Goal: Task Accomplishment & Management: Complete application form

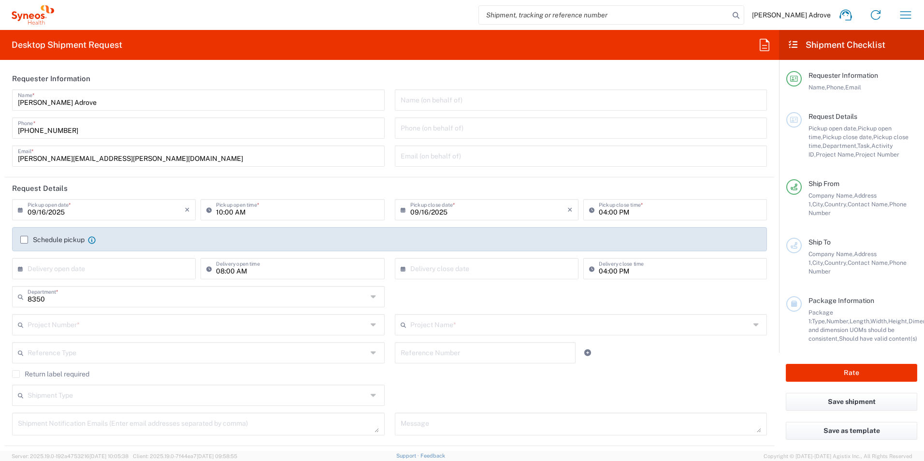
click at [421, 97] on input "text" at bounding box center [581, 99] width 361 height 17
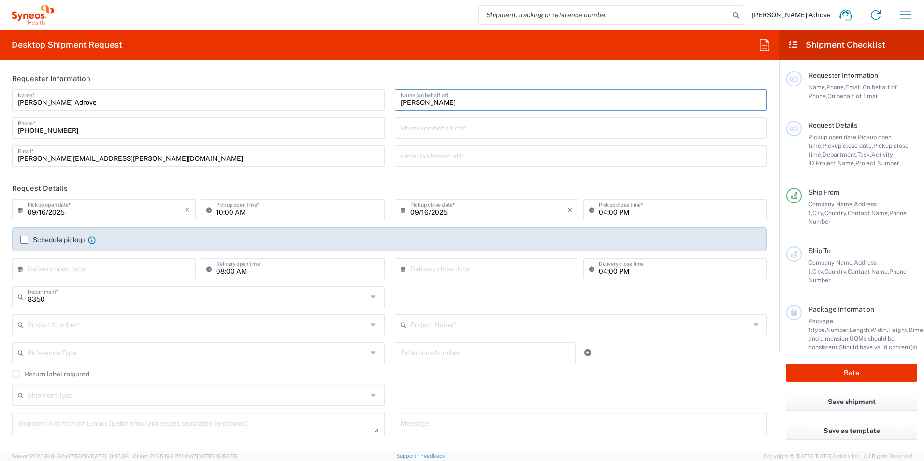
type input "[PERSON_NAME]"
click at [80, 213] on input "09/16/2025" at bounding box center [106, 209] width 157 height 17
click at [228, 185] on header "Request Details" at bounding box center [389, 188] width 769 height 22
click at [47, 213] on input "09/16/2025" at bounding box center [106, 209] width 157 height 17
click at [43, 213] on input "09/16/2025" at bounding box center [106, 209] width 157 height 17
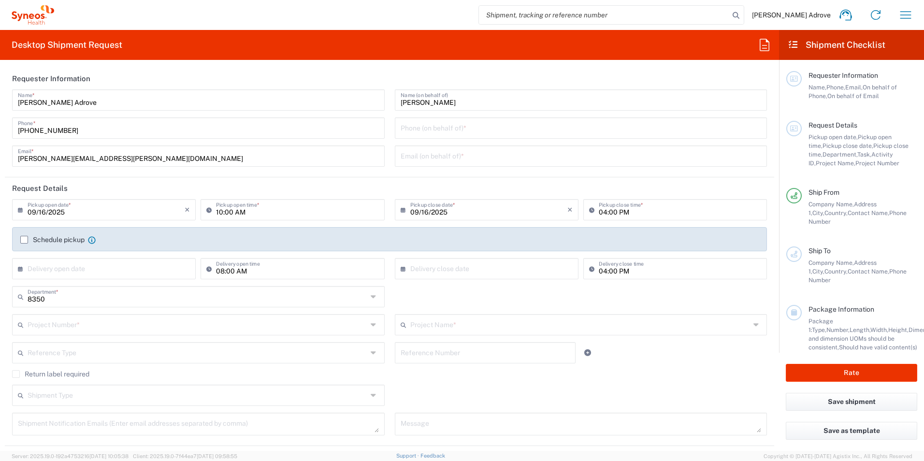
click at [48, 213] on input "09/16/2025" at bounding box center [106, 209] width 157 height 17
click at [49, 210] on input "09/16/2025" at bounding box center [106, 209] width 157 height 17
click at [44, 210] on input "09/16/2025" at bounding box center [106, 209] width 157 height 17
click at [45, 210] on input "09/16/2025" at bounding box center [106, 209] width 157 height 17
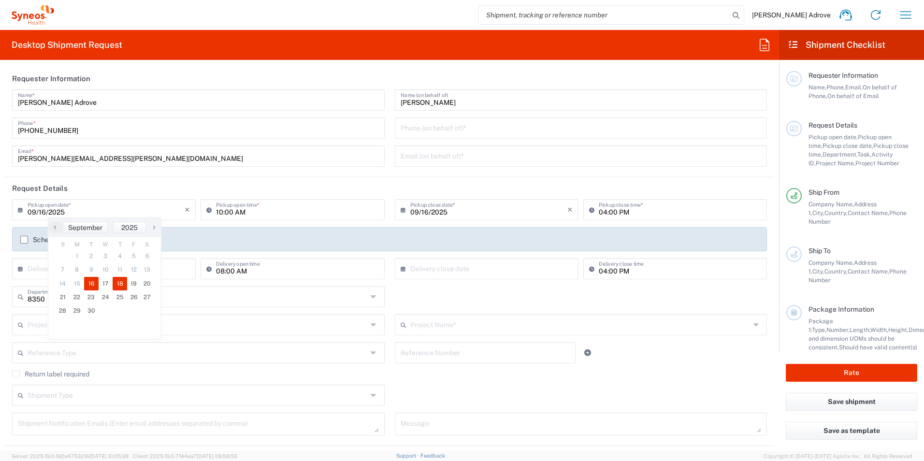
click at [119, 281] on span "18" at bounding box center [120, 284] width 14 height 14
type input "[DATE]"
click at [228, 211] on input "10:00 AM" at bounding box center [297, 209] width 162 height 17
click at [218, 210] on input "10:00 AM" at bounding box center [297, 209] width 162 height 17
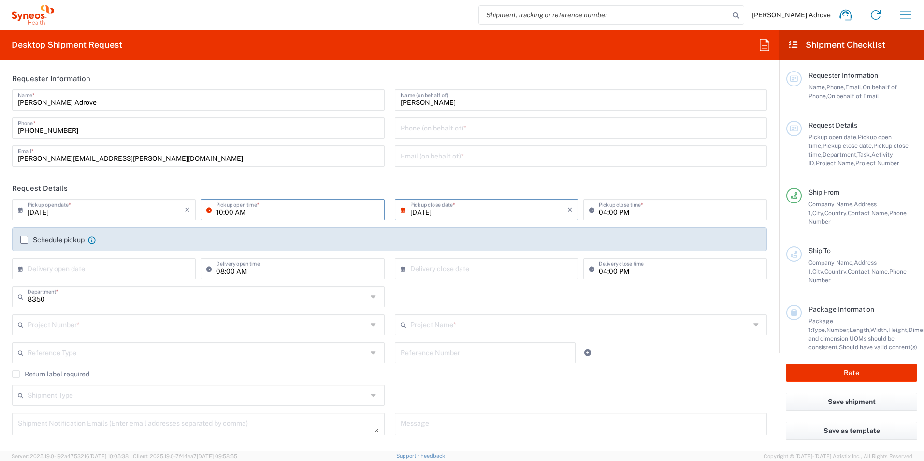
click at [222, 211] on input "10:00 AM" at bounding box center [297, 209] width 162 height 17
click at [218, 212] on input "19:00 AM" at bounding box center [297, 209] width 162 height 17
type input "09:00 AM"
click at [600, 211] on input "04:00 PM" at bounding box center [680, 209] width 162 height 17
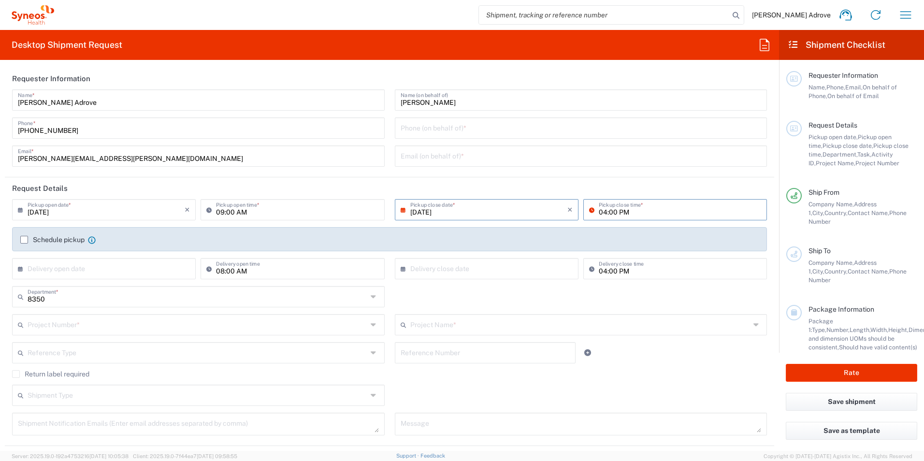
click at [600, 211] on input "04:00 PM" at bounding box center [680, 209] width 162 height 17
type input "01:00 PM"
type input "08:00 AM"
click at [24, 240] on label "Schedule pickup" at bounding box center [52, 240] width 64 height 8
click at [24, 240] on input "Schedule pickup" at bounding box center [24, 240] width 0 height 0
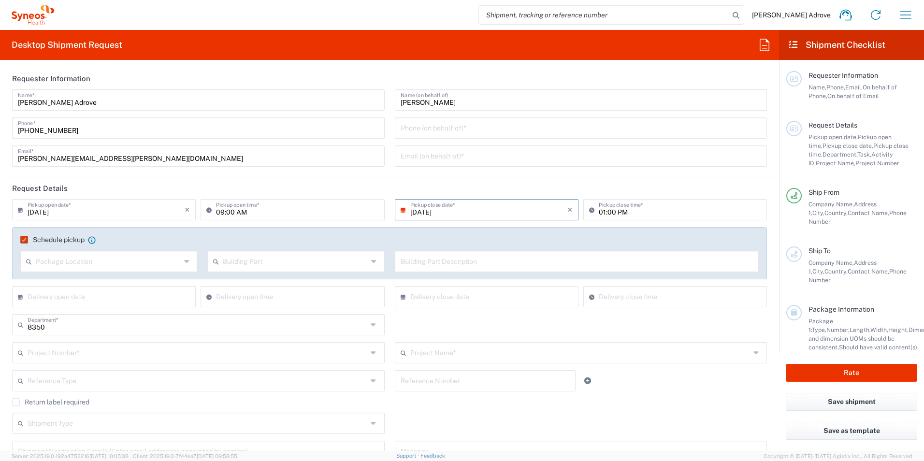
click at [24, 239] on label "Schedule pickup" at bounding box center [52, 240] width 64 height 8
click at [21, 240] on input "Schedule pickup" at bounding box center [21, 240] width 0 height 0
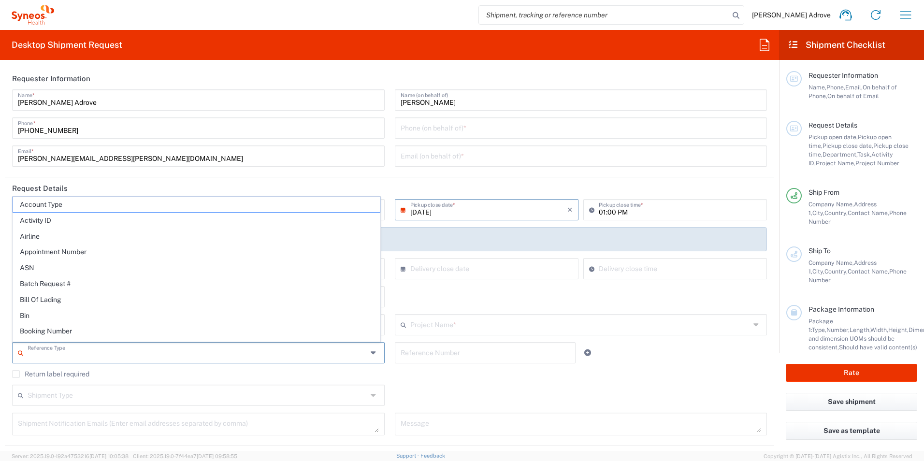
click at [49, 358] on input "text" at bounding box center [198, 352] width 340 height 17
click at [403, 297] on div "8350 Department * 8350 3000 3100 3109 3110 3111 3112 3125 3130 3135 3136 3150 3…" at bounding box center [389, 300] width 765 height 28
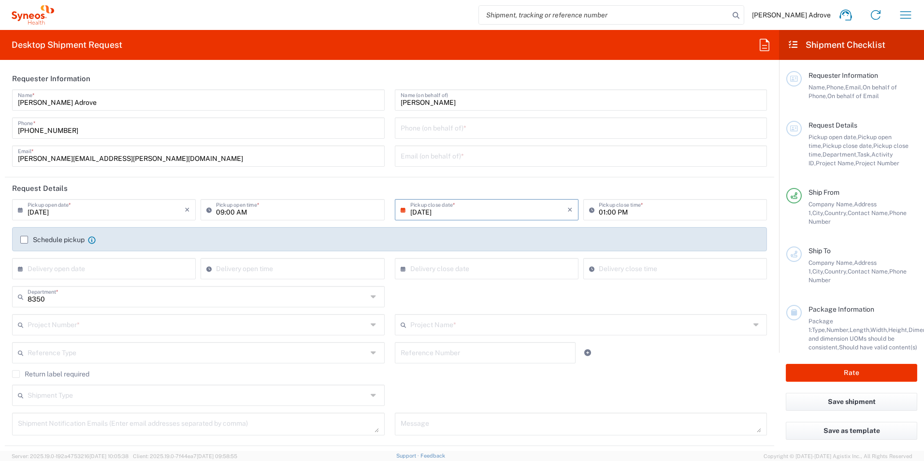
click at [90, 322] on input "text" at bounding box center [198, 324] width 340 height 17
click at [93, 306] on span "8350 DEPARTMENTAL EXPENSE" at bounding box center [196, 305] width 367 height 15
type input "8350 DEPARTMENTAL EXPENSE"
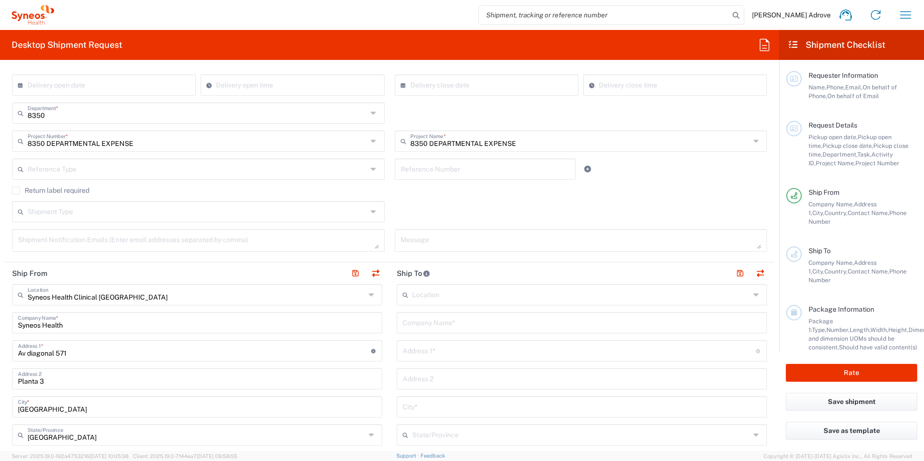
scroll to position [242, 0]
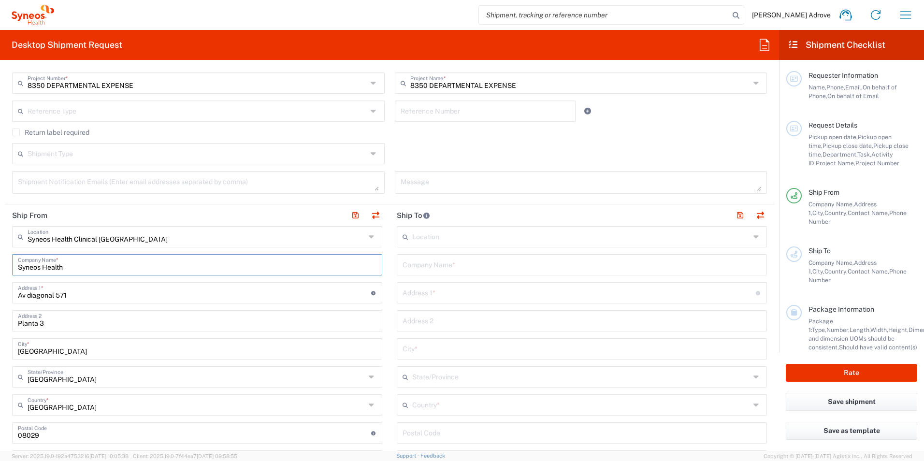
drag, startPoint x: 77, startPoint y: 264, endPoint x: -2, endPoint y: 263, distance: 79.2
click at [0, 263] on html "[PERSON_NAME] Adrove Home Shipment estimator Shipment tracking Desktop shipment…" at bounding box center [462, 230] width 924 height 461
click at [325, 236] on input "Syneos Health Clinical [GEOGRAPHIC_DATA]" at bounding box center [197, 236] width 338 height 17
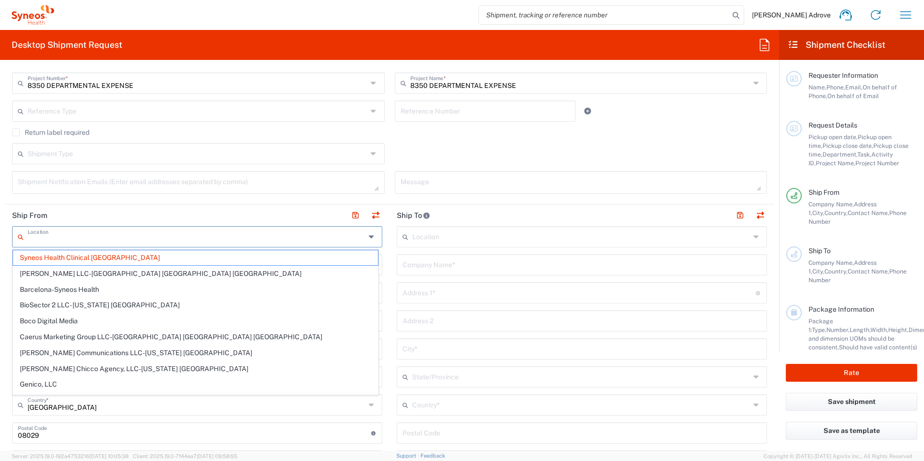
click at [307, 237] on input "text" at bounding box center [197, 236] width 338 height 17
click at [288, 211] on header "Ship From" at bounding box center [197, 215] width 385 height 22
type input "Syneos Health Clinical [GEOGRAPHIC_DATA]"
drag, startPoint x: 177, startPoint y: 237, endPoint x: 148, endPoint y: 232, distance: 29.5
click at [0, 247] on html "[PERSON_NAME] Adrove Home Shipment estimator Shipment tracking Desktop shipment…" at bounding box center [462, 230] width 924 height 461
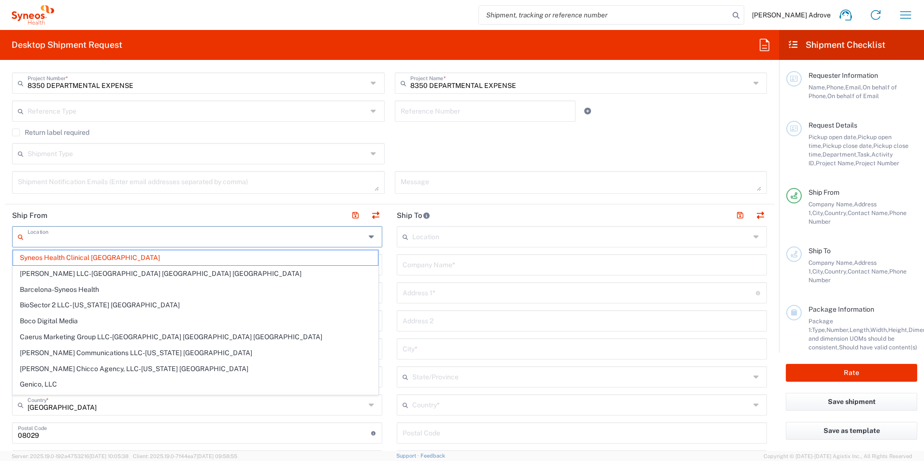
type input "Syneos Health Clinical [GEOGRAPHIC_DATA]"
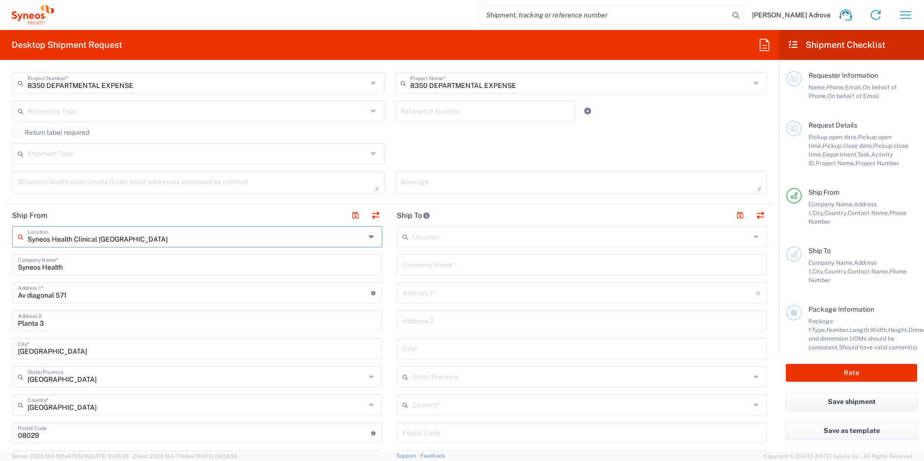
click at [148, 232] on input "Syneos Health Clinical [GEOGRAPHIC_DATA]" at bounding box center [197, 236] width 338 height 17
drag, startPoint x: 133, startPoint y: 236, endPoint x: 5, endPoint y: 233, distance: 128.6
click at [5, 233] on main "Syneos Health Clinical [GEOGRAPHIC_DATA] Location Syneos Health Clinical [GEOGR…" at bounding box center [197, 457] width 385 height 462
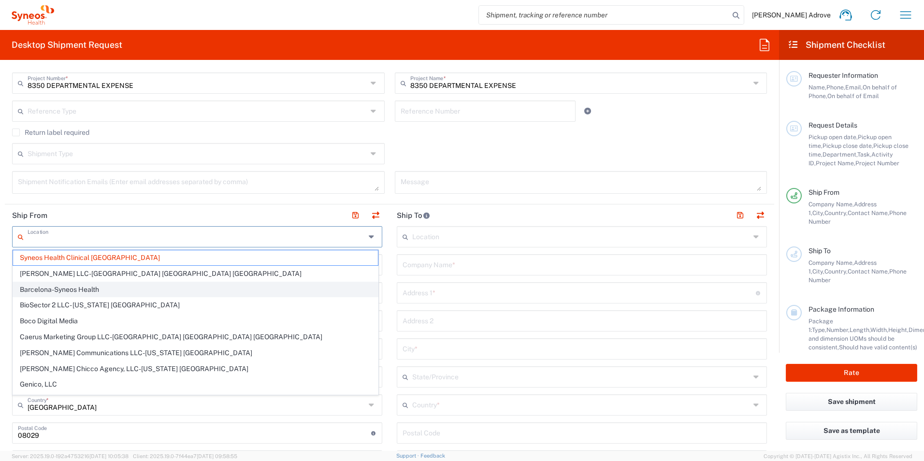
click at [219, 287] on span "Barcelona-Syneos Health" at bounding box center [195, 289] width 365 height 15
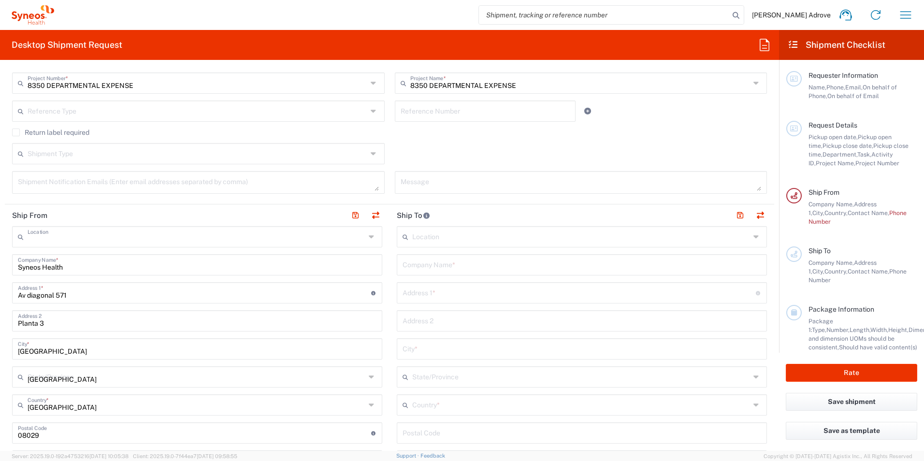
type input "Barcelona-Syneos Health"
type input "[STREET_ADDRESS]"
type input "Floor 3"
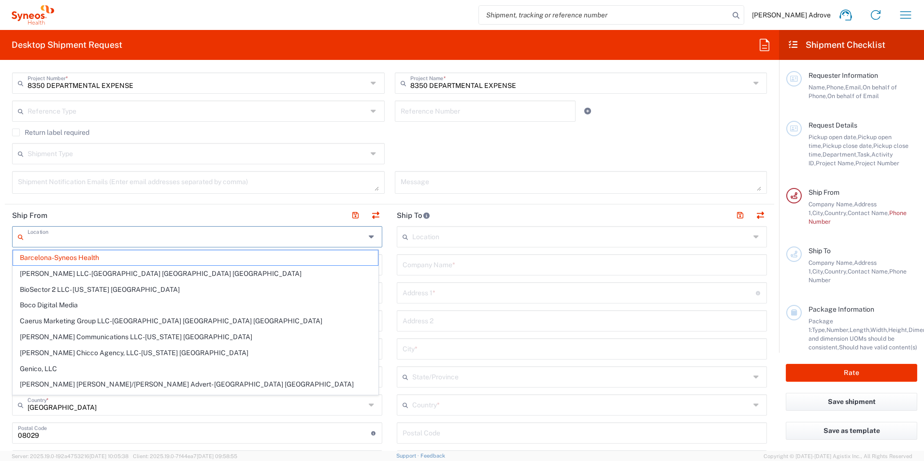
click at [127, 243] on input "text" at bounding box center [197, 236] width 338 height 17
click at [135, 211] on header "Ship From" at bounding box center [197, 215] width 385 height 22
type input "Barcelona-Syneos Health"
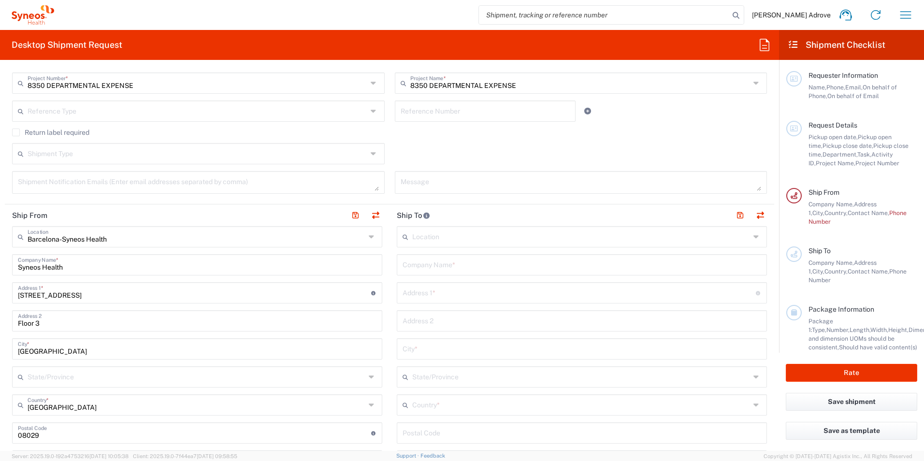
click at [138, 204] on agx-form-section "Request Details [DATE] × Pickup open date * Cancel Apply 09:00 AM Pickup open t…" at bounding box center [389, 70] width 769 height 269
click at [369, 235] on icon at bounding box center [373, 236] width 8 height 15
type input "p"
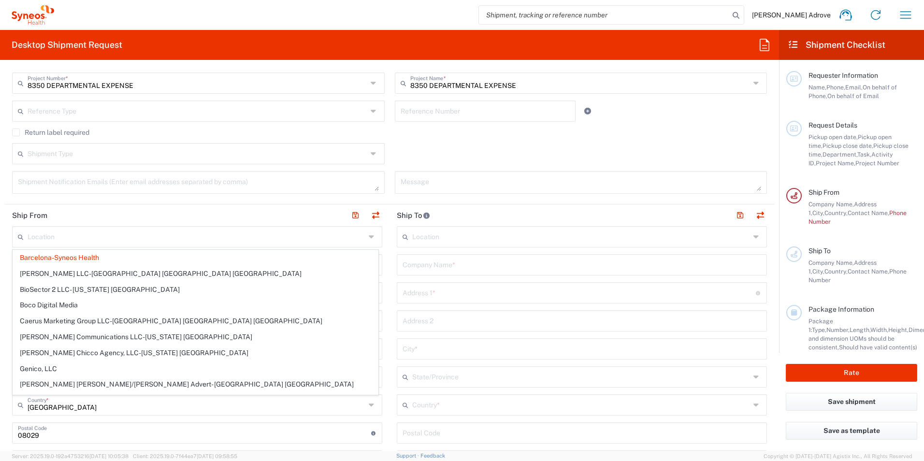
click at [272, 211] on header "Ship From" at bounding box center [197, 215] width 385 height 22
type input "Barcelona-Syneos Health"
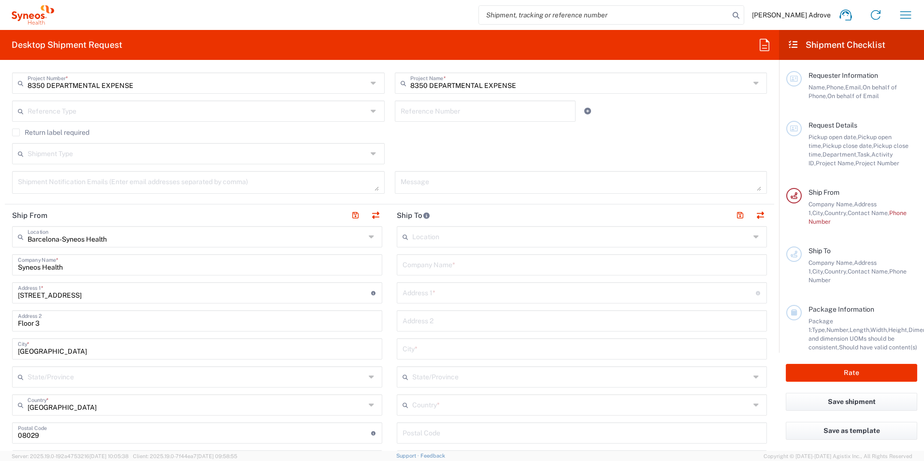
click at [369, 236] on icon at bounding box center [373, 236] width 8 height 15
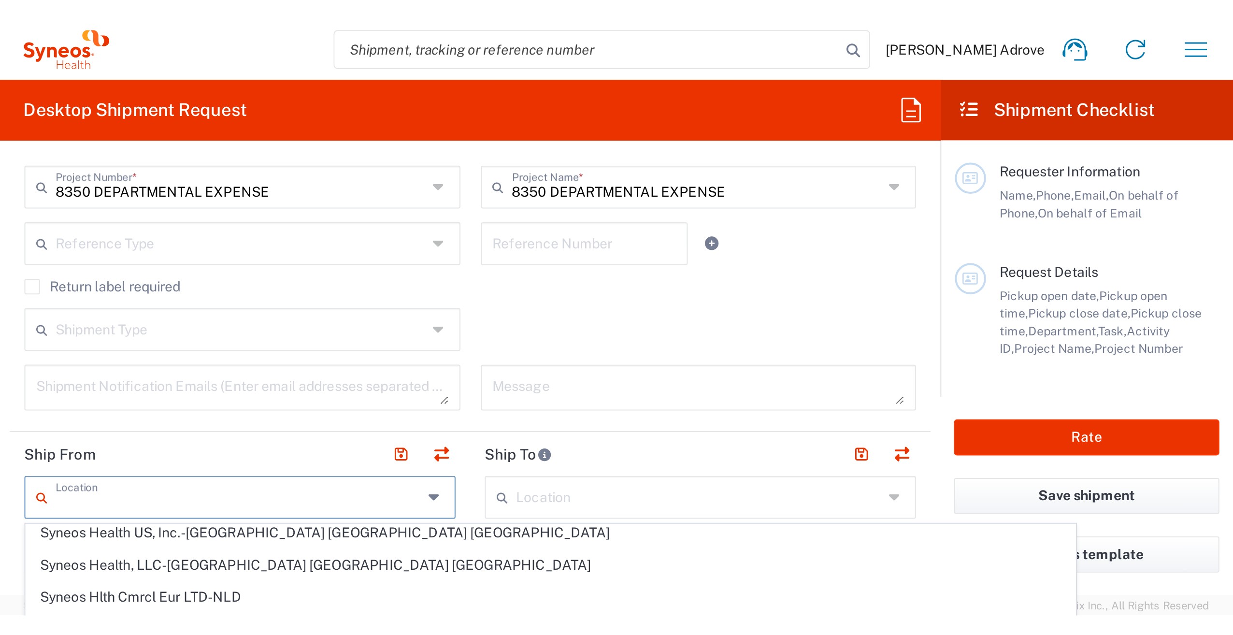
scroll to position [1546, 0]
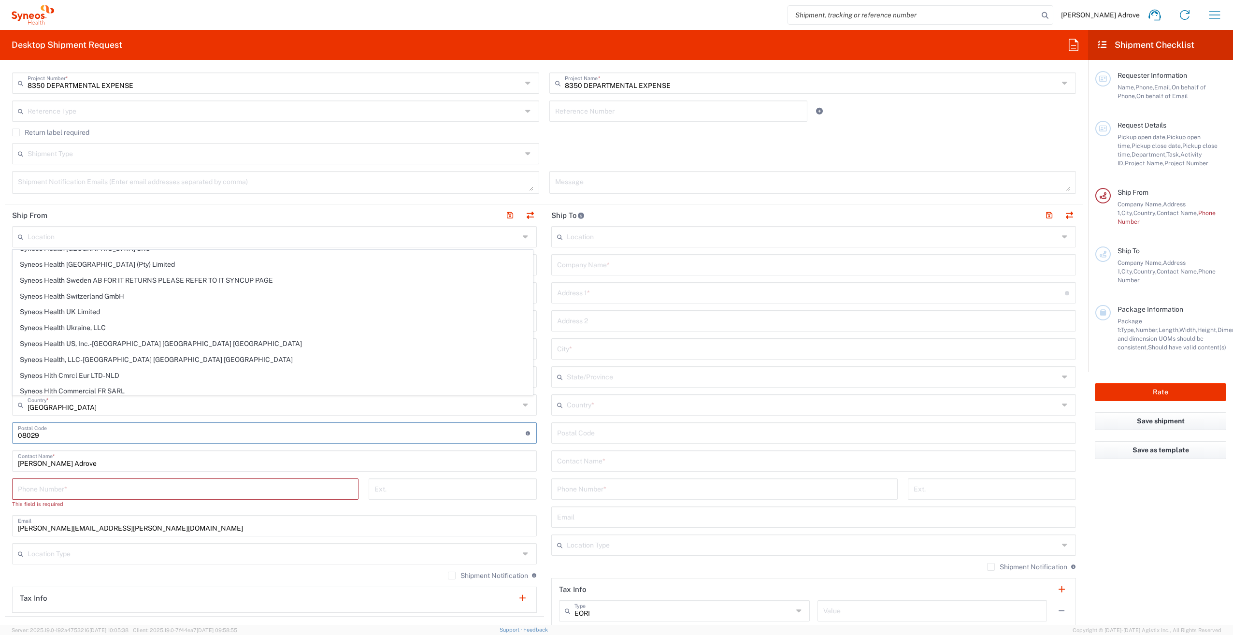
drag, startPoint x: 422, startPoint y: 438, endPoint x: 411, endPoint y: 436, distance: 11.3
click at [422, 438] on input "undefined" at bounding box center [272, 432] width 508 height 17
type input "Barcelona-Syneos Health"
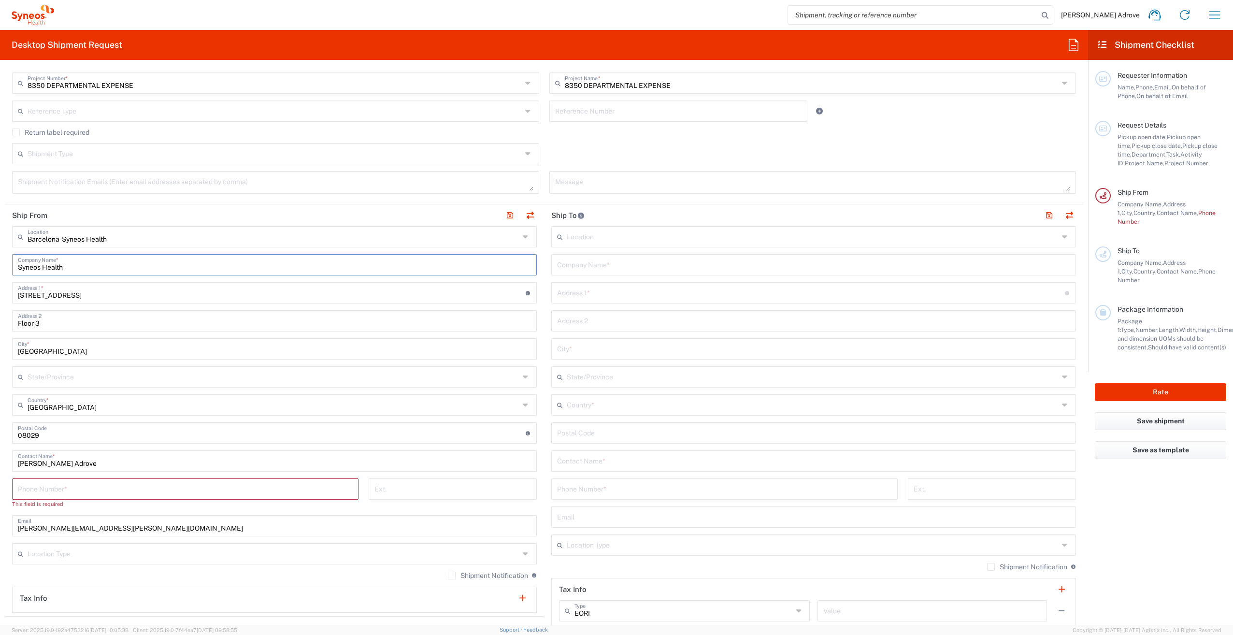
click at [73, 267] on input "Syneos Health" at bounding box center [274, 264] width 513 height 17
click at [69, 267] on input "Syneos Health" at bounding box center [274, 264] width 513 height 17
drag, startPoint x: 100, startPoint y: 294, endPoint x: -4, endPoint y: 293, distance: 103.4
click at [0, 293] on html "[PERSON_NAME] Adrove Home Shipment estimator Shipment tracking Desktop shipment…" at bounding box center [616, 317] width 1233 height 635
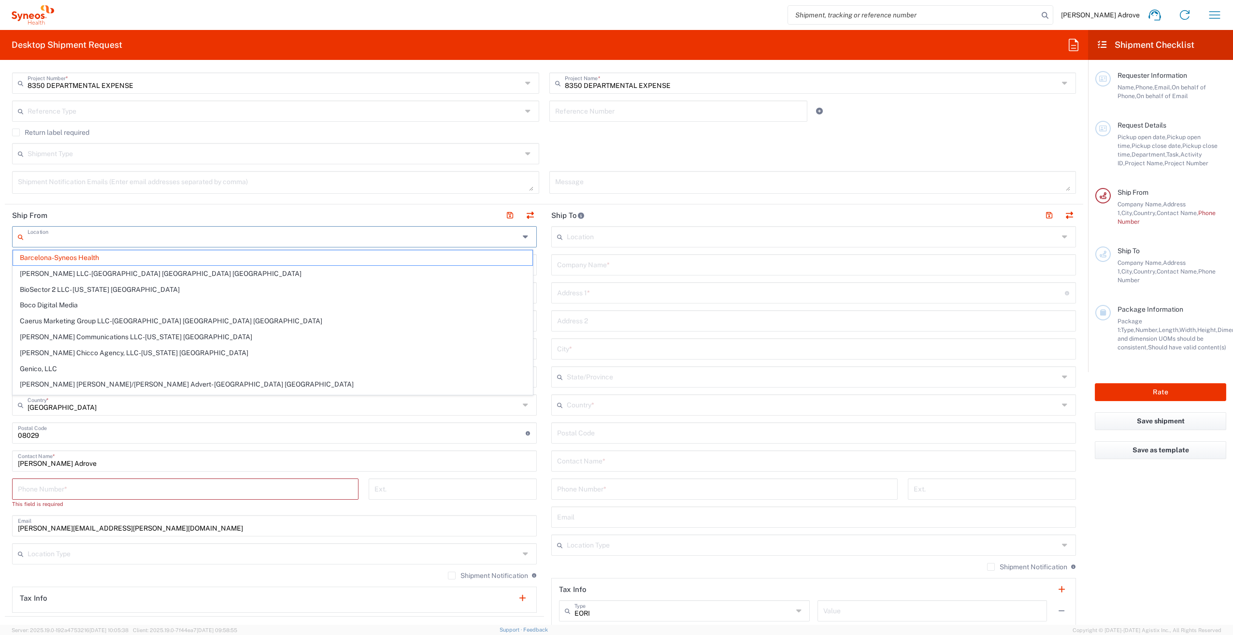
drag, startPoint x: 45, startPoint y: 240, endPoint x: 14, endPoint y: 243, distance: 31.6
click at [14, 243] on div "Location" at bounding box center [274, 236] width 525 height 21
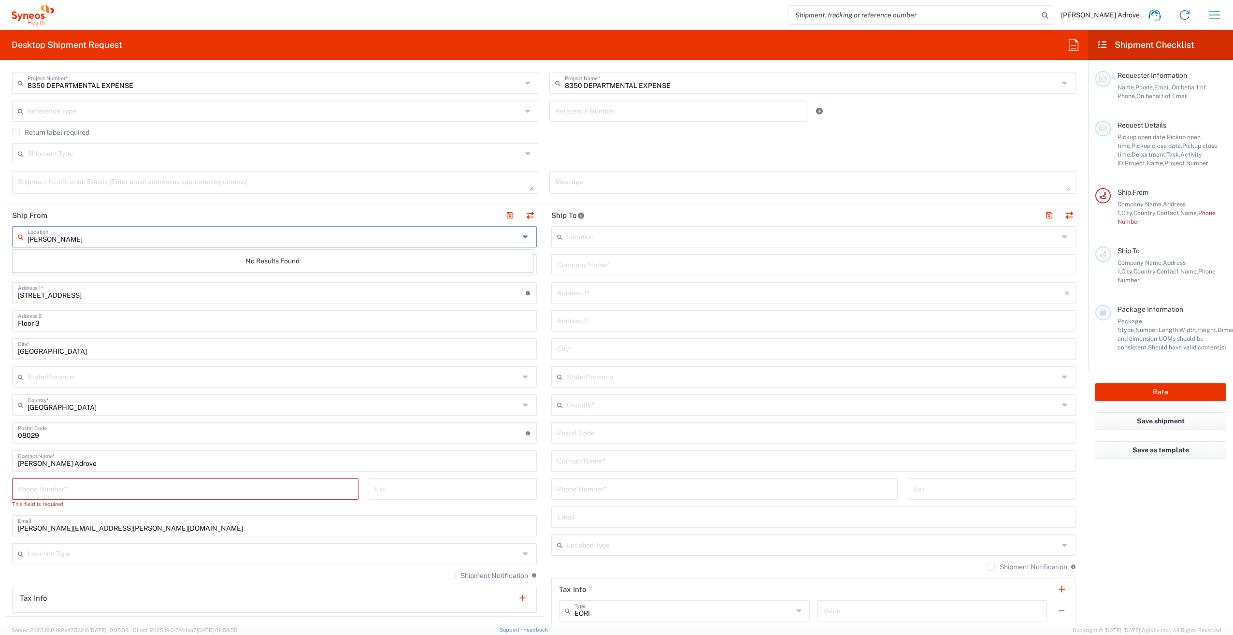
type input "[PERSON_NAME]"
click at [333, 210] on header "Ship From" at bounding box center [274, 215] width 539 height 22
drag, startPoint x: 95, startPoint y: 299, endPoint x: -33, endPoint y: 300, distance: 128.1
click at [0, 300] on html "[PERSON_NAME] Adrove Home Shipment estimator Shipment tracking Desktop shipment…" at bounding box center [616, 317] width 1233 height 635
drag, startPoint x: 39, startPoint y: 299, endPoint x: 36, endPoint y: 281, distance: 18.1
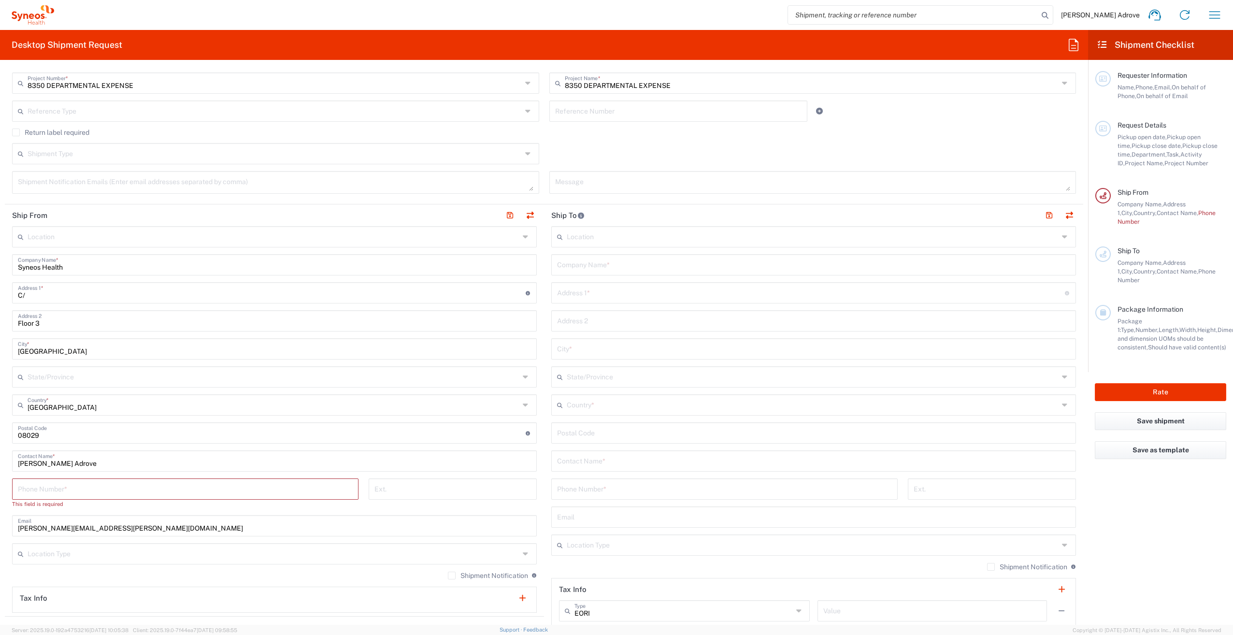
click at [39, 298] on input "C/" at bounding box center [272, 292] width 508 height 17
type input "[STREET_ADDRESS]"
drag, startPoint x: 51, startPoint y: 324, endPoint x: -8, endPoint y: 319, distance: 58.7
click at [0, 319] on html "[PERSON_NAME] Adrove Home Shipment estimator Shipment tracking Desktop shipment…" at bounding box center [616, 317] width 1233 height 635
drag, startPoint x: 50, startPoint y: 350, endPoint x: 4, endPoint y: 353, distance: 46.5
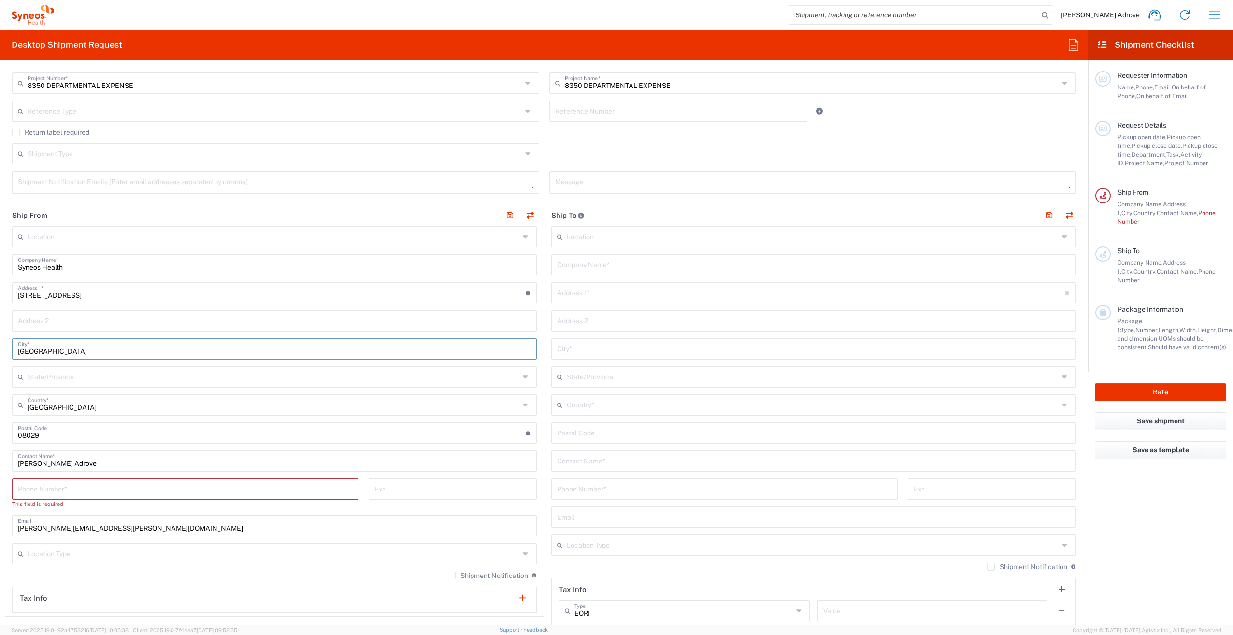
click at [4, 353] on form "Requester Information [PERSON_NAME] Adrove Name * [PHONE_NUMBER] Phone * [PERSO…" at bounding box center [544, 346] width 1088 height 557
type input "Las [PERSON_NAME]"
click at [47, 374] on input "text" at bounding box center [274, 376] width 492 height 17
click at [126, 395] on span "[GEOGRAPHIC_DATA]" at bounding box center [272, 397] width 519 height 15
type input "[GEOGRAPHIC_DATA]"
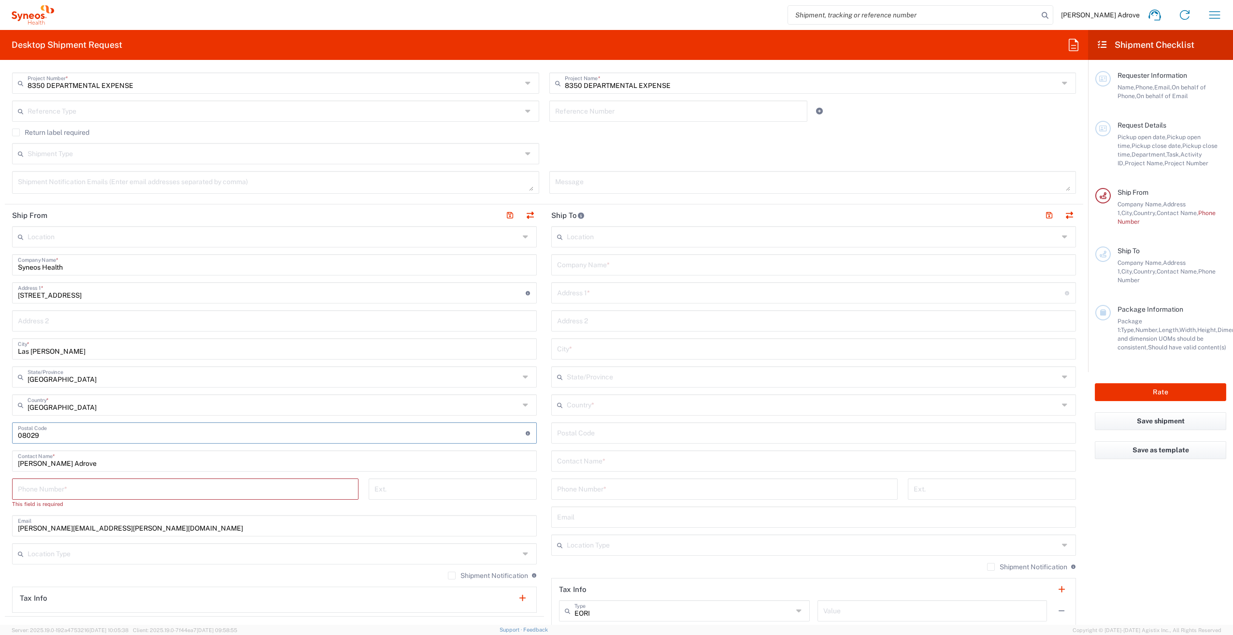
drag, startPoint x: 57, startPoint y: 436, endPoint x: -3, endPoint y: 433, distance: 61.0
click at [0, 433] on html "[PERSON_NAME] Adrove Home Shipment estimator Shipment tracking Desktop shipment…" at bounding box center [616, 317] width 1233 height 635
type input "28231"
drag, startPoint x: 97, startPoint y: 467, endPoint x: -16, endPoint y: 465, distance: 113.6
click at [0, 460] on html "[PERSON_NAME] Adrove Home Shipment estimator Shipment tracking Desktop shipment…" at bounding box center [616, 317] width 1233 height 635
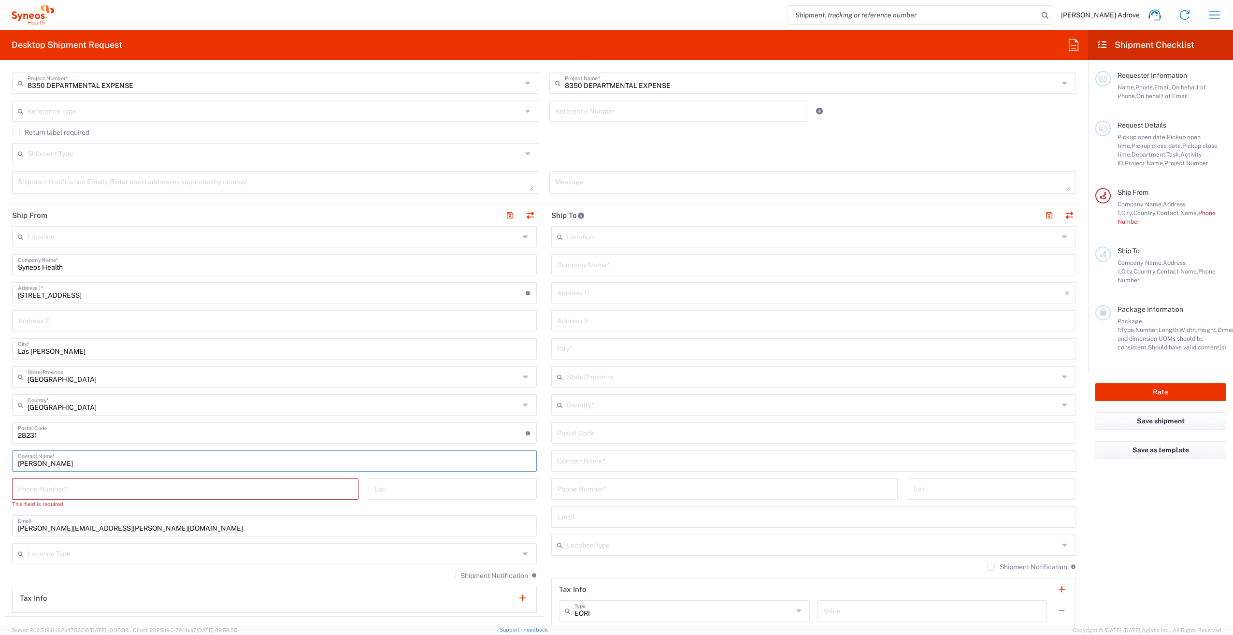
type input "[PERSON_NAME]"
drag, startPoint x: 76, startPoint y: 488, endPoint x: 0, endPoint y: 471, distance: 77.8
click at [76, 460] on input "tel" at bounding box center [185, 488] width 335 height 17
click at [72, 460] on input "tel" at bounding box center [185, 488] width 335 height 17
paste input "676633293"
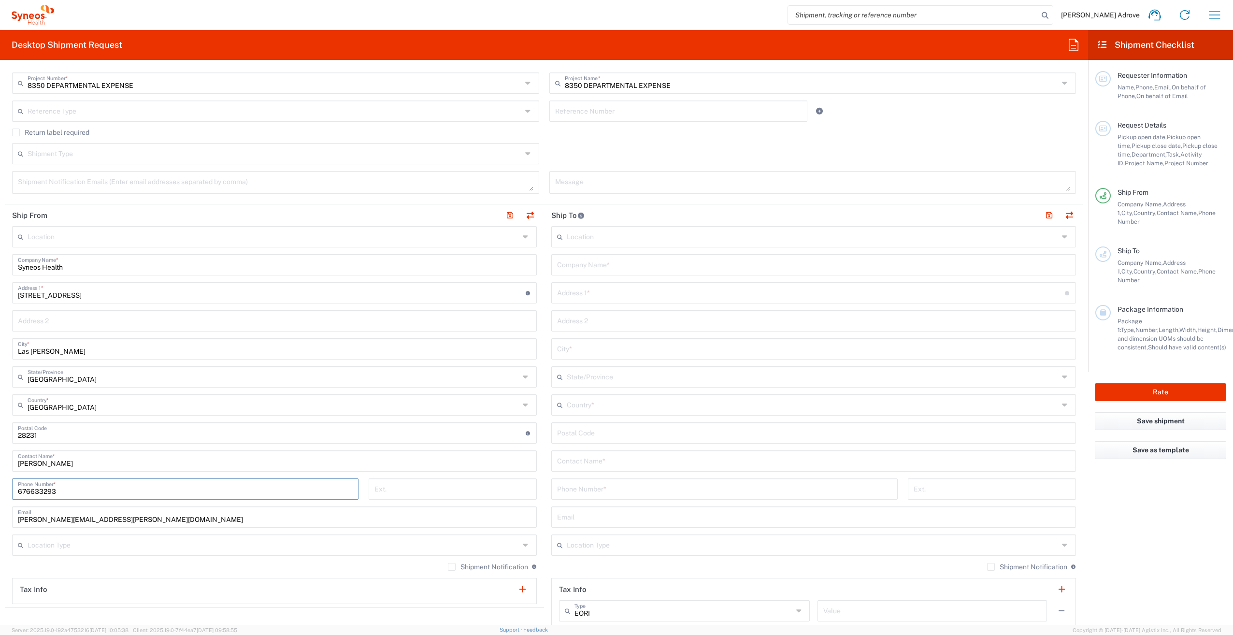
type input "676633293"
drag, startPoint x: 123, startPoint y: 517, endPoint x: 4, endPoint y: 516, distance: 118.9
click at [4, 460] on form "Requester Information [PERSON_NAME] Adrove Name * [PHONE_NUMBER] Phone * [PERSO…" at bounding box center [544, 346] width 1088 height 557
click at [34, 460] on input "text" at bounding box center [274, 516] width 513 height 17
paste input "[EMAIL_ADDRESS][DOMAIN_NAME]"
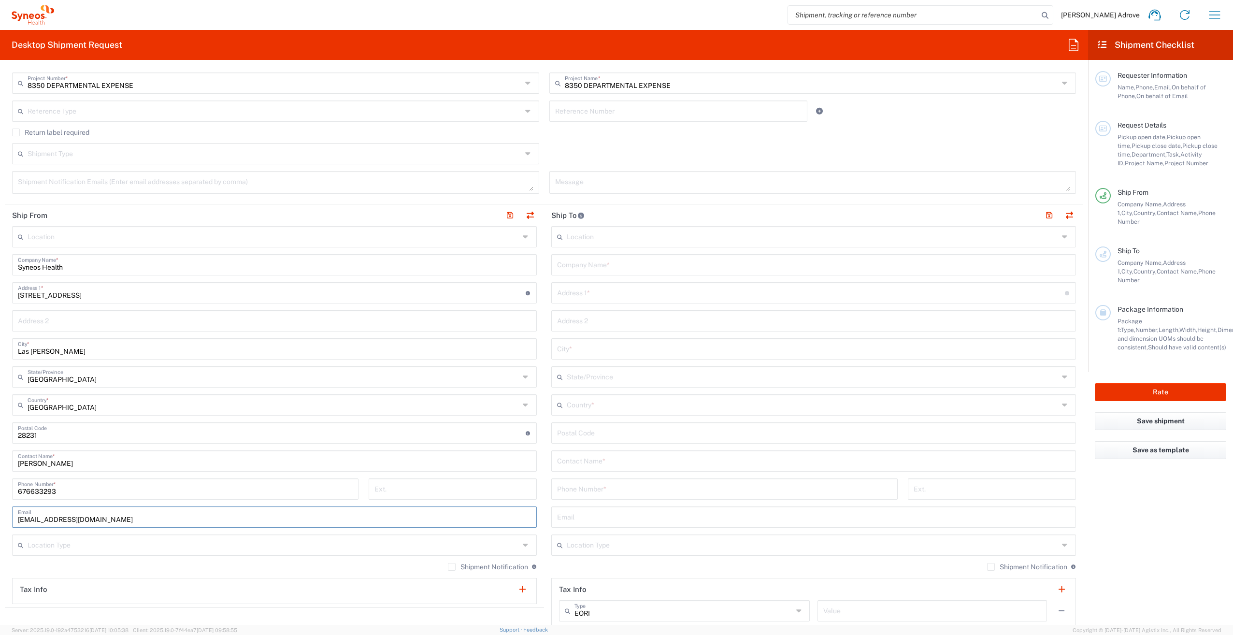
type input "[EMAIL_ADDRESS][DOMAIN_NAME]"
click at [523, 460] on icon at bounding box center [527, 544] width 8 height 15
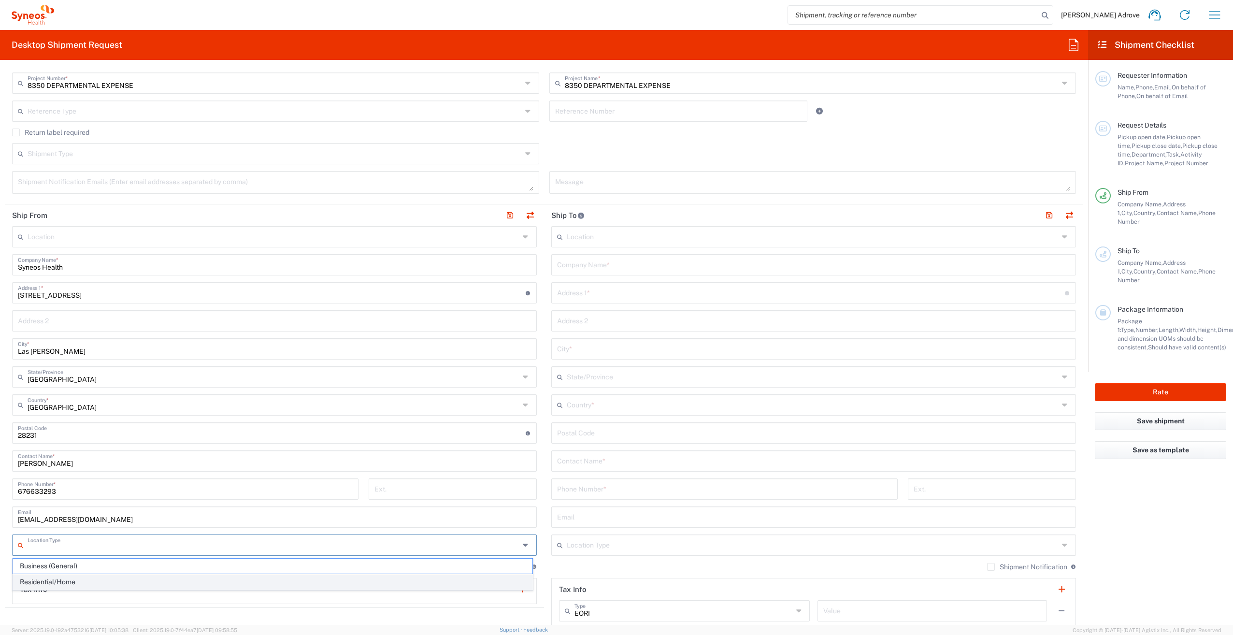
click at [70, 460] on span "Residential/Home" at bounding box center [272, 582] width 519 height 15
type input "Residential/Home"
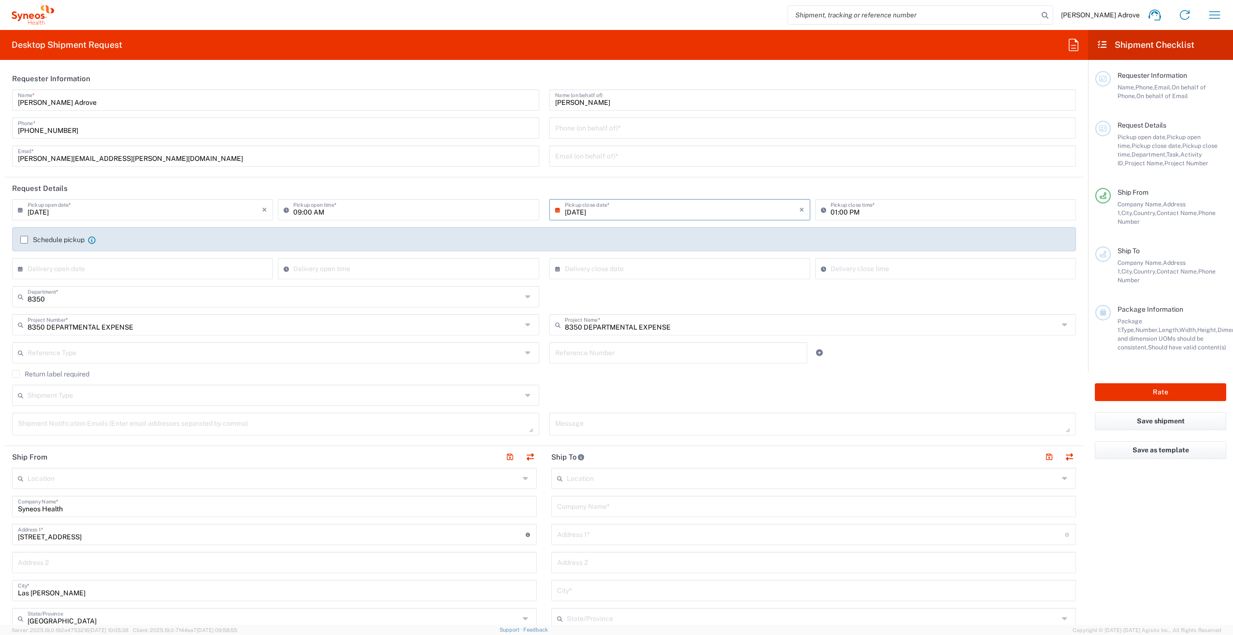
click at [24, 240] on label "Schedule pickup" at bounding box center [52, 240] width 64 height 8
click at [24, 240] on input "Schedule pickup" at bounding box center [24, 240] width 0 height 0
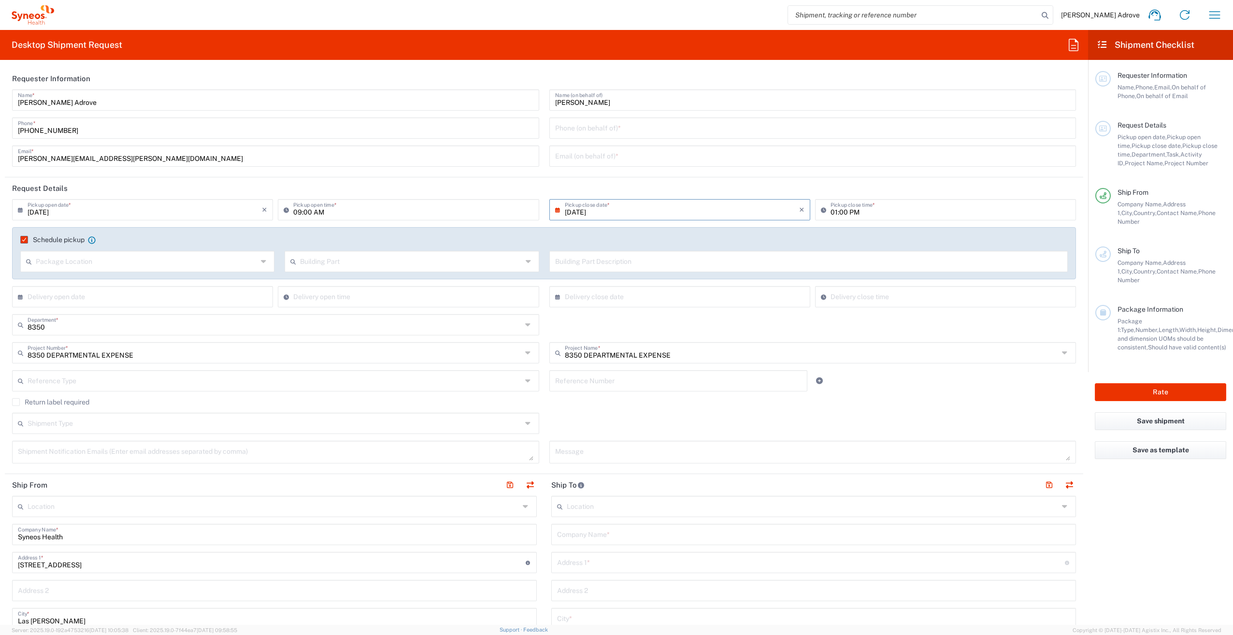
click at [261, 262] on icon at bounding box center [265, 261] width 8 height 15
click at [324, 230] on div "Schedule pickup When scheduling a pickup please be sure to meet the following c…" at bounding box center [544, 253] width 1064 height 52
click at [199, 223] on div "[DATE] × Pickup open date * Cancel Apply" at bounding box center [143, 213] width 266 height 28
click at [526, 264] on icon at bounding box center [530, 261] width 8 height 15
click at [798, 258] on input "text" at bounding box center [808, 260] width 507 height 17
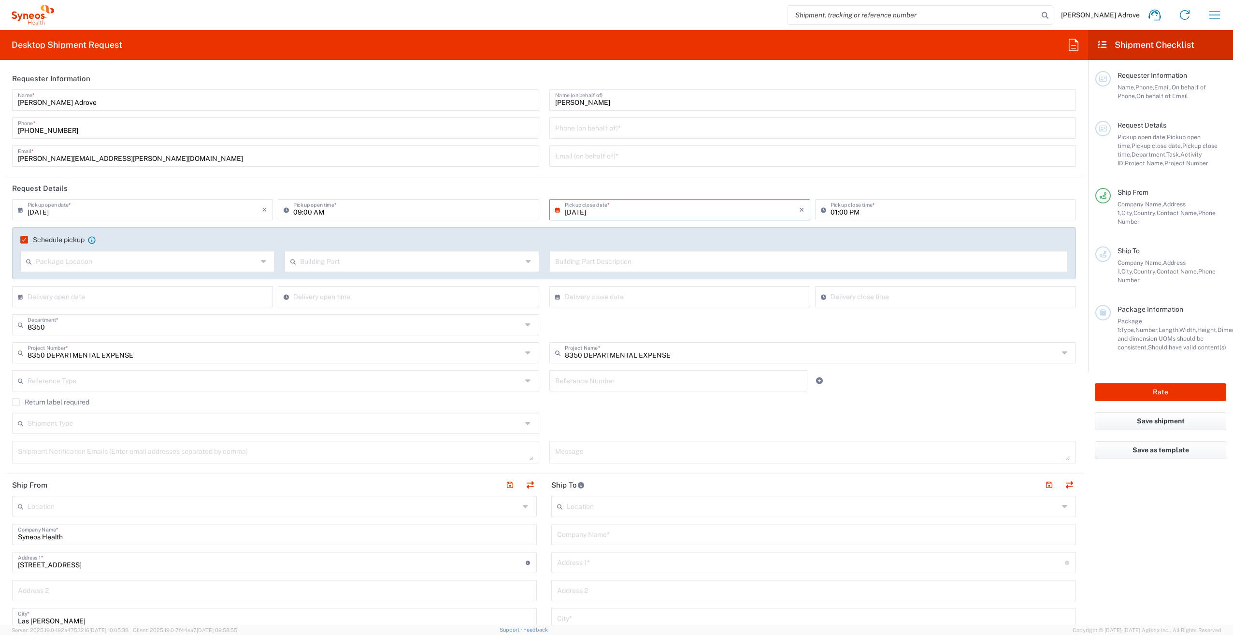
click at [467, 234] on div "Schedule pickup When scheduling a pickup please be sure to meet the following c…" at bounding box center [544, 253] width 1064 height 52
click at [662, 315] on div "8350 Department * 8350 3000 3100 3109 3110 3111 3112 3125 3130 3135 3136 3150 3…" at bounding box center [544, 328] width 1074 height 28
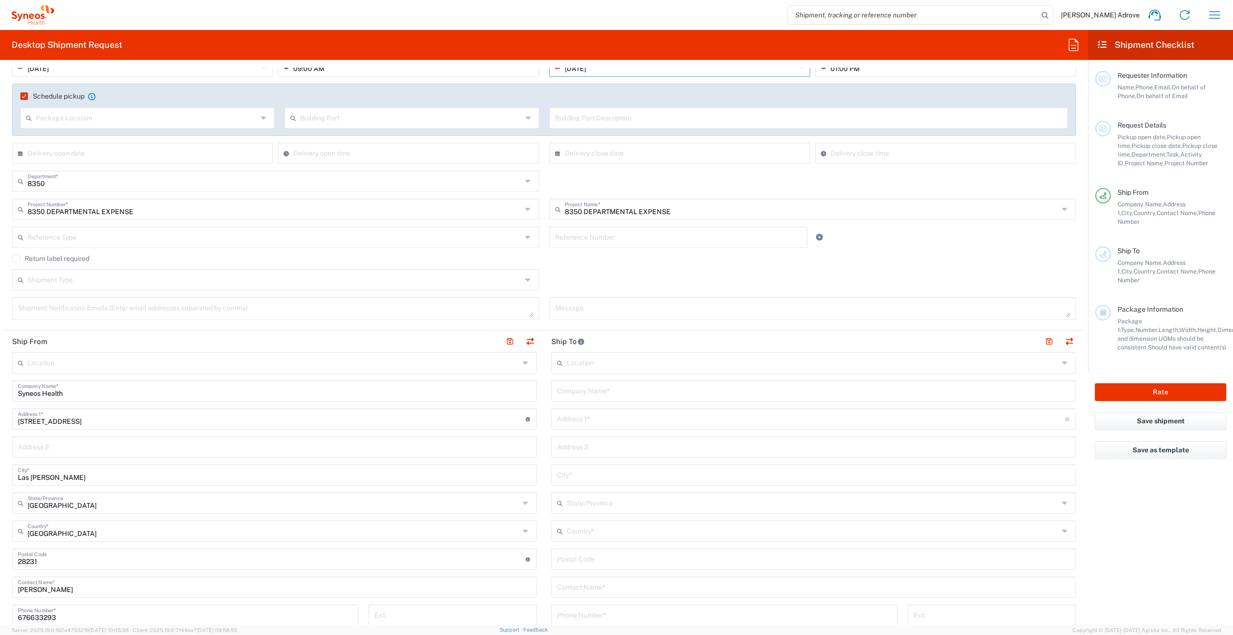
scroll to position [193, 0]
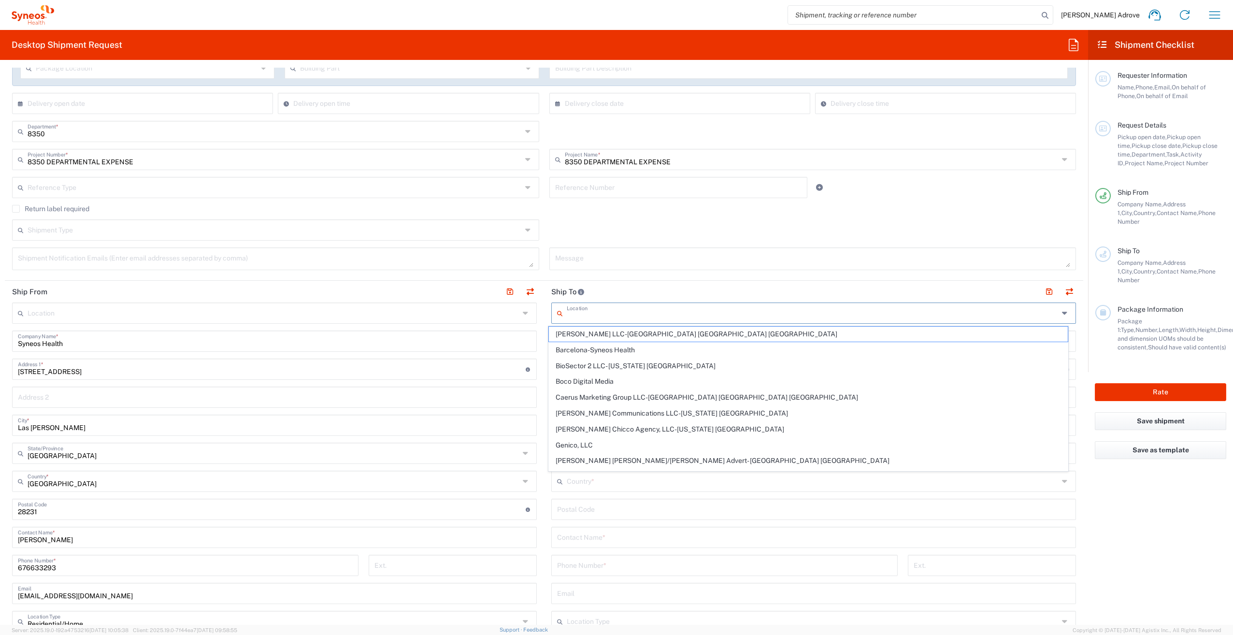
click at [584, 314] on input "text" at bounding box center [813, 312] width 492 height 17
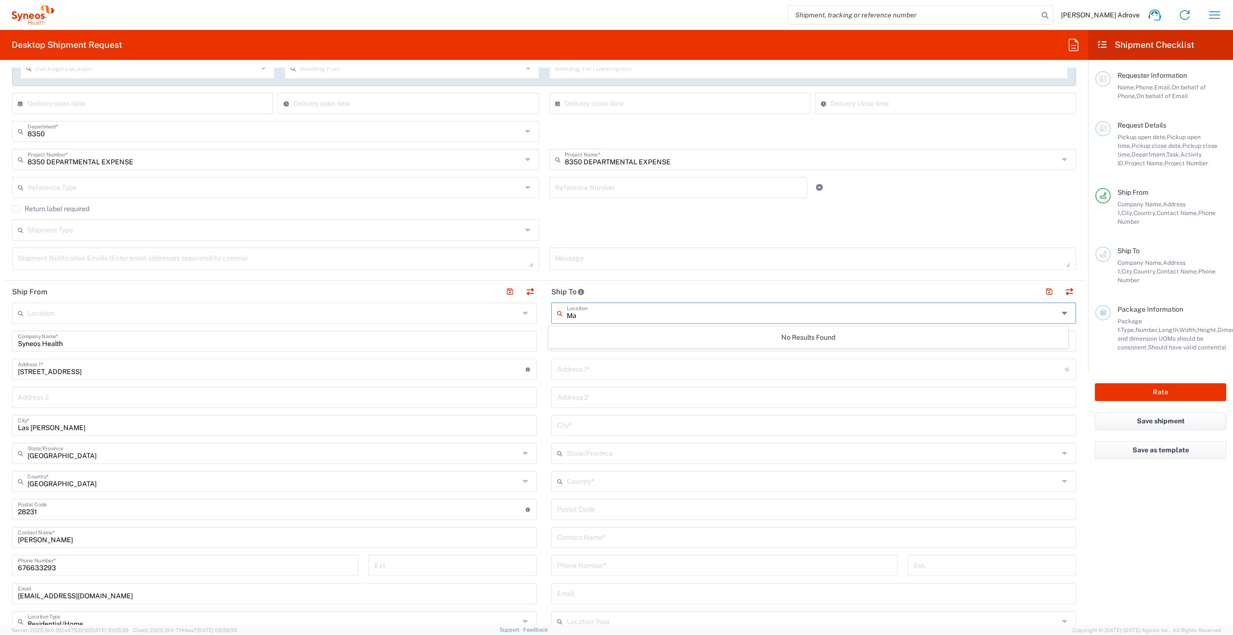
type input "M"
click at [581, 316] on input "Syenos health" at bounding box center [813, 312] width 492 height 17
click at [578, 316] on input "Syenos health" at bounding box center [813, 312] width 492 height 17
click at [573, 318] on input "Syeneos health" at bounding box center [813, 312] width 492 height 17
click at [575, 316] on input "Syeneos health" at bounding box center [813, 312] width 492 height 17
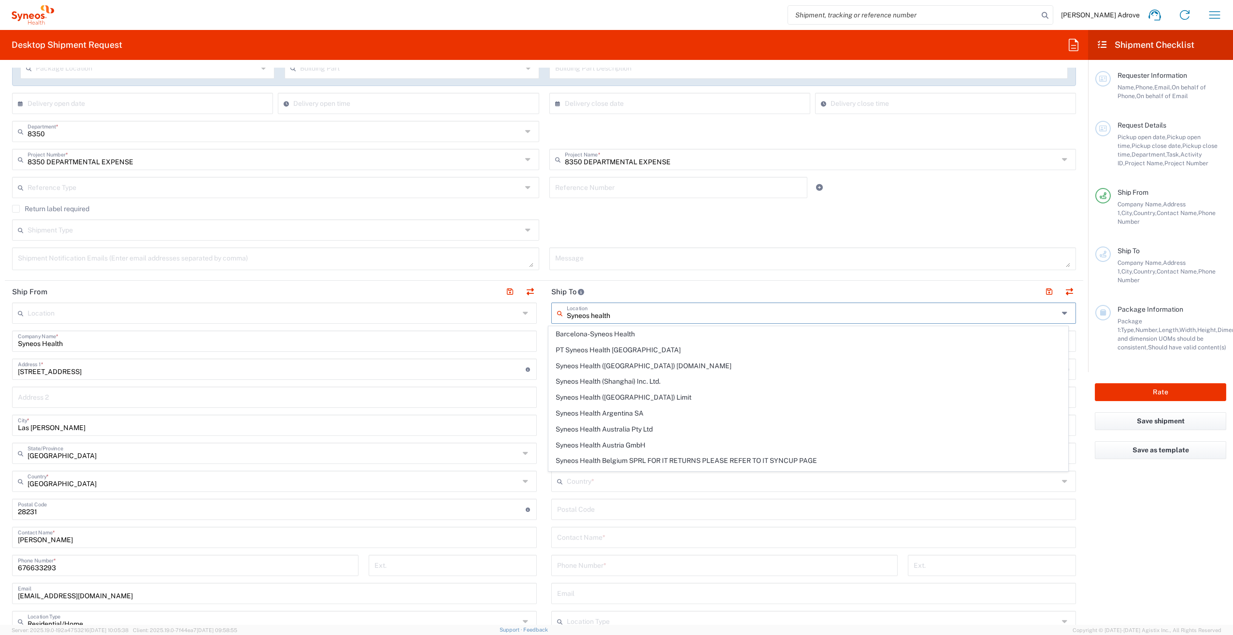
click at [632, 314] on input "Syneos health" at bounding box center [813, 312] width 492 height 17
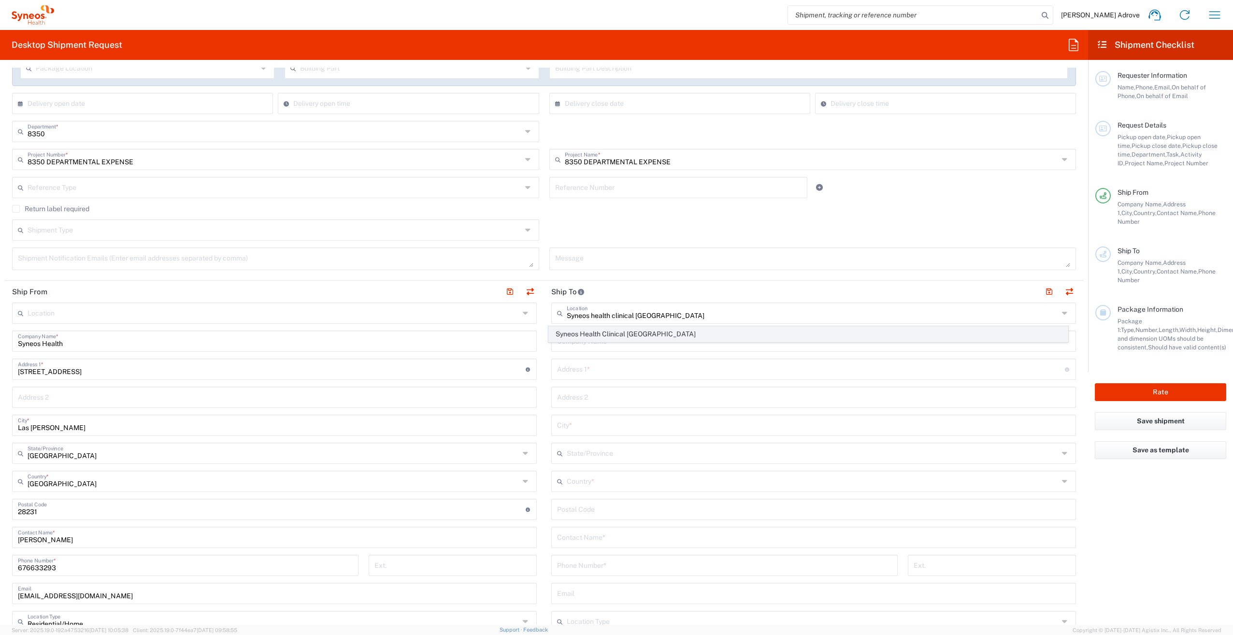
click at [633, 331] on span "Syneos Health Clinical [GEOGRAPHIC_DATA]" at bounding box center [808, 334] width 519 height 15
type input "Syneos Health Clinical [GEOGRAPHIC_DATA]"
type input "[PERSON_NAME][STREET_ADDRESS]"
type input "Planta 3"
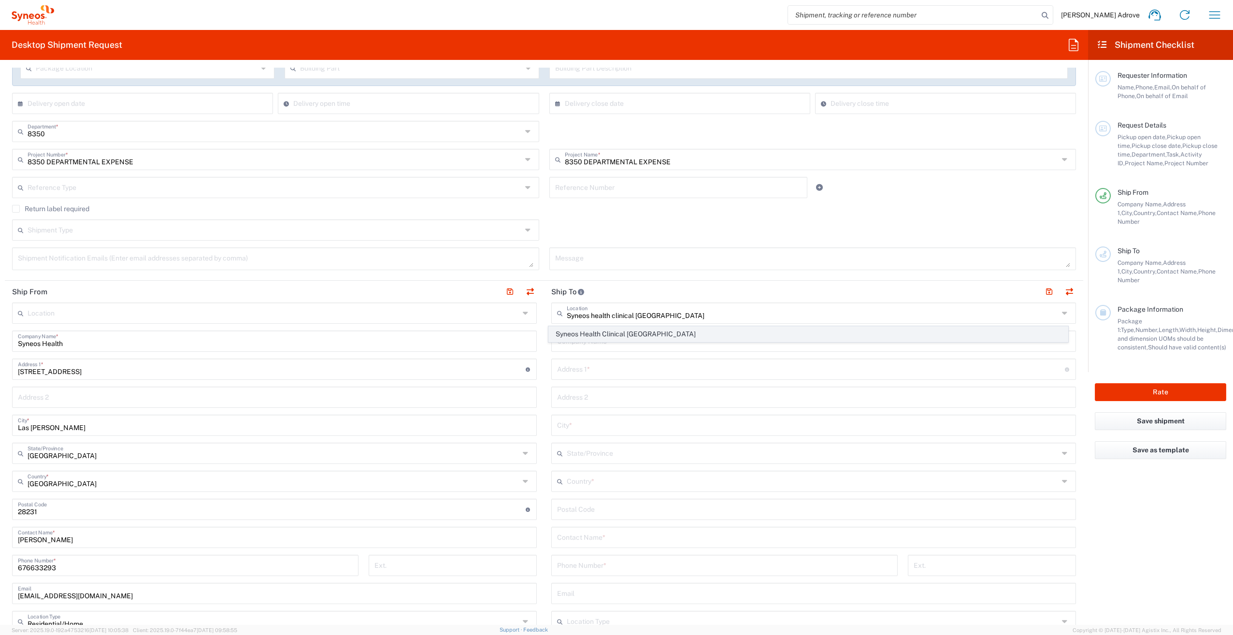
type input "[GEOGRAPHIC_DATA]"
type input "28020"
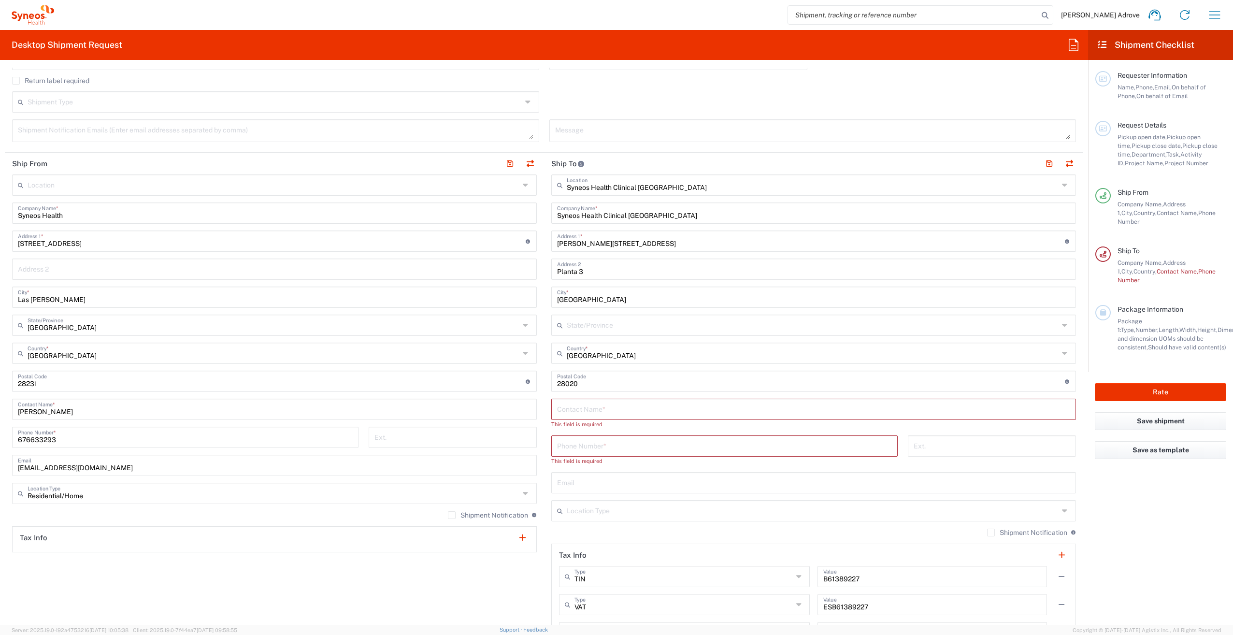
scroll to position [338, 0]
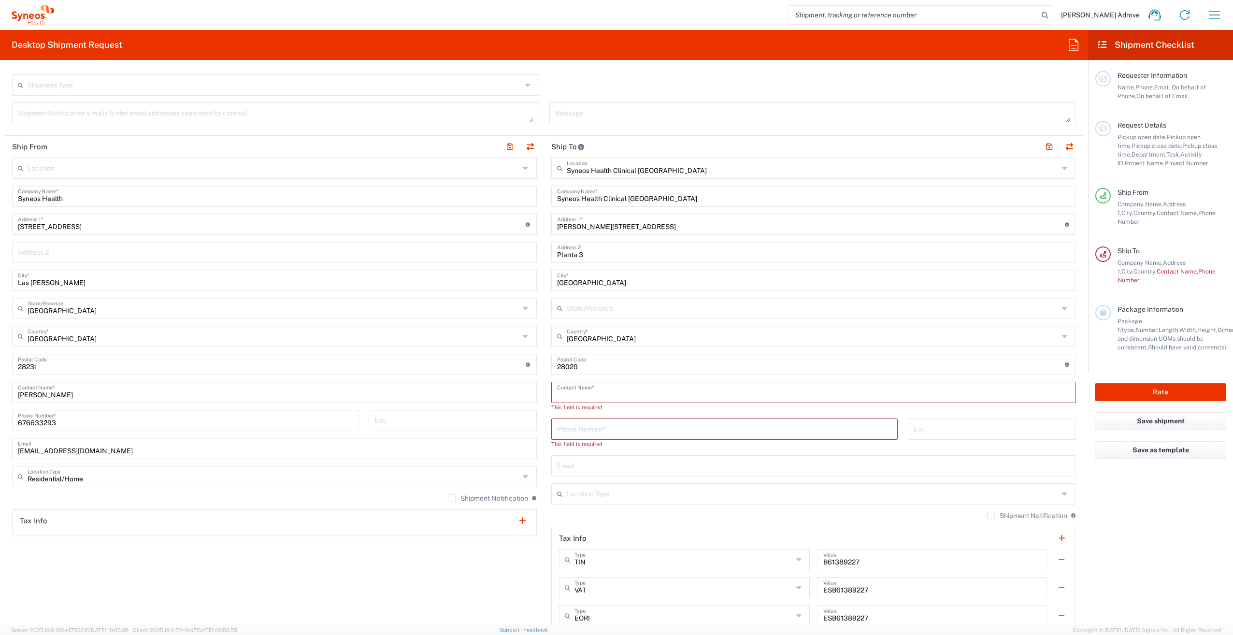
click at [575, 389] on input "text" at bounding box center [813, 391] width 513 height 17
type input "[PERSON_NAME]"
click at [589, 419] on input "tel" at bounding box center [724, 419] width 335 height 17
paste input "677925000"
type input "677925000"
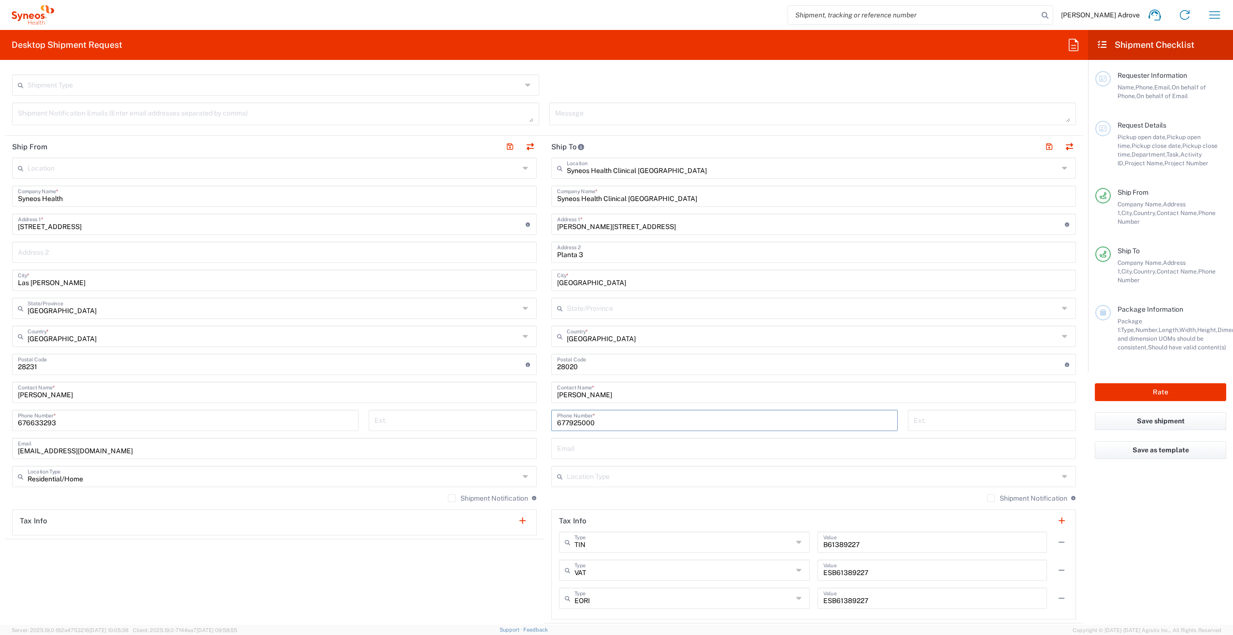
click at [563, 450] on input "text" at bounding box center [813, 447] width 513 height 17
type input "[PERSON_NAME][EMAIL_ADDRESS][PERSON_NAME][DOMAIN_NAME]"
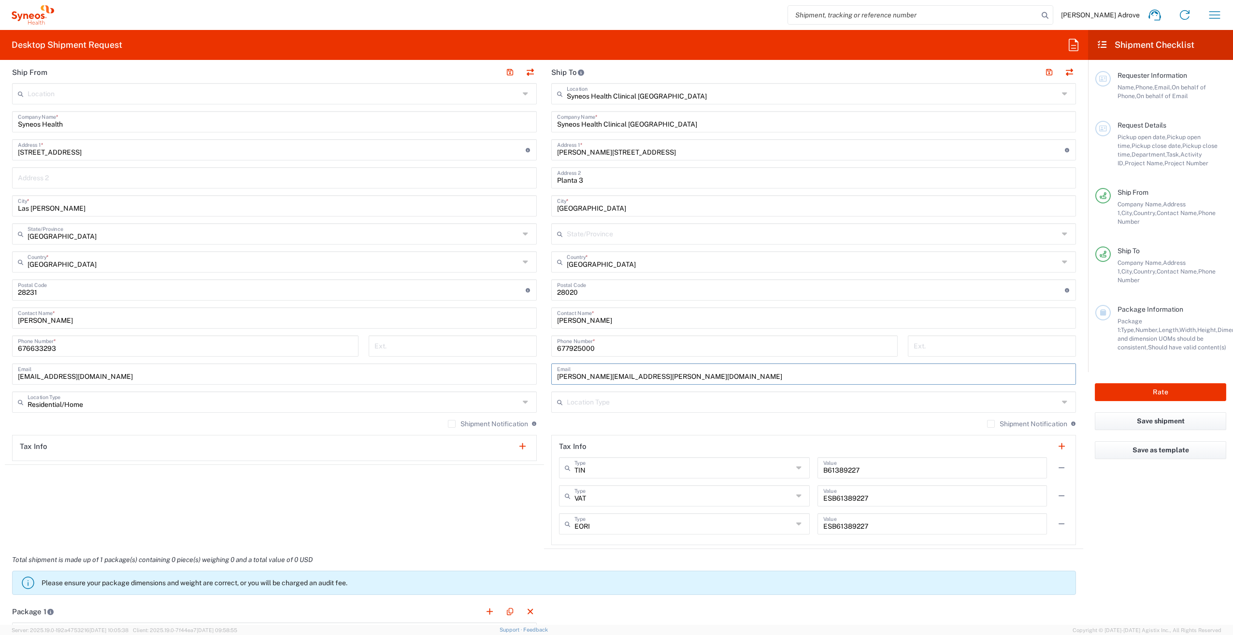
scroll to position [483, 0]
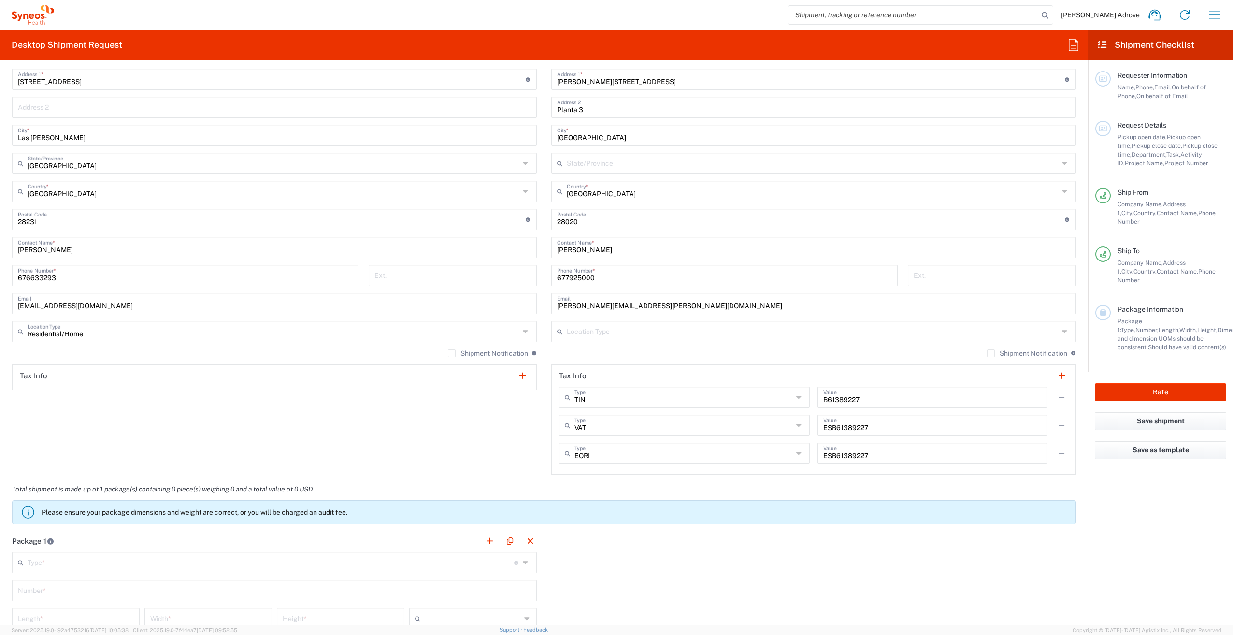
click at [923, 330] on icon at bounding box center [1066, 331] width 8 height 15
click at [320, 429] on agx-shipment-stop-widget "Ship From Location [PERSON_NAME] LLC-[GEOGRAPHIC_DATA] [GEOGRAPHIC_DATA] [GEOGR…" at bounding box center [274, 235] width 539 height 488
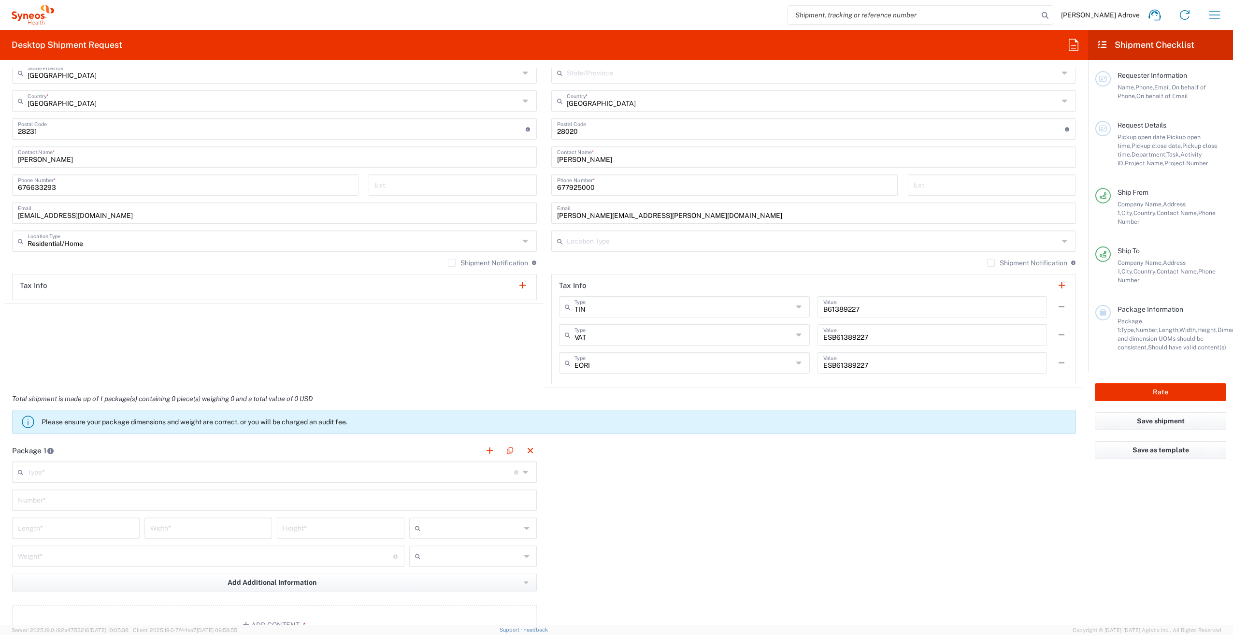
scroll to position [628, 0]
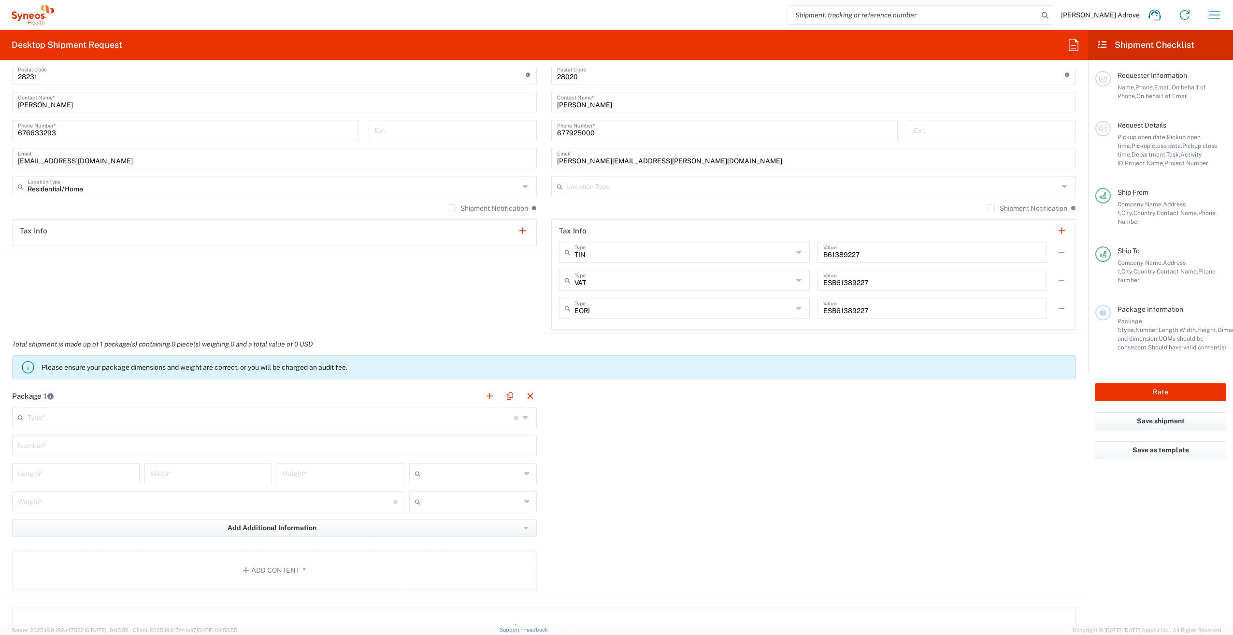
click at [524, 419] on icon at bounding box center [527, 417] width 8 height 15
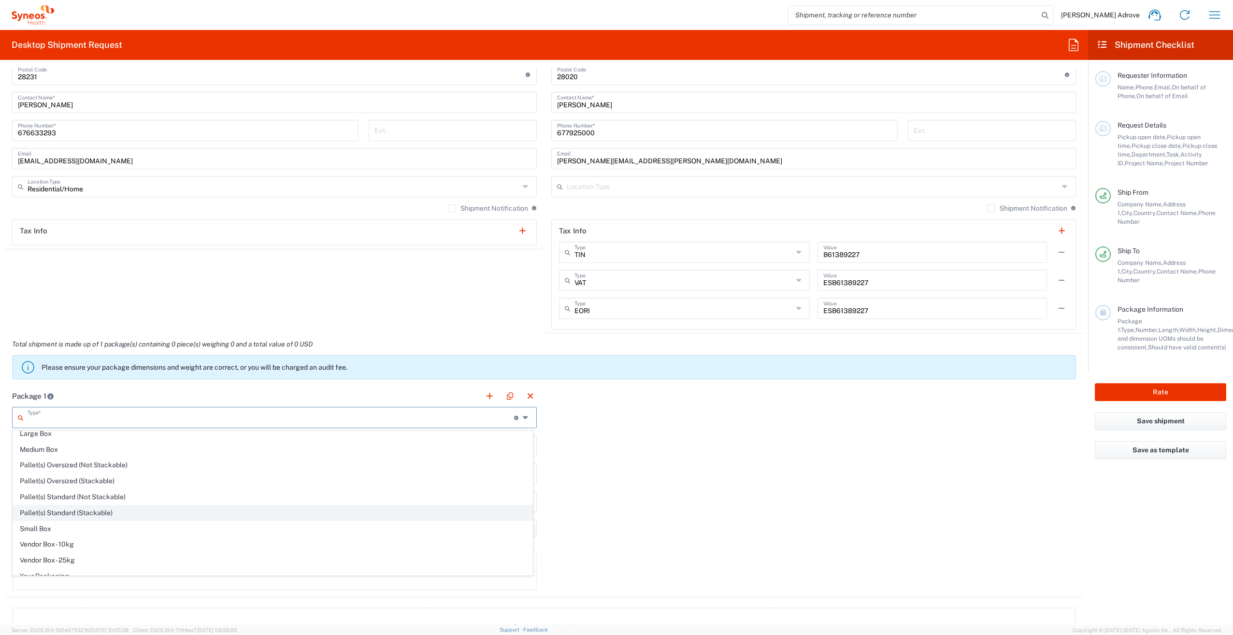
scroll to position [29, 0]
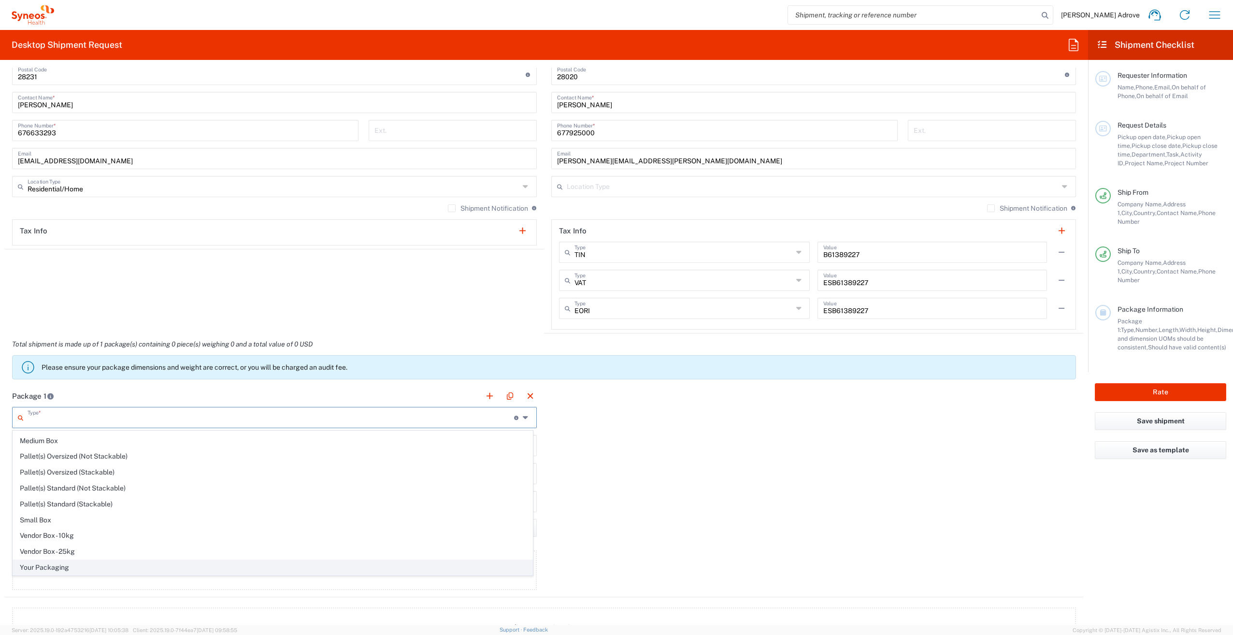
click at [97, 460] on span "Your Packaging" at bounding box center [272, 567] width 519 height 15
type input "Your Packaging"
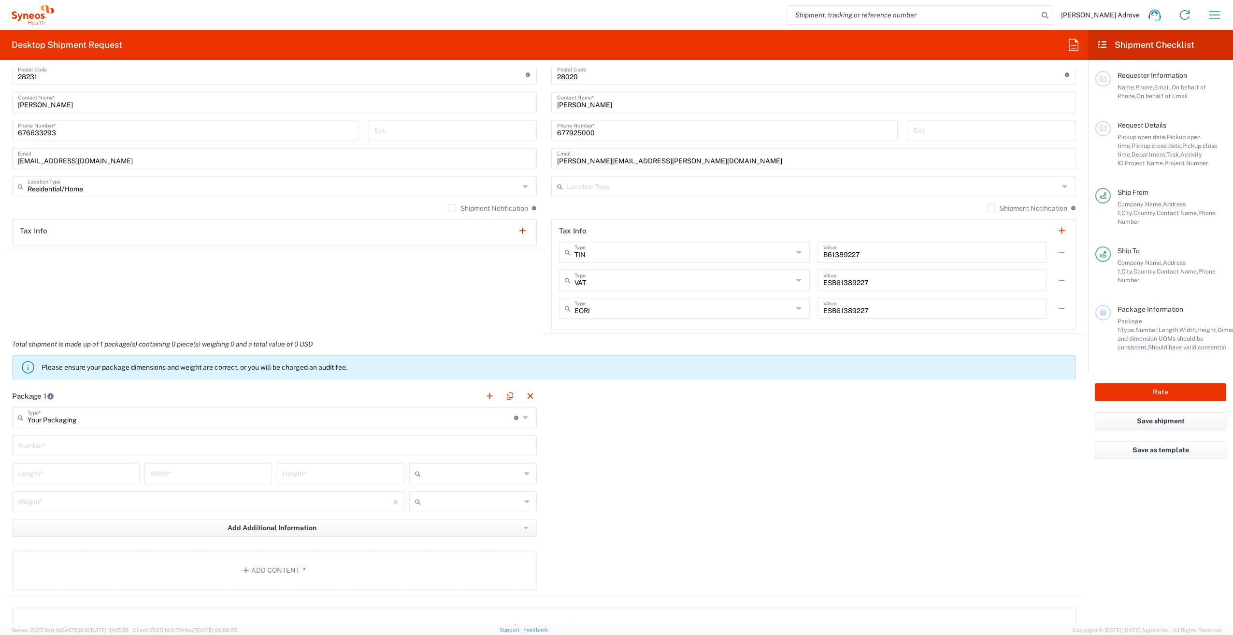
click at [114, 446] on input "text" at bounding box center [274, 444] width 513 height 17
type input "1"
click at [98, 460] on input "number" at bounding box center [76, 472] width 116 height 17
type input "40"
click at [230, 460] on input "number" at bounding box center [208, 472] width 116 height 17
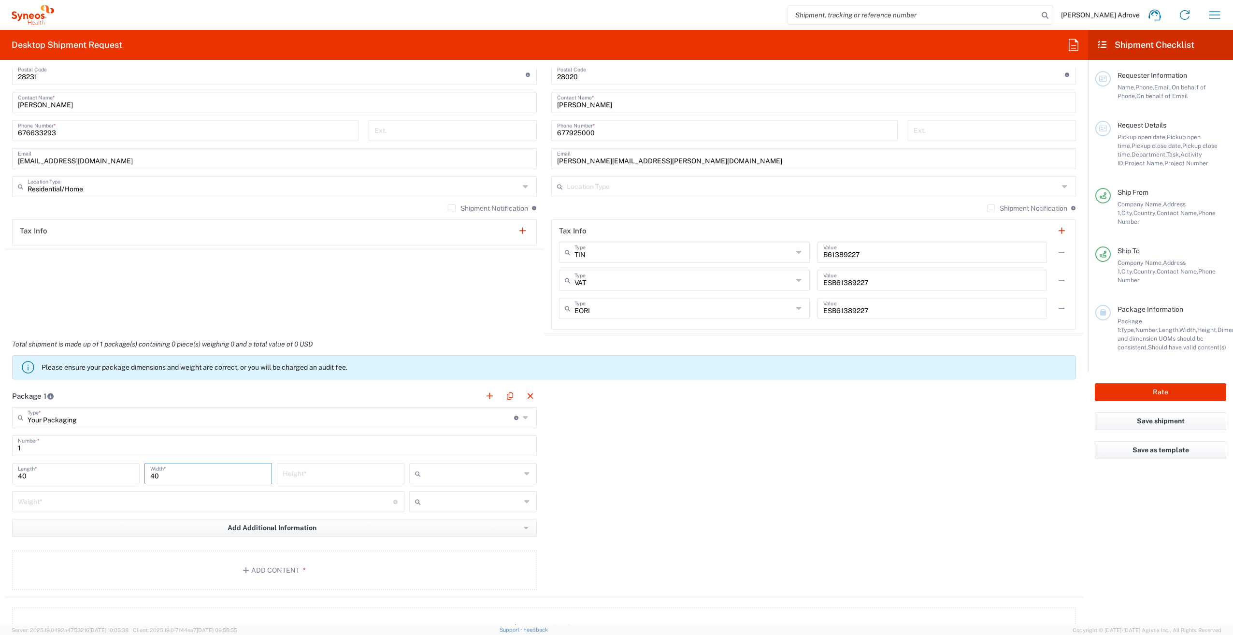
type input "40"
click at [333, 460] on input "number" at bounding box center [341, 472] width 116 height 17
type input "25"
click at [524, 460] on icon at bounding box center [527, 473] width 7 height 15
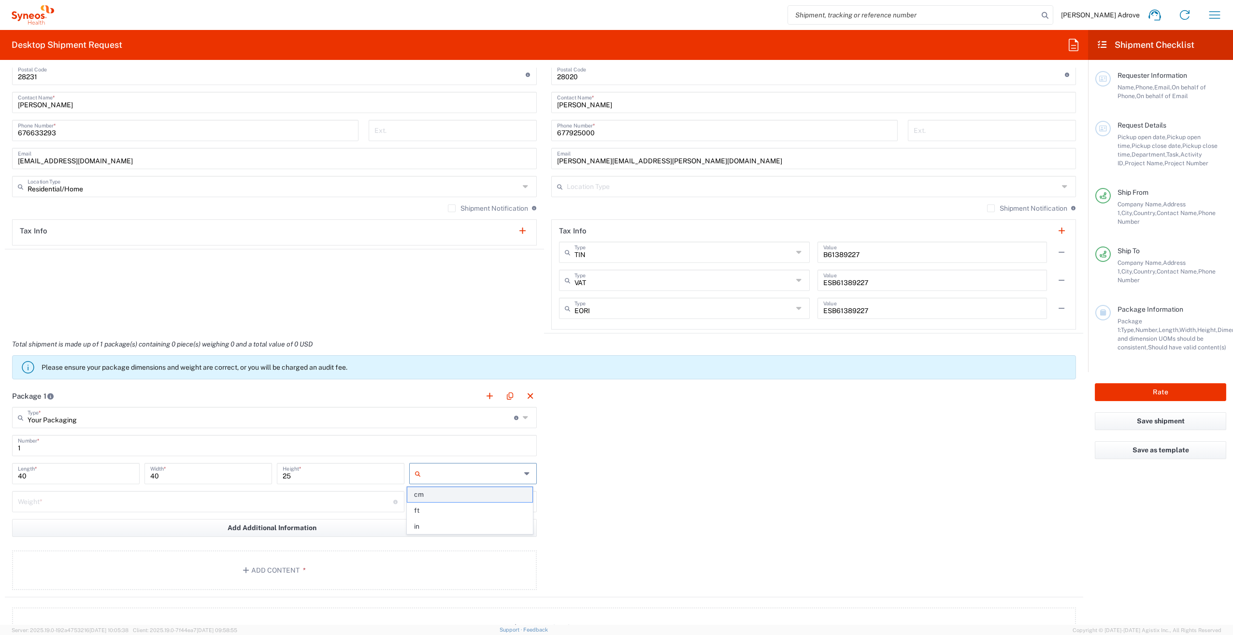
click at [495, 460] on span "cm" at bounding box center [469, 494] width 125 height 15
type input "cm"
click at [100, 460] on input "number" at bounding box center [205, 500] width 375 height 17
type input "3"
click at [526, 460] on icon at bounding box center [527, 501] width 7 height 15
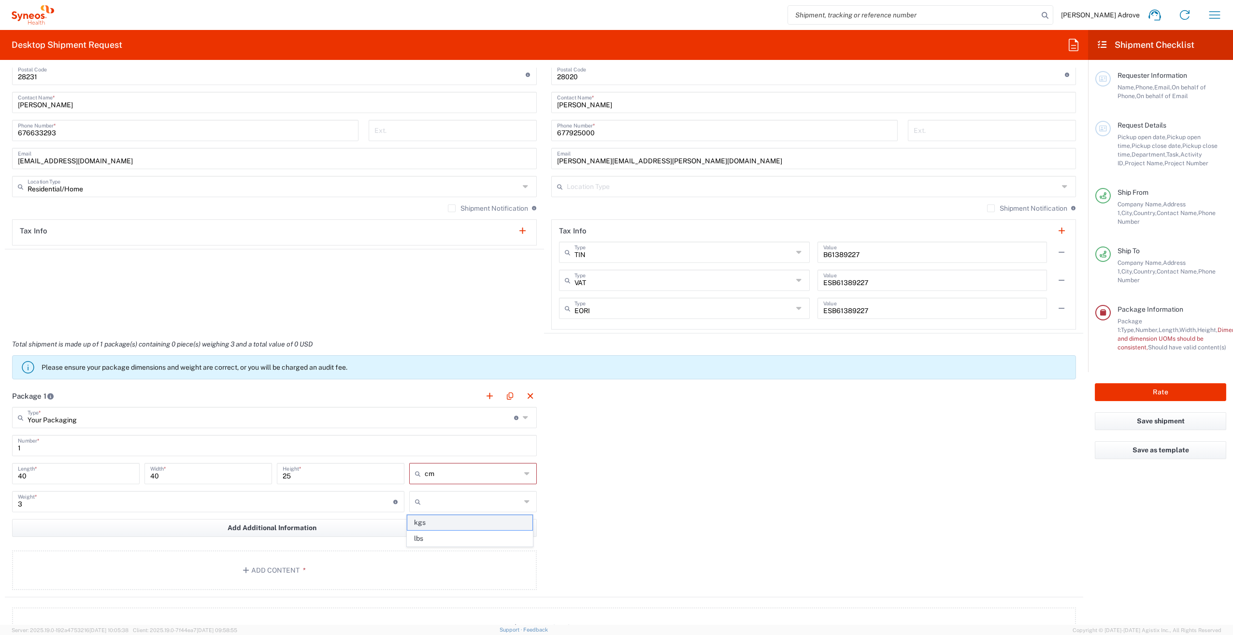
click at [456, 460] on span "kgs" at bounding box center [469, 522] width 125 height 15
type input "kgs"
click at [278, 460] on button "Add Content *" at bounding box center [274, 570] width 525 height 40
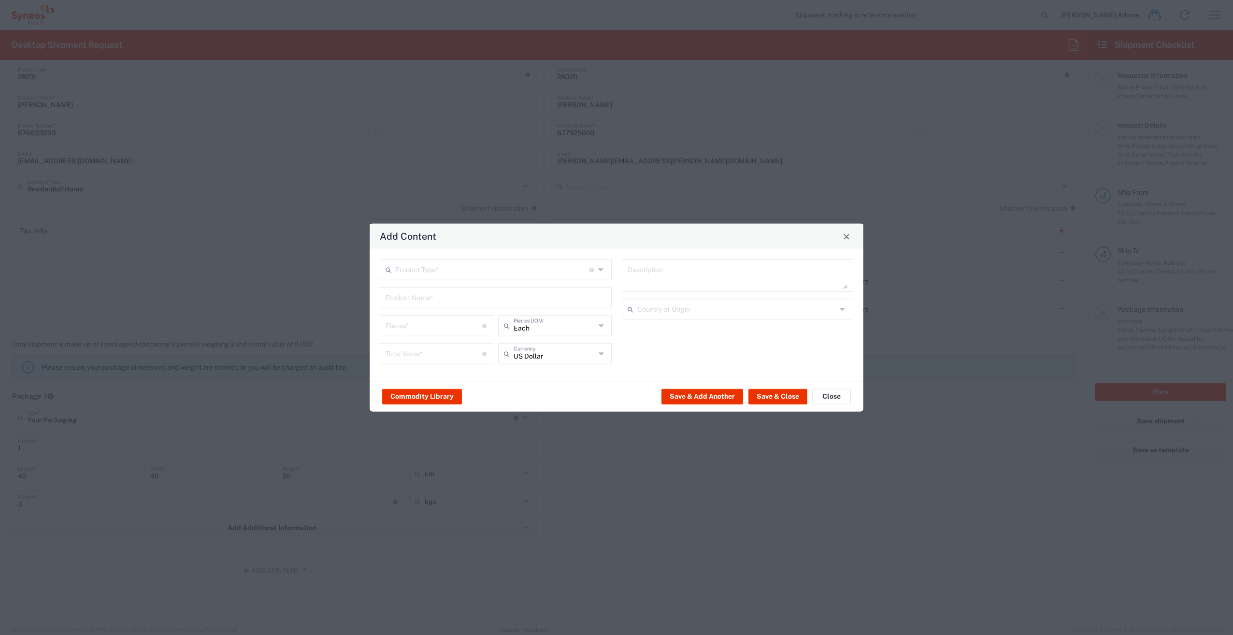
click at [524, 269] on input "text" at bounding box center [492, 268] width 194 height 17
click at [470, 305] on span "General Commodity" at bounding box center [496, 306] width 230 height 15
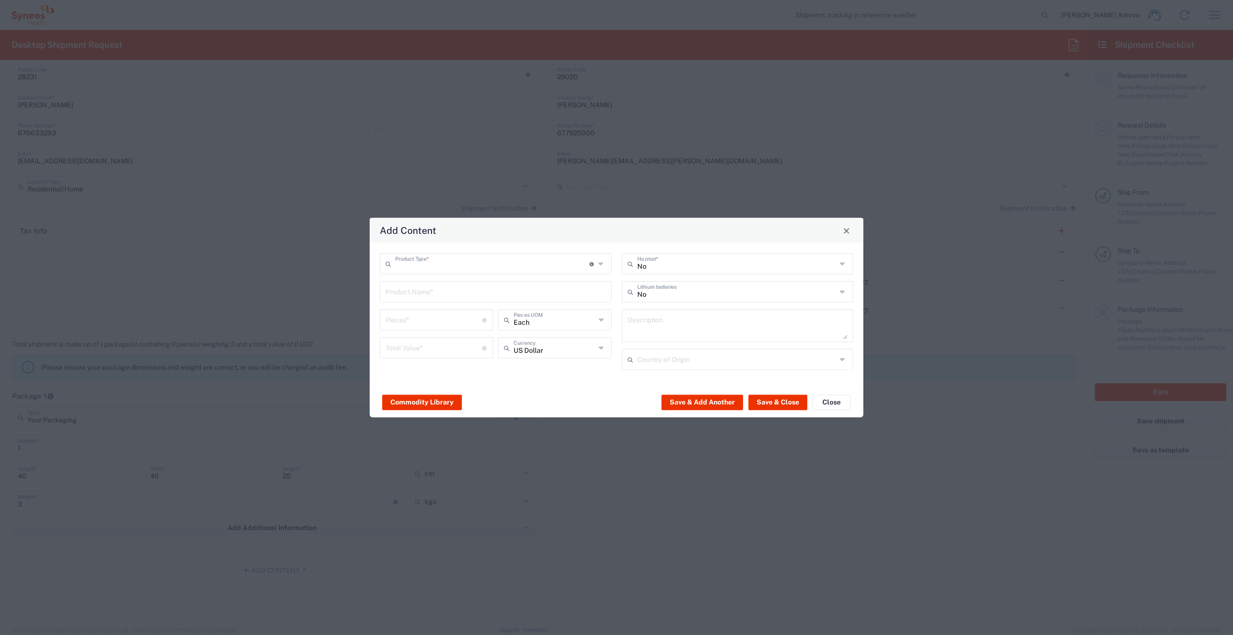
type input "General Commodity"
click at [420, 397] on button "Commodity Library" at bounding box center [422, 401] width 80 height 15
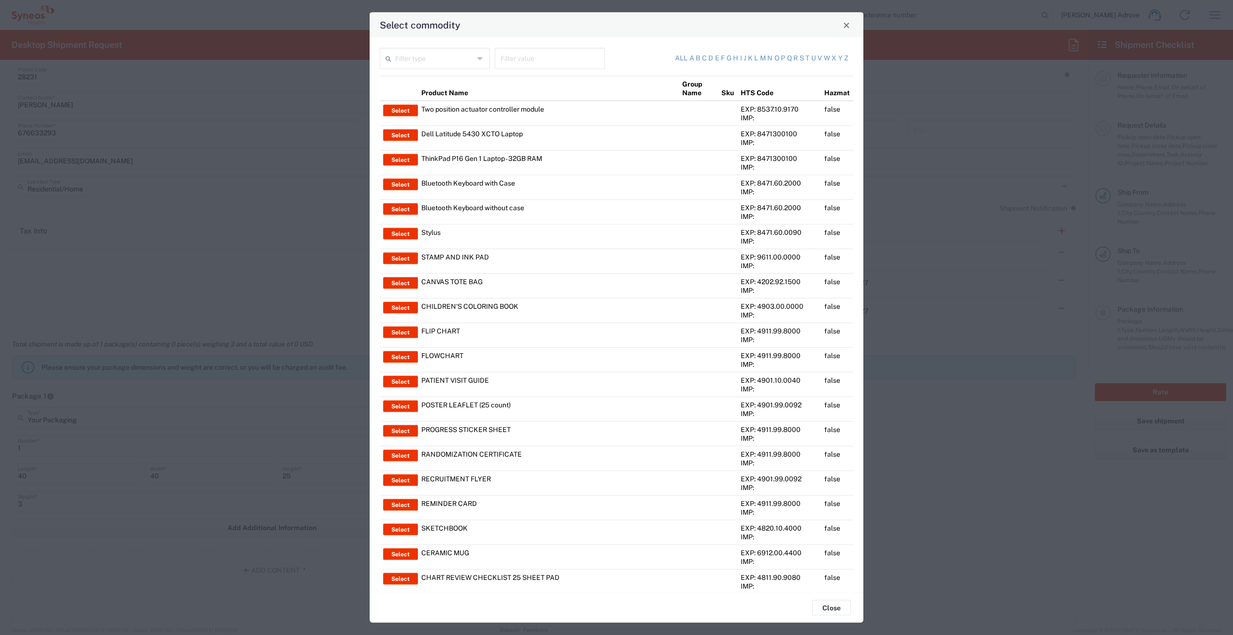
click at [482, 57] on icon at bounding box center [480, 58] width 7 height 15
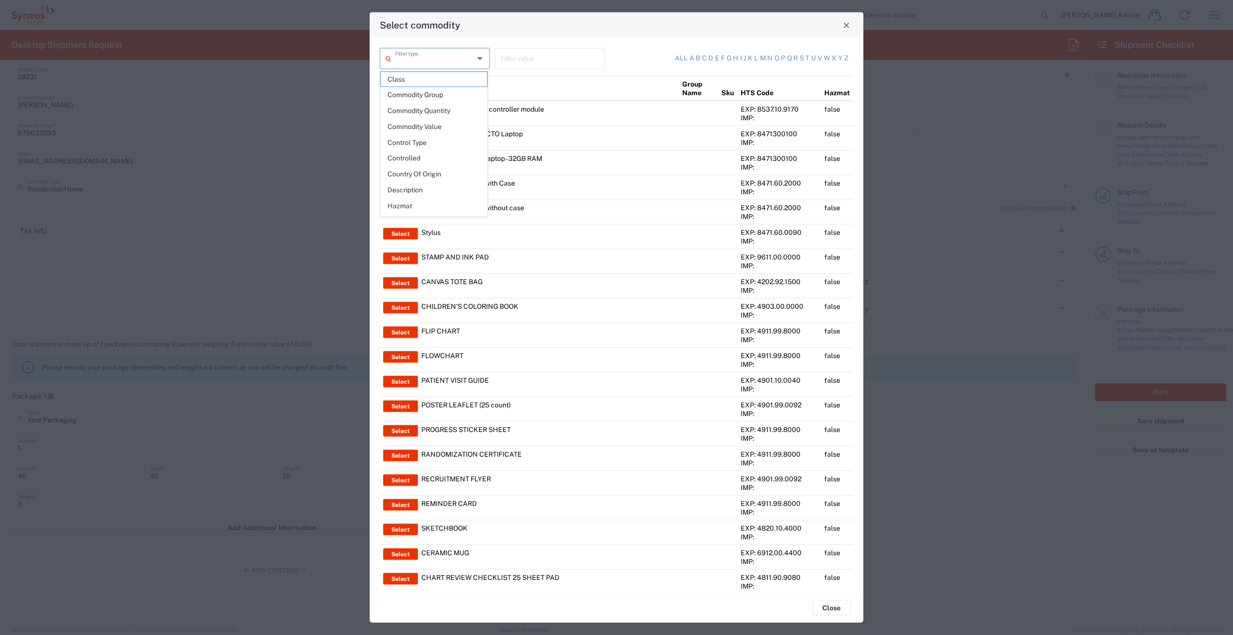
click at [599, 48] on div "Filter value" at bounding box center [550, 58] width 110 height 21
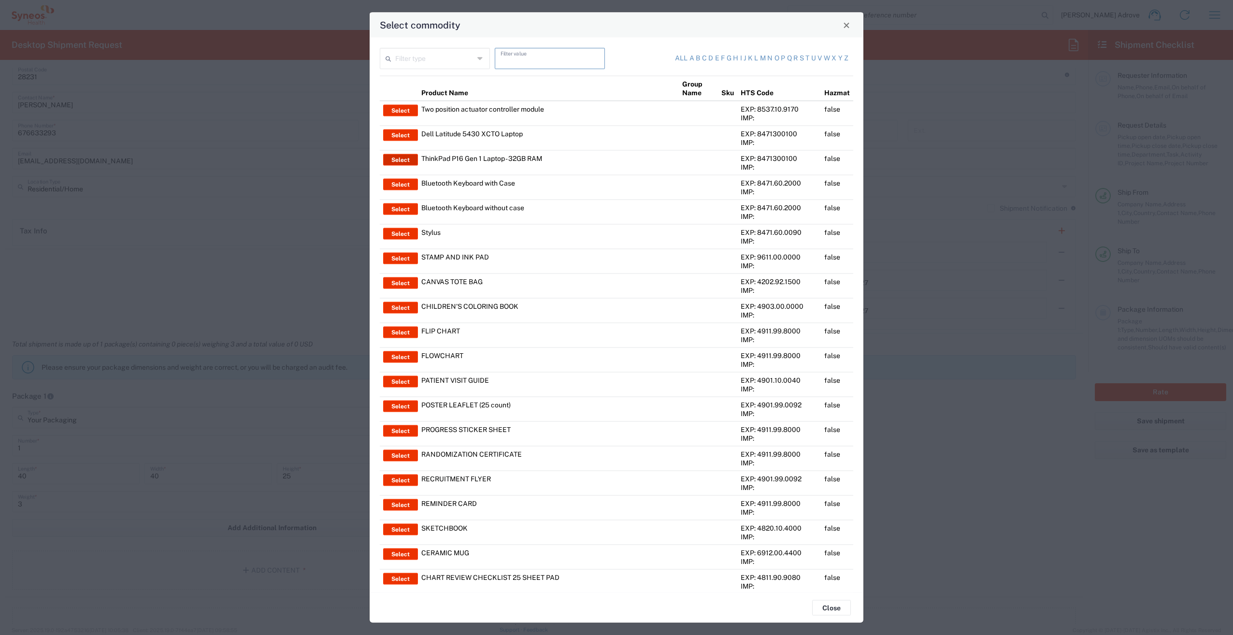
click at [393, 157] on button "Select" at bounding box center [400, 160] width 35 height 12
type input "ThinkPad P16 Gen 1 Laptop - 32GB RAM"
type input "1"
type textarea "16" - Intel Core i9 12950HX - vPro Enterprise - 32 GB RAM - 512 GB SSD"
type input "[GEOGRAPHIC_DATA]"
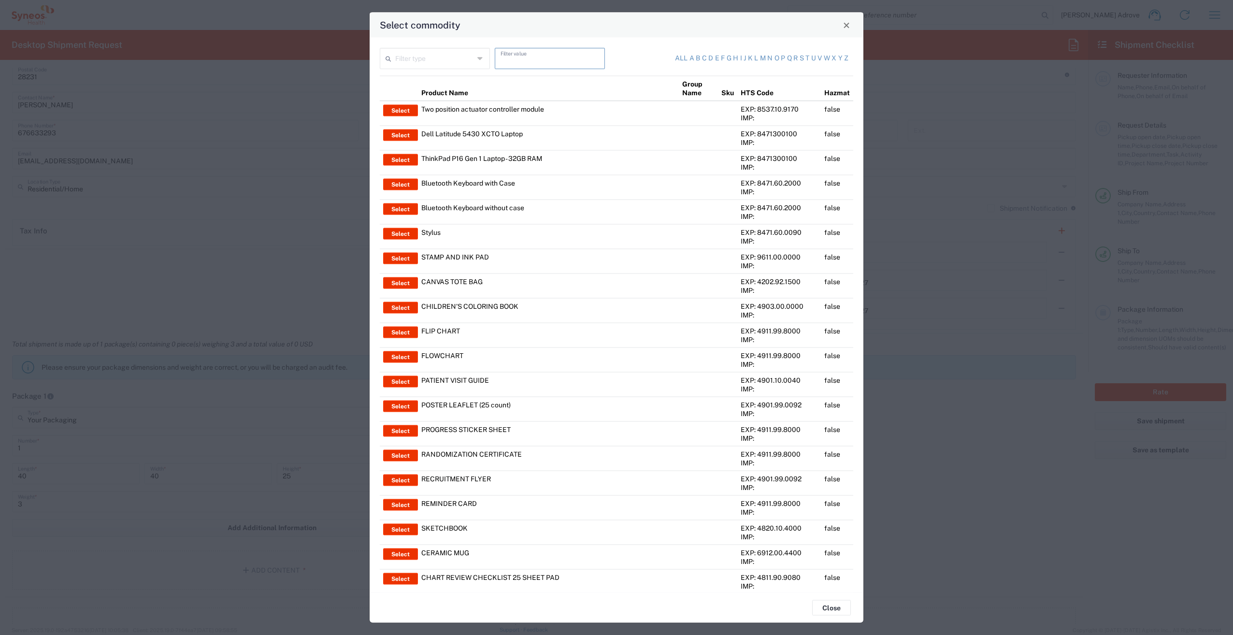
type input "Yes"
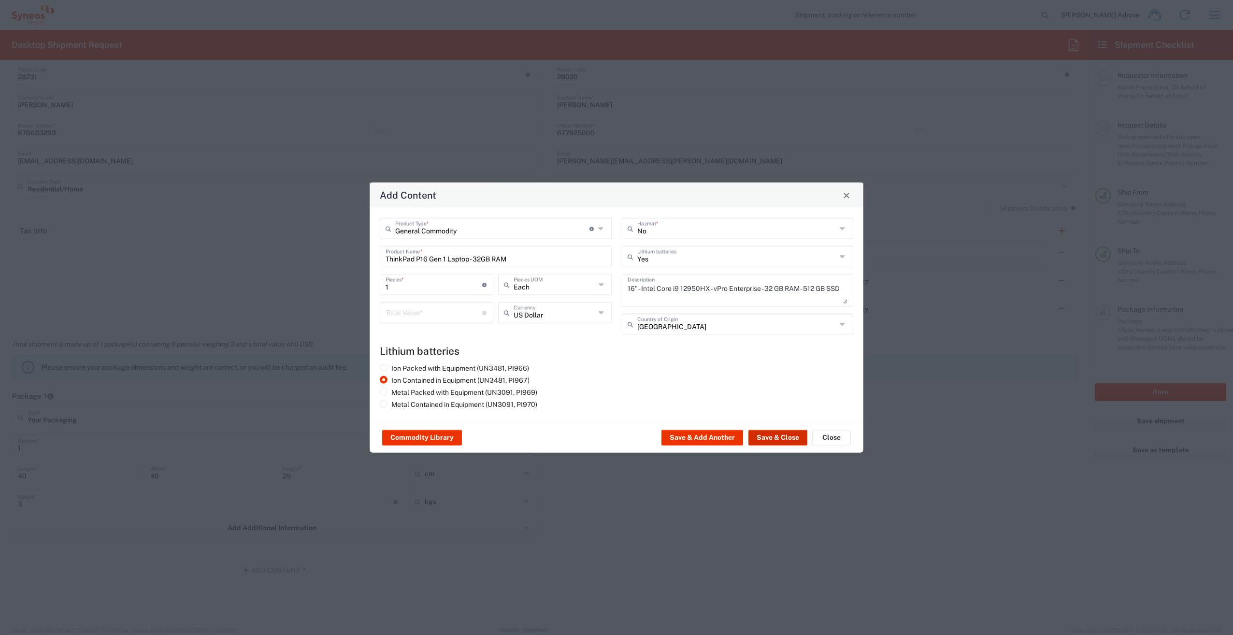
drag, startPoint x: 780, startPoint y: 435, endPoint x: 456, endPoint y: 325, distance: 343.0
click at [615, 460] on div "Add Content General Commodity Product Type * Document: Paper document generated…" at bounding box center [616, 317] width 1233 height 635
click at [456, 323] on div "Total Value * Total value of all the pieces" at bounding box center [436, 316] width 118 height 28
click at [454, 312] on input "number" at bounding box center [434, 311] width 97 height 17
click at [602, 312] on icon at bounding box center [602, 312] width 7 height 15
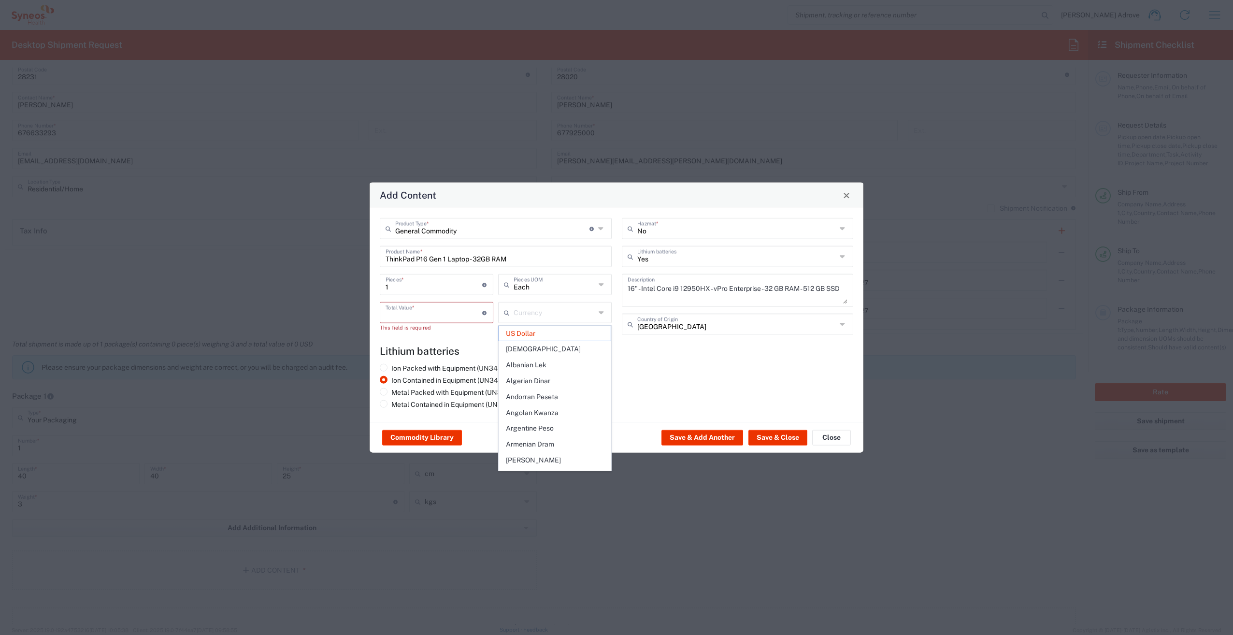
click at [434, 311] on input "number" at bounding box center [434, 311] width 97 height 17
type input "US Dollar"
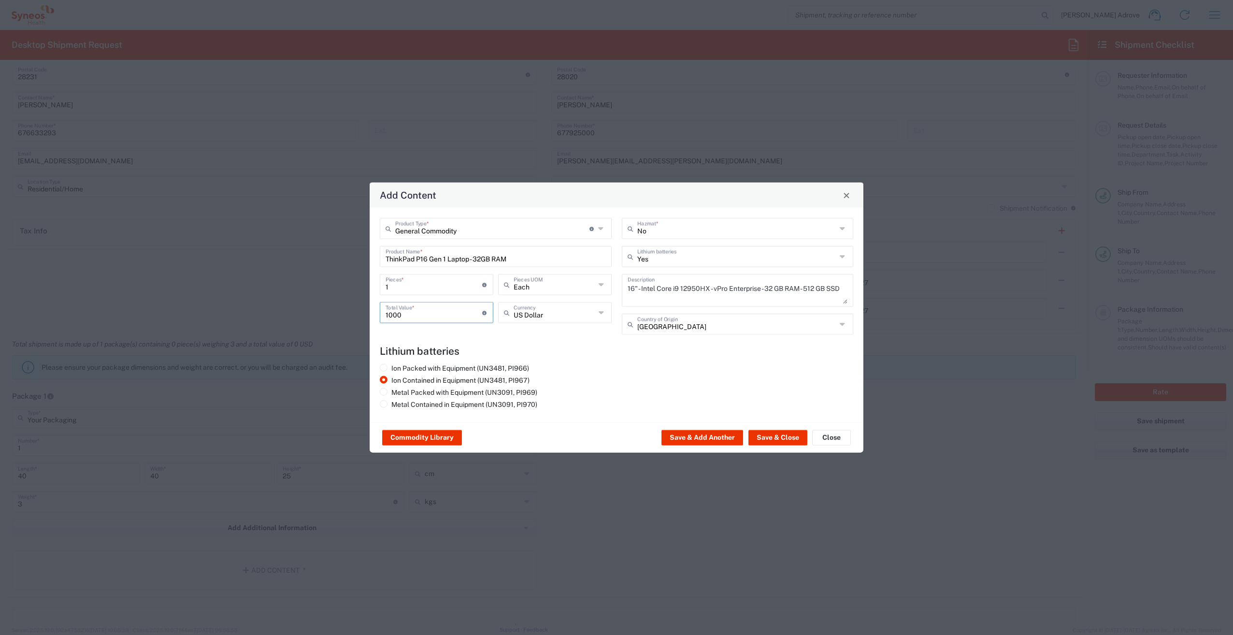
type input "1000"
click at [598, 312] on div "US Dollar Currency" at bounding box center [555, 312] width 114 height 21
click at [598, 312] on div "Currency" at bounding box center [555, 312] width 114 height 21
click at [558, 329] on span "Euro" at bounding box center [555, 333] width 112 height 15
type input "Euro"
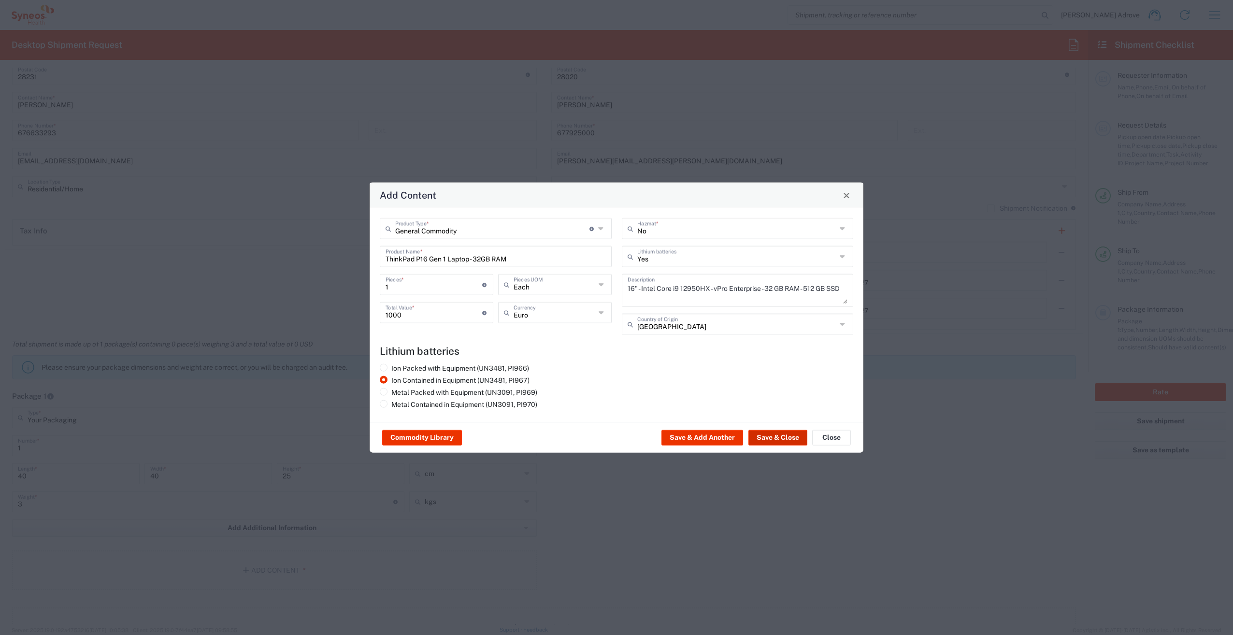
click at [774, 433] on button "Save & Close" at bounding box center [777, 437] width 59 height 15
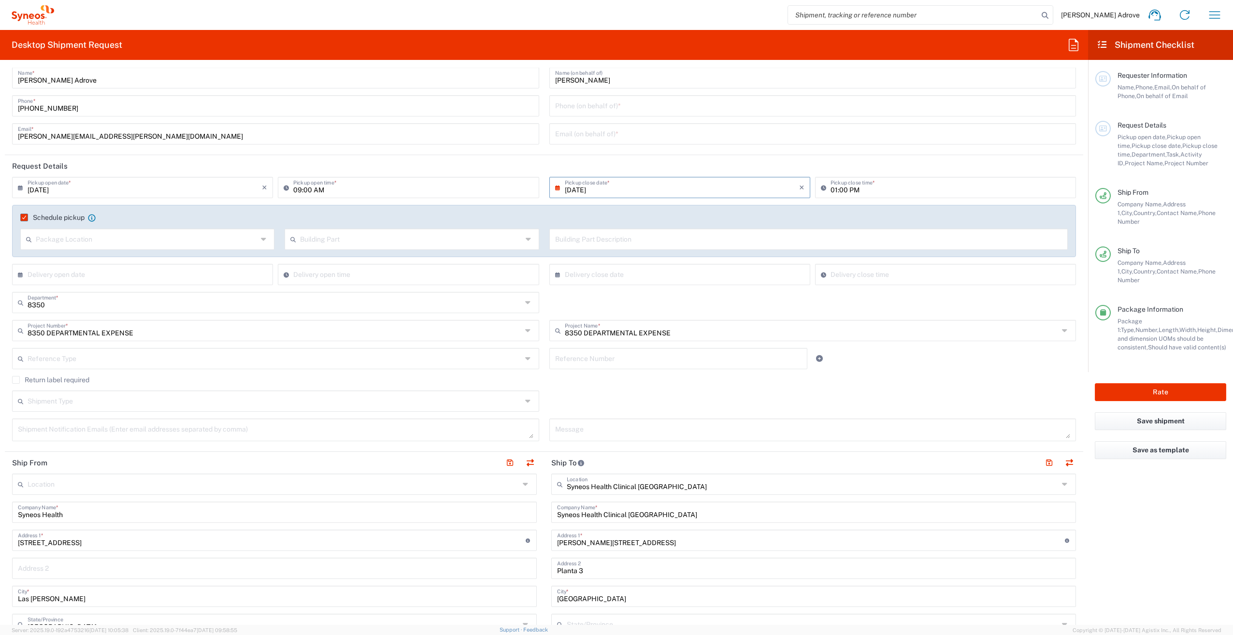
scroll to position [0, 0]
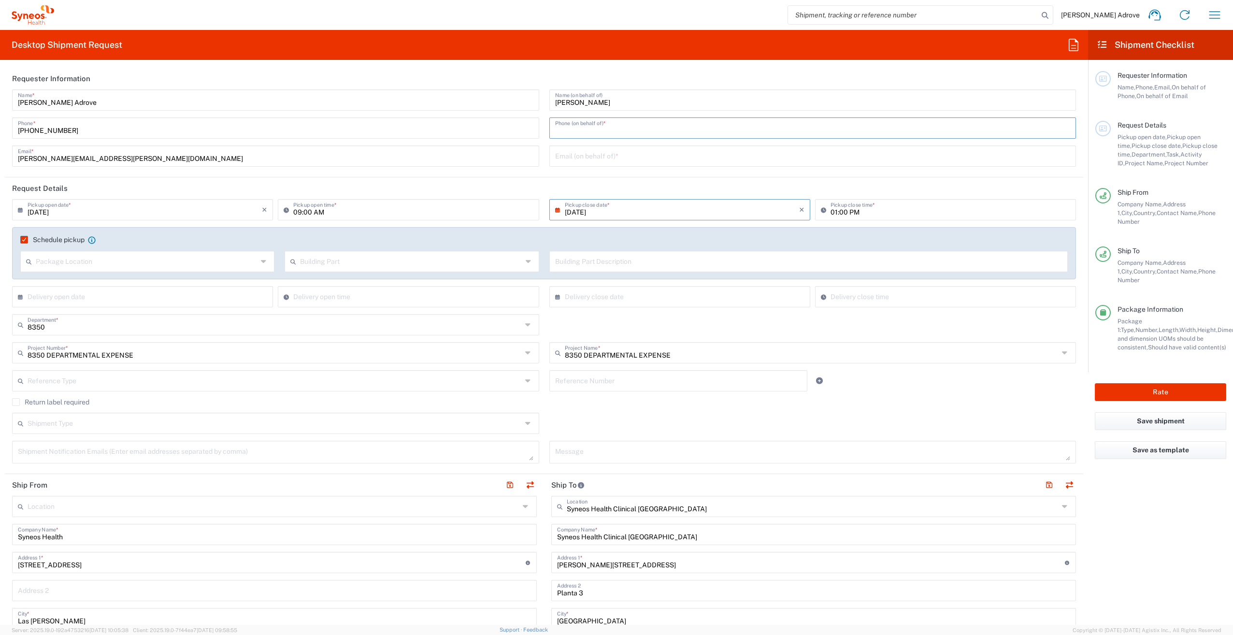
click at [599, 127] on input "tel" at bounding box center [813, 127] width 516 height 17
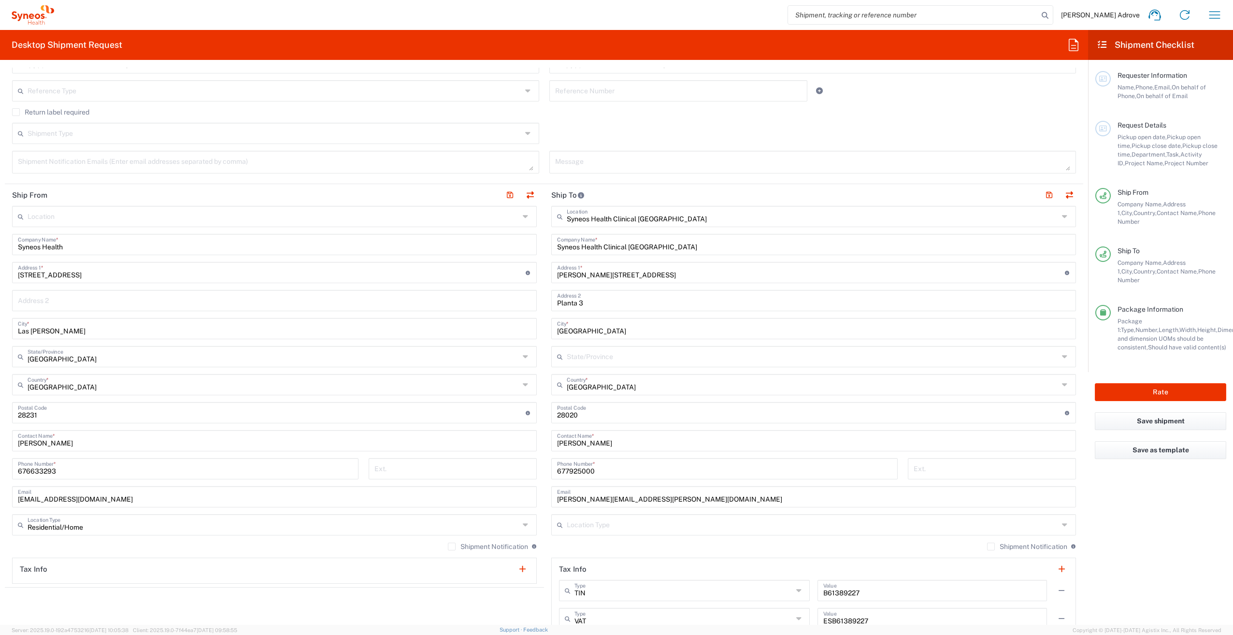
scroll to position [299, 0]
drag, startPoint x: 53, startPoint y: 470, endPoint x: 4, endPoint y: 467, distance: 49.4
click at [4, 460] on form "Requester Information [PERSON_NAME] Adrove Name * [PHONE_NUMBER] Phone * [PERSO…" at bounding box center [544, 346] width 1088 height 557
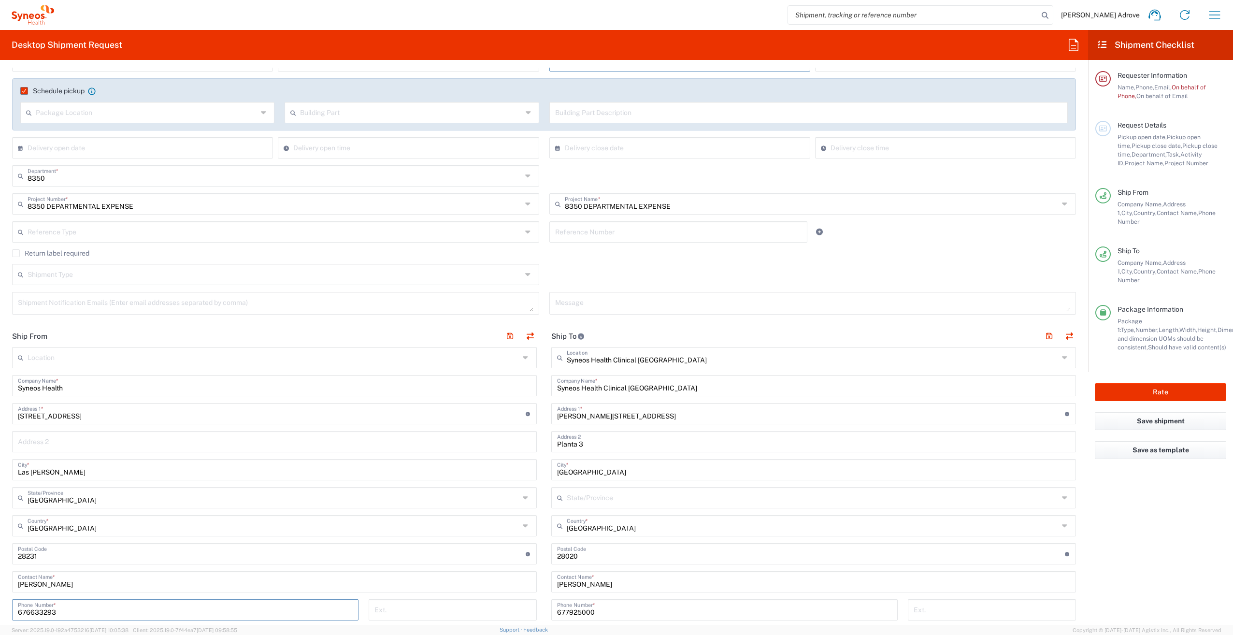
scroll to position [0, 0]
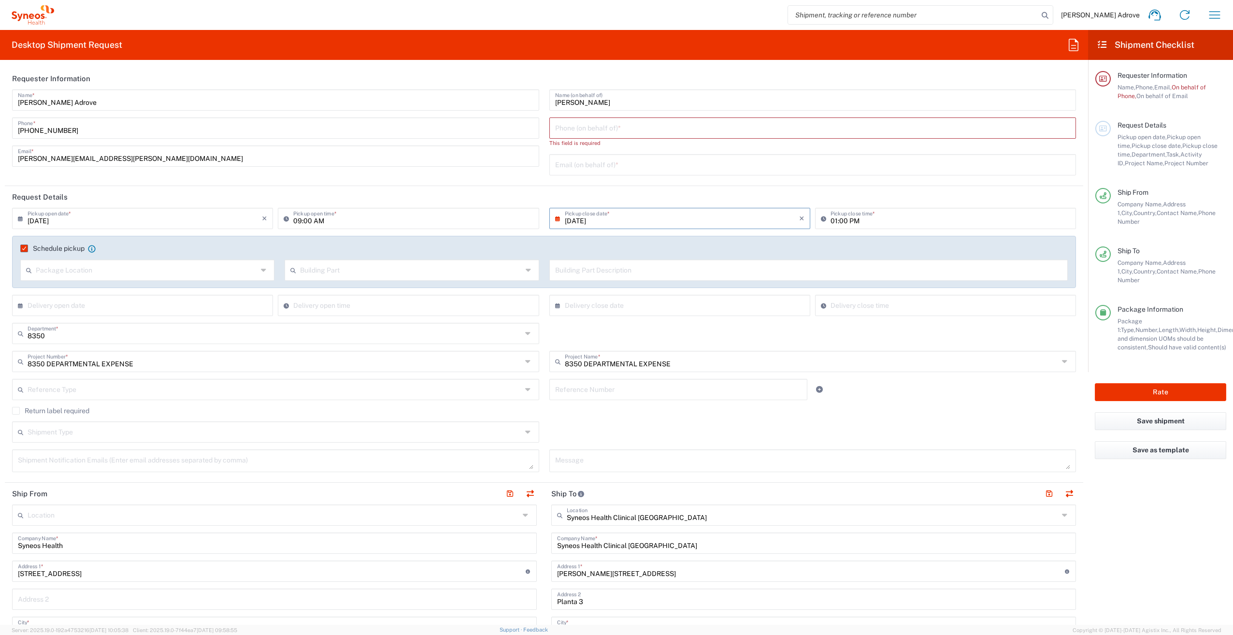
drag, startPoint x: 567, startPoint y: 125, endPoint x: 576, endPoint y: 132, distance: 11.7
click at [567, 125] on input "tel" at bounding box center [813, 127] width 516 height 17
paste input "676633293"
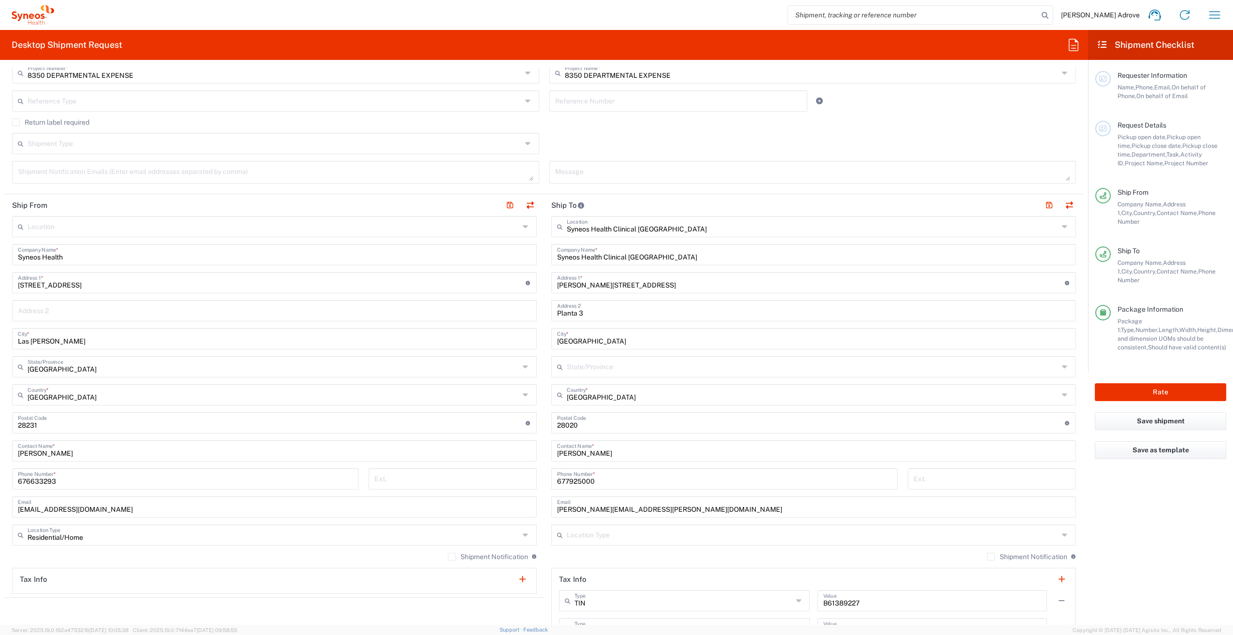
scroll to position [290, 0]
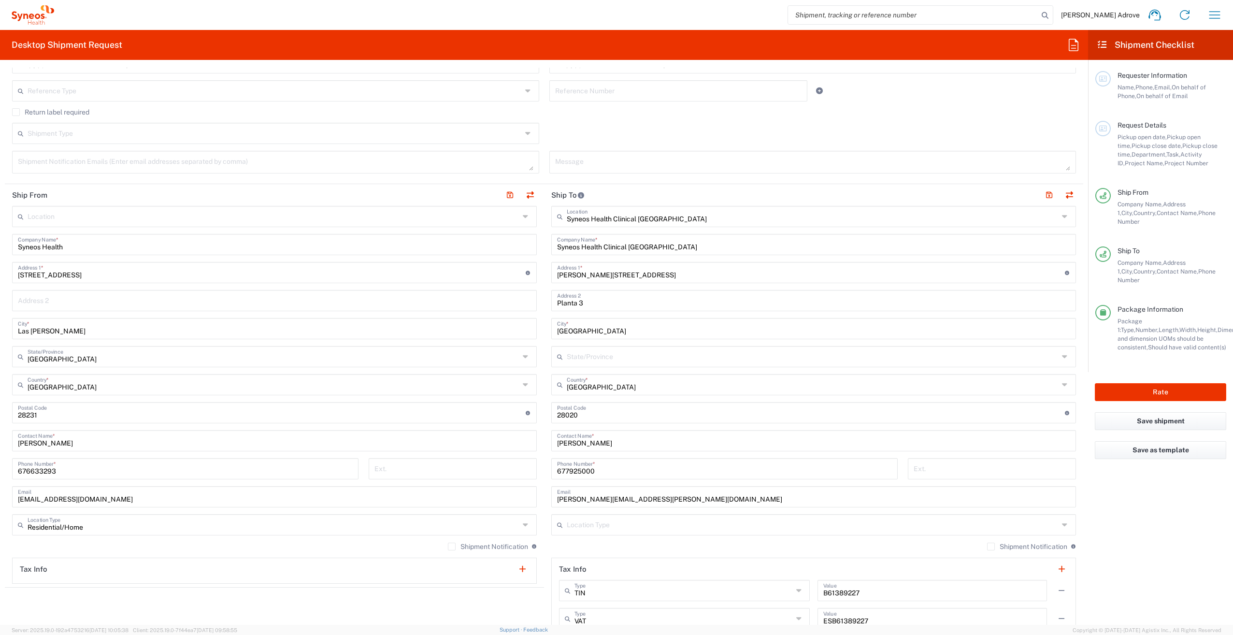
type input "676633293"
drag, startPoint x: 91, startPoint y: 500, endPoint x: 11, endPoint y: 500, distance: 79.7
click at [11, 460] on main "Location [PERSON_NAME] LLC-[GEOGRAPHIC_DATA] [GEOGRAPHIC_DATA] [GEOGRAPHIC_DATA…" at bounding box center [274, 395] width 539 height 378
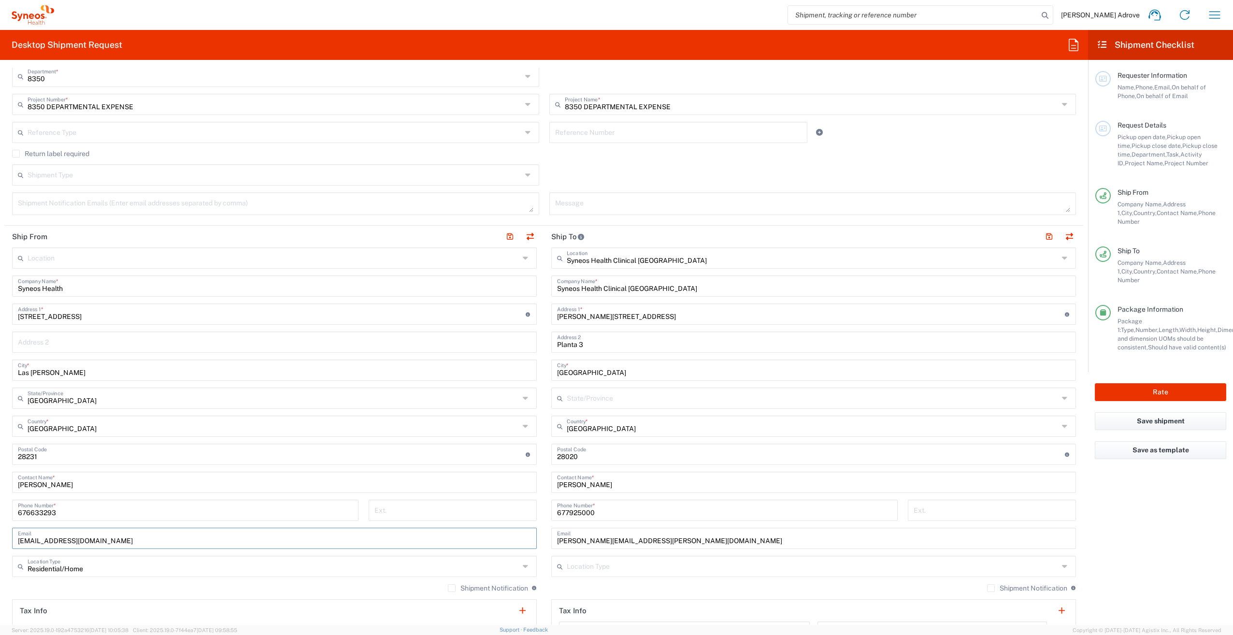
scroll to position [0, 0]
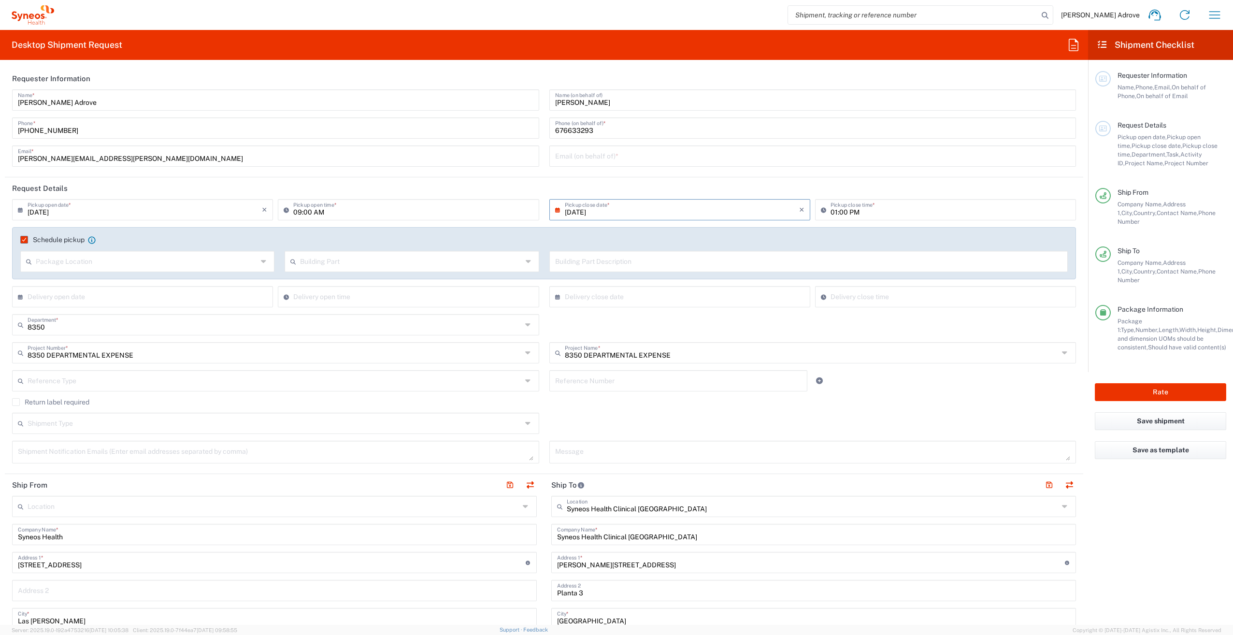
click at [583, 155] on input "text" at bounding box center [813, 155] width 516 height 17
type input "[PERSON_NAME][EMAIL_ADDRESS][PERSON_NAME][DOMAIN_NAME]"
drag, startPoint x: 1022, startPoint y: 402, endPoint x: 579, endPoint y: 372, distance: 444.6
click at [923, 402] on agx-checkbox-control "Return label required" at bounding box center [544, 402] width 1064 height 8
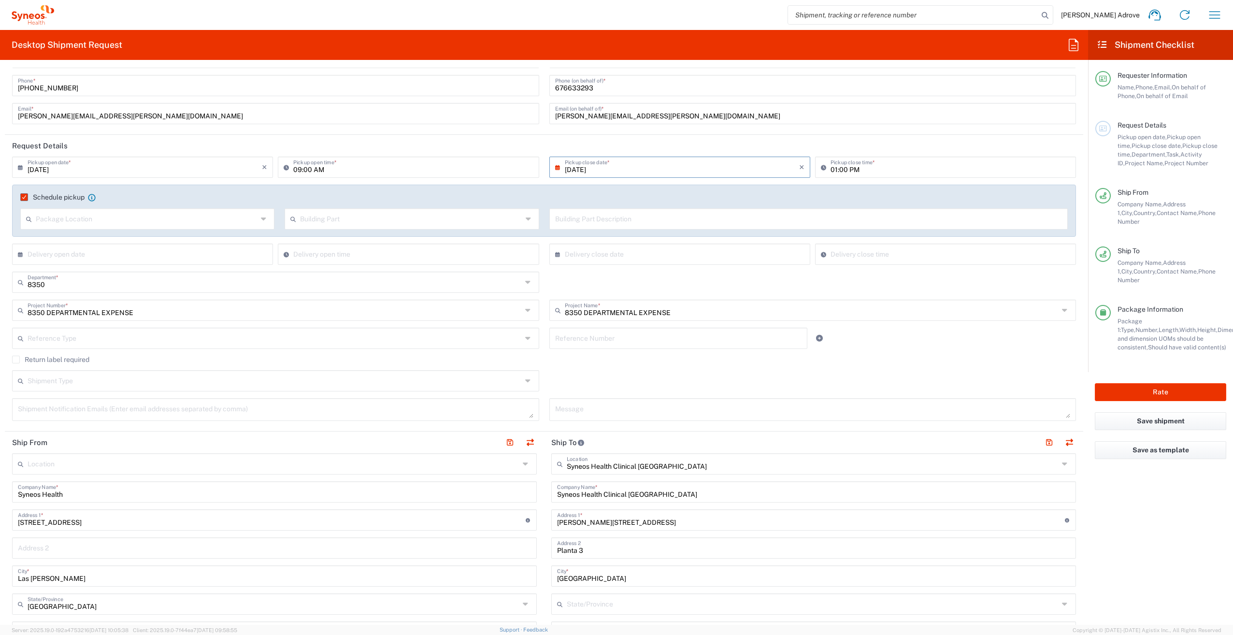
scroll to position [48, 0]
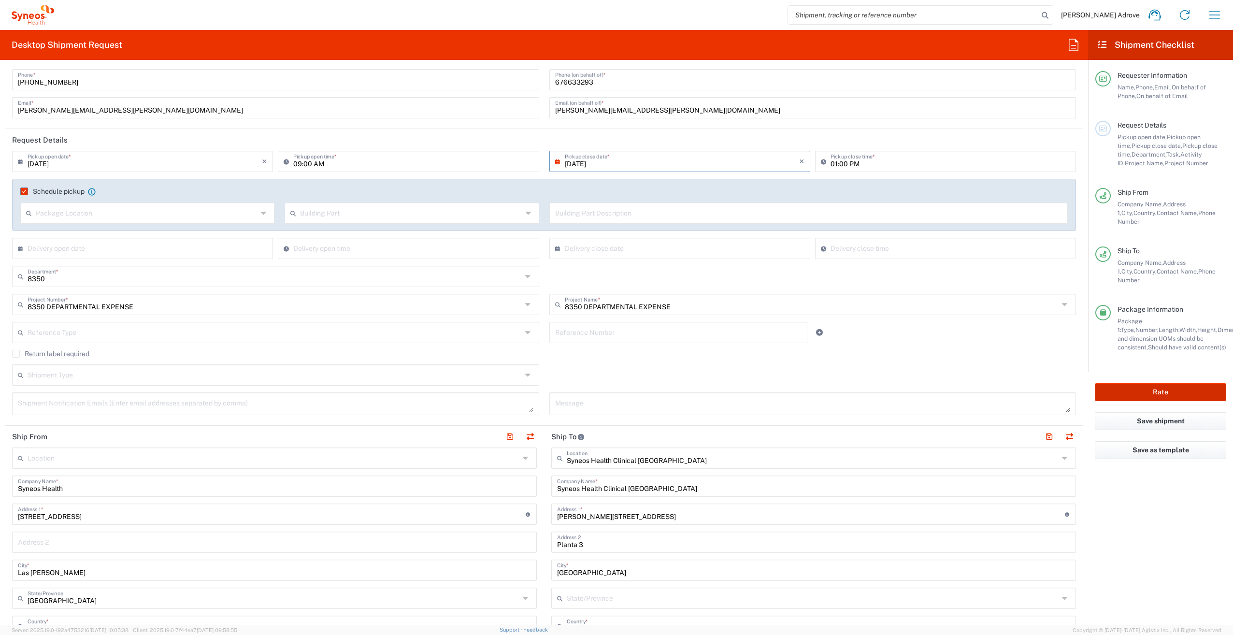
click at [923, 383] on button "Rate" at bounding box center [1160, 392] width 131 height 18
type input "8350 DEPARTMENTAL EXPENSE"
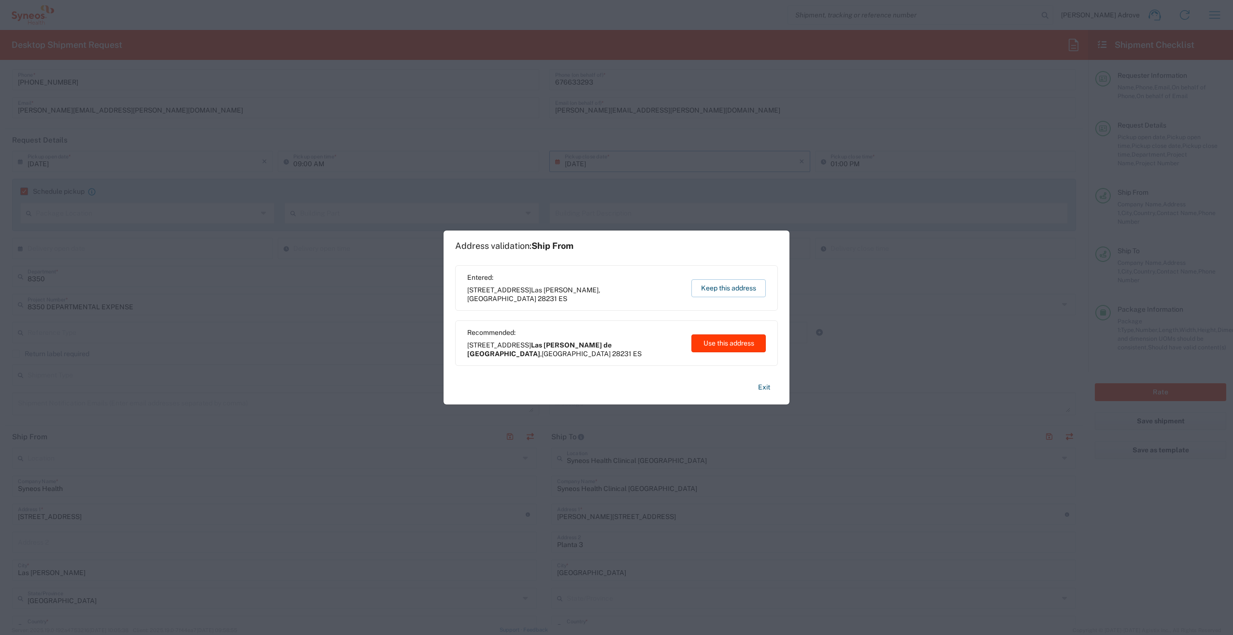
click at [744, 340] on button "Use this address" at bounding box center [728, 343] width 74 height 18
type input "Las [PERSON_NAME] de [GEOGRAPHIC_DATA]"
type input "[GEOGRAPHIC_DATA]"
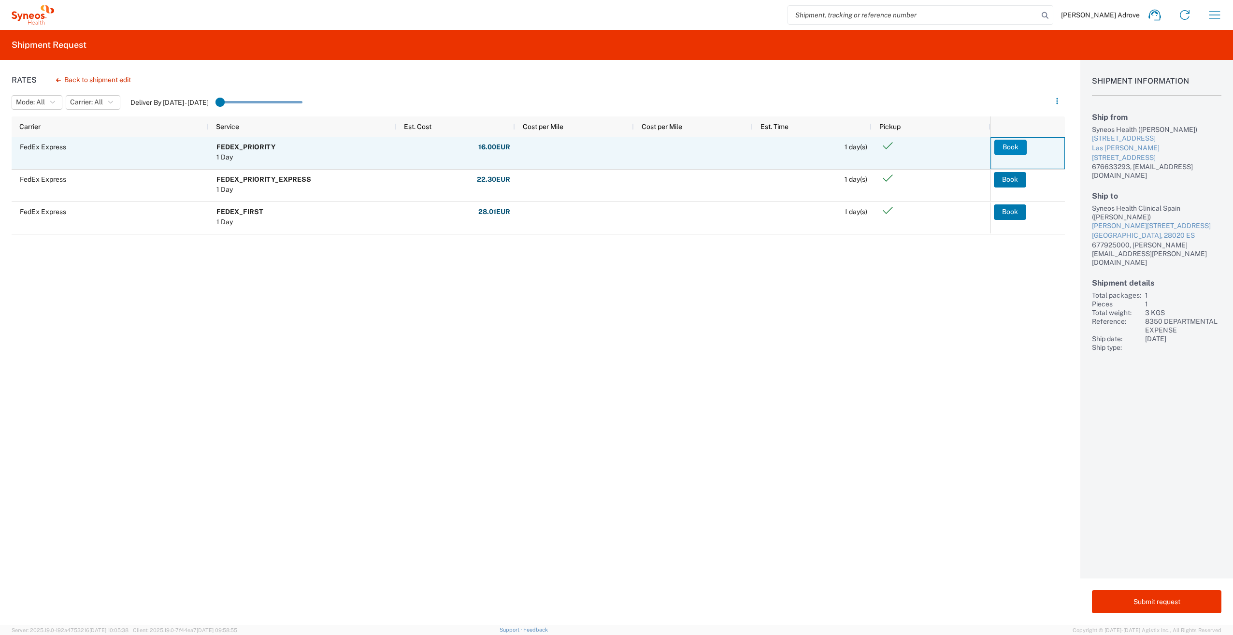
click at [923, 144] on button "Book" at bounding box center [1010, 147] width 32 height 15
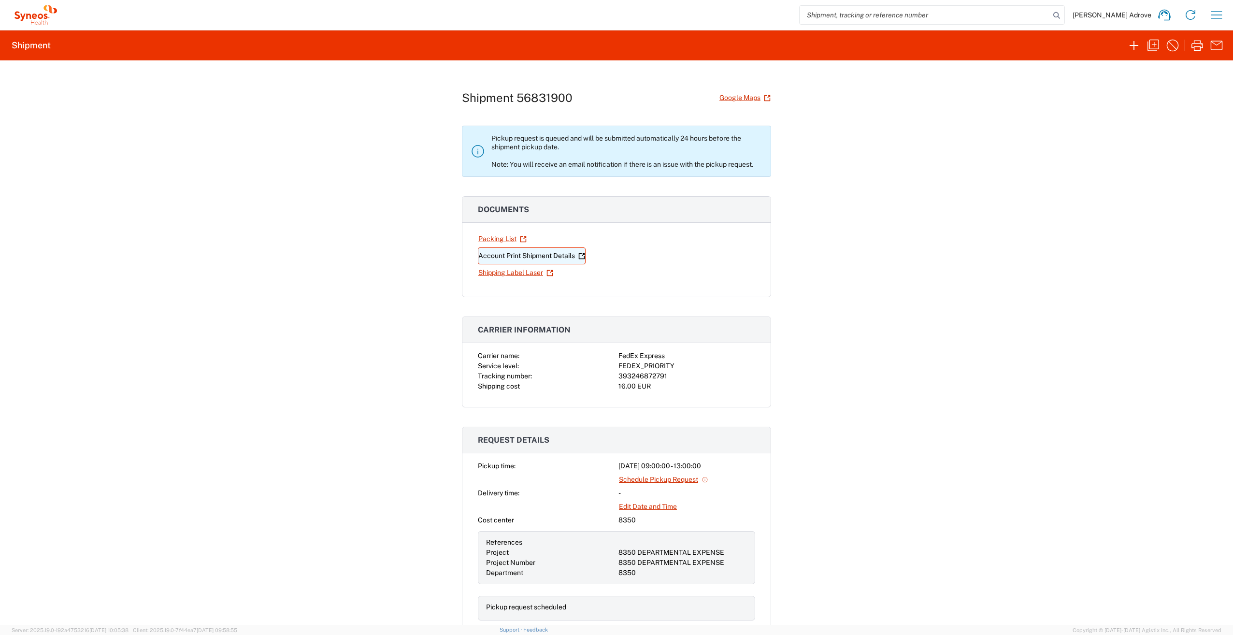
click at [517, 255] on link "Account Print Shipment Details" at bounding box center [532, 255] width 108 height 17
click at [656, 460] on link "Schedule Pickup Request" at bounding box center [663, 479] width 90 height 17
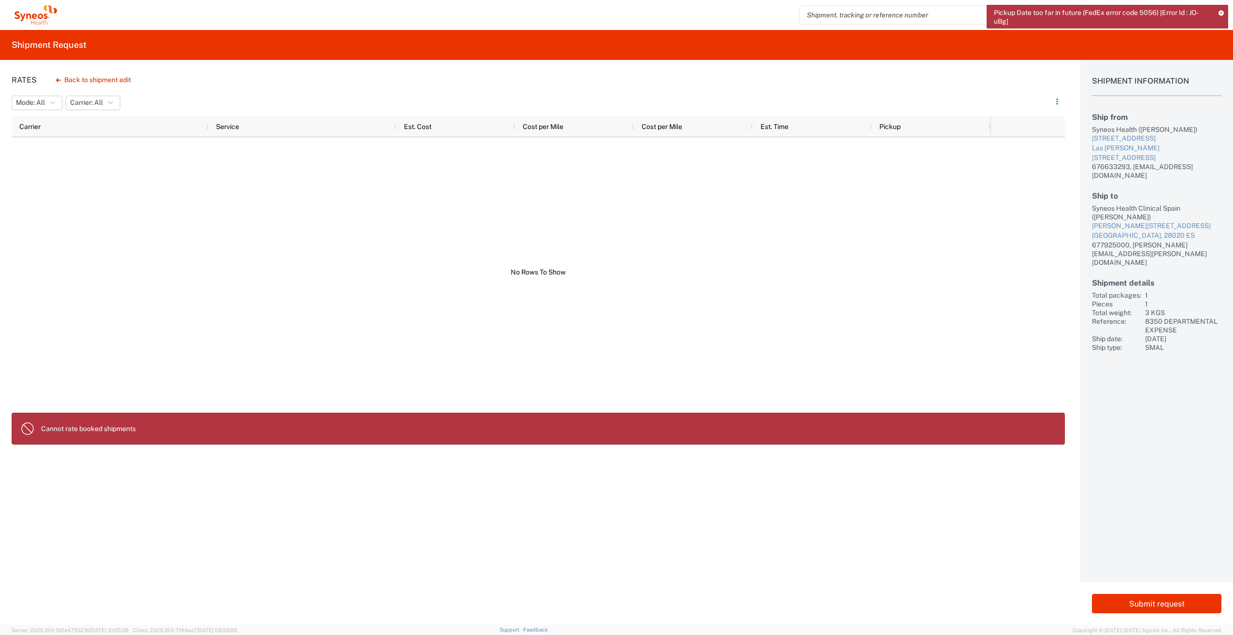
click at [923, 11] on icon at bounding box center [1221, 12] width 7 height 5
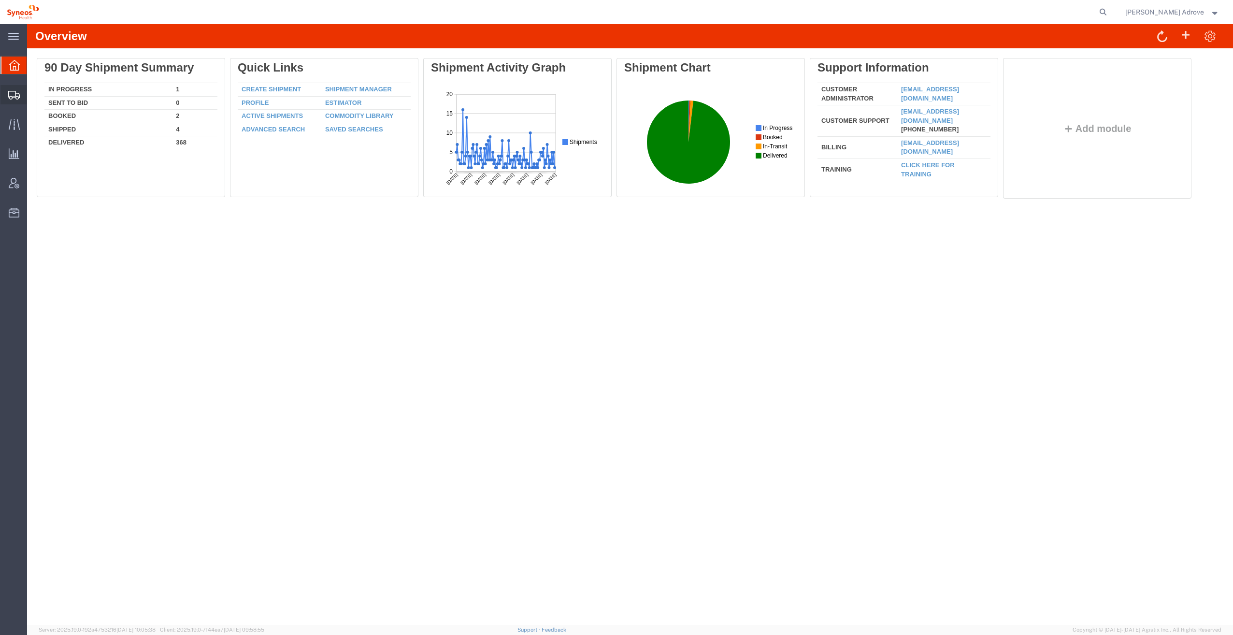
click at [11, 93] on icon at bounding box center [14, 95] width 12 height 9
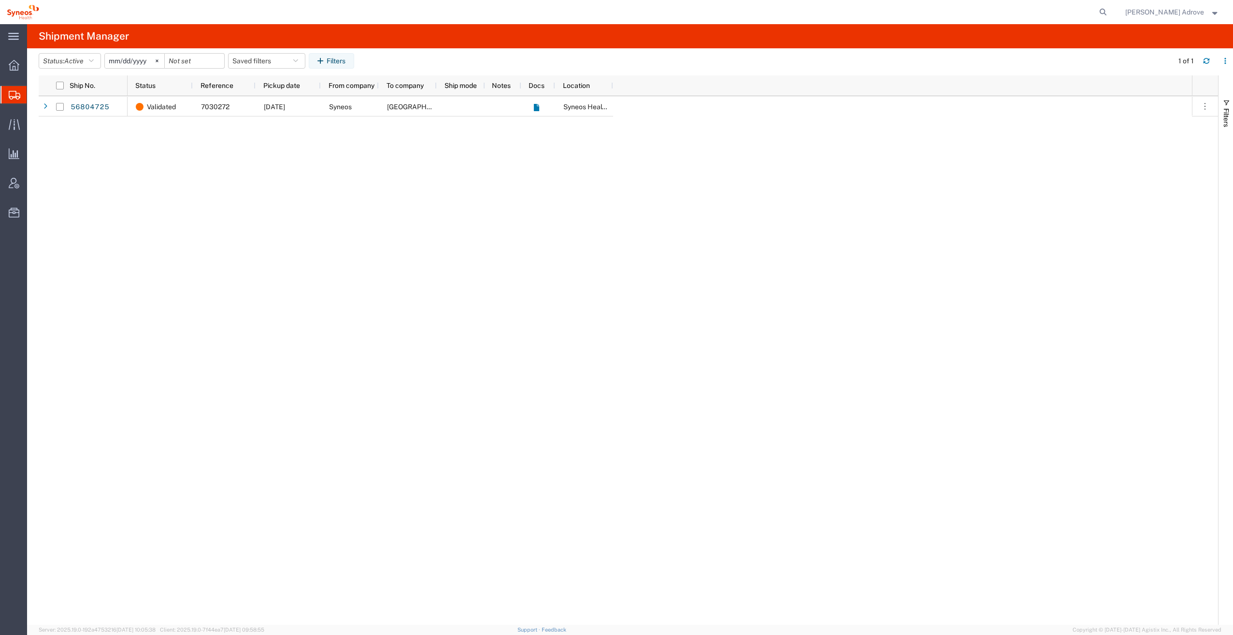
click at [0, 0] on span "Shipment Manager" at bounding box center [0, 0] width 0 height 0
click at [33, 120] on span "Traffic" at bounding box center [30, 124] width 7 height 19
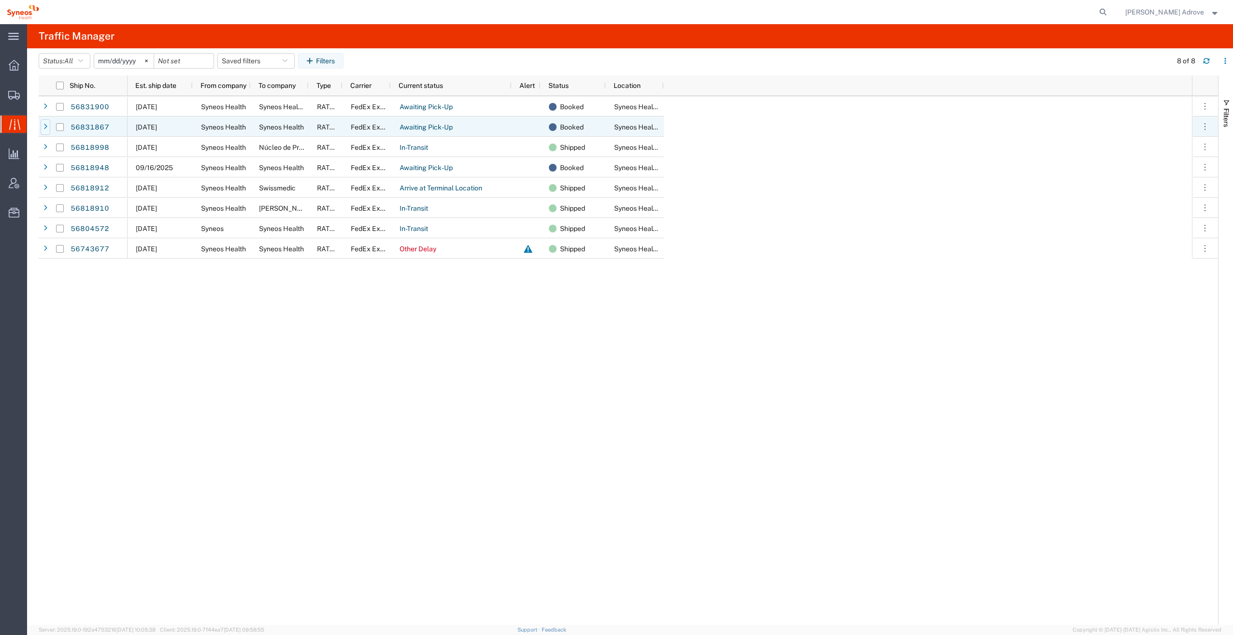
click at [42, 126] on div at bounding box center [46, 126] width 10 height 15
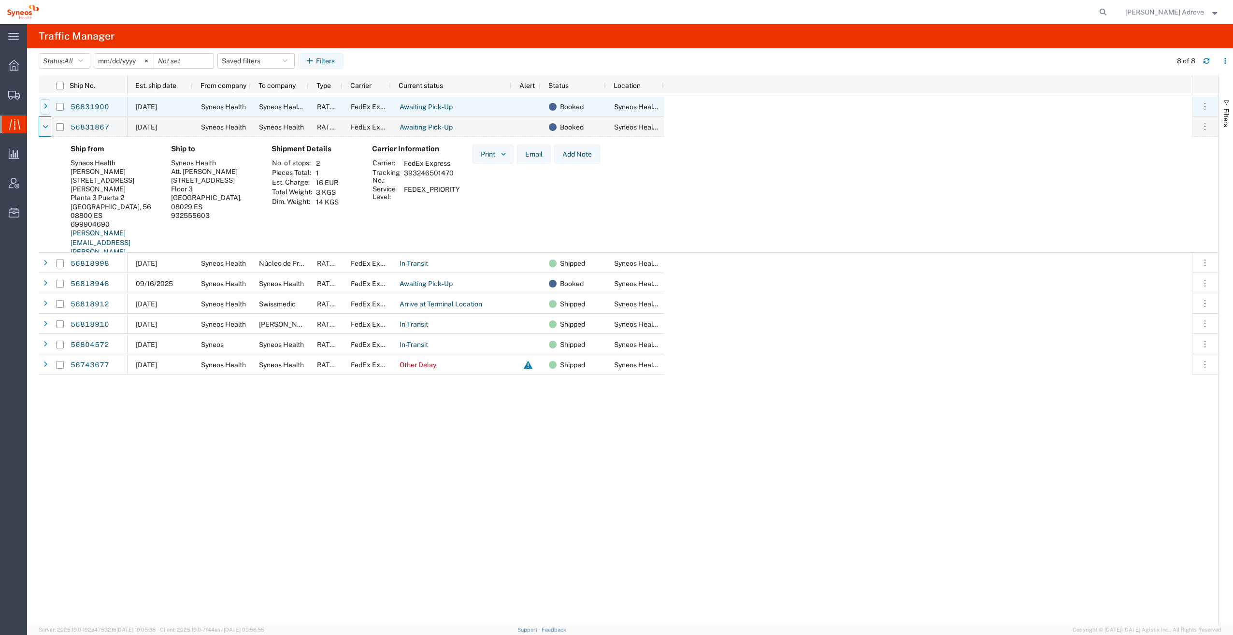
click at [47, 107] on icon at bounding box center [45, 106] width 4 height 7
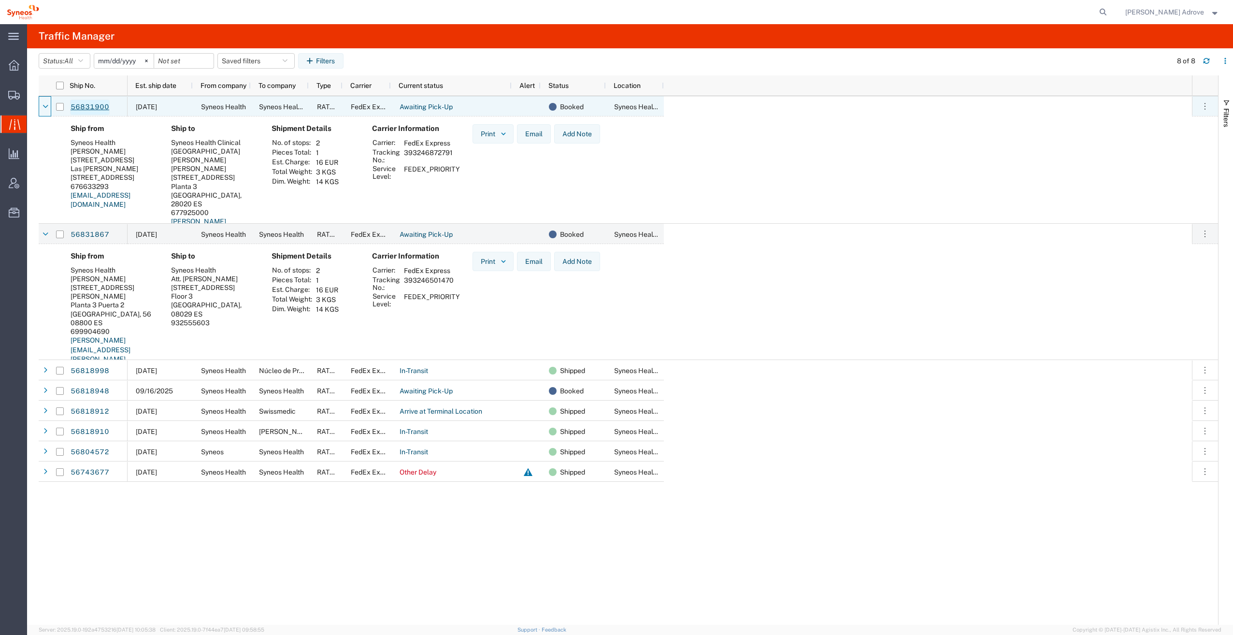
click at [89, 104] on link "56831900" at bounding box center [90, 107] width 40 height 15
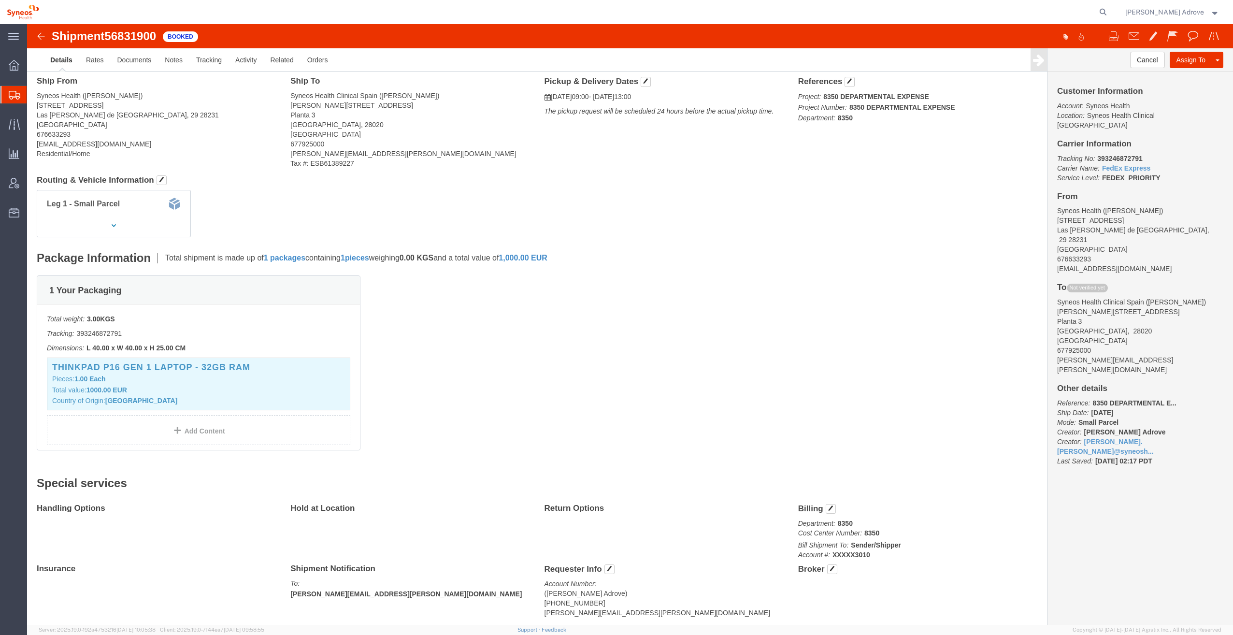
scroll to position [48, 0]
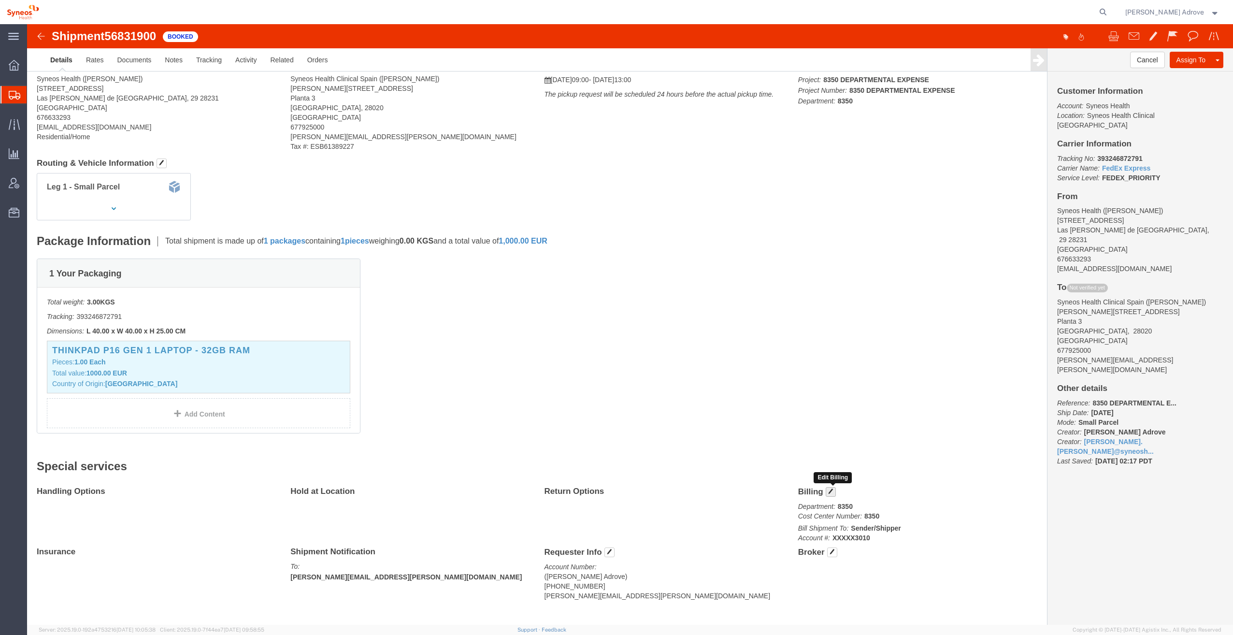
click span "button"
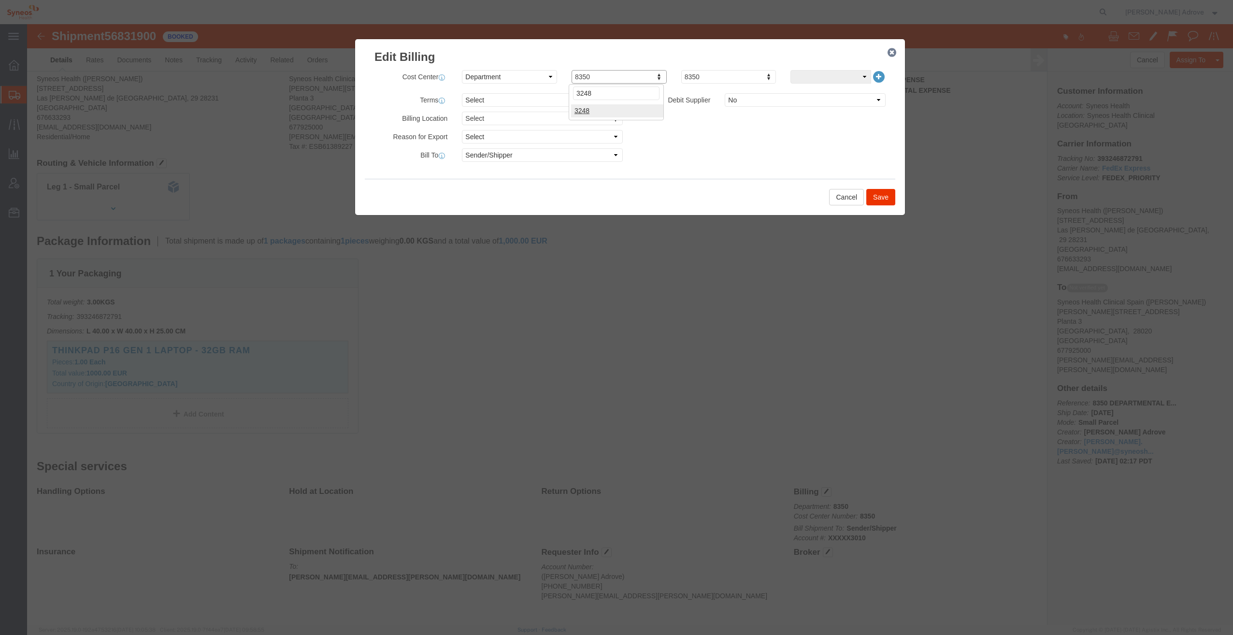
type input "3248"
click button "Save"
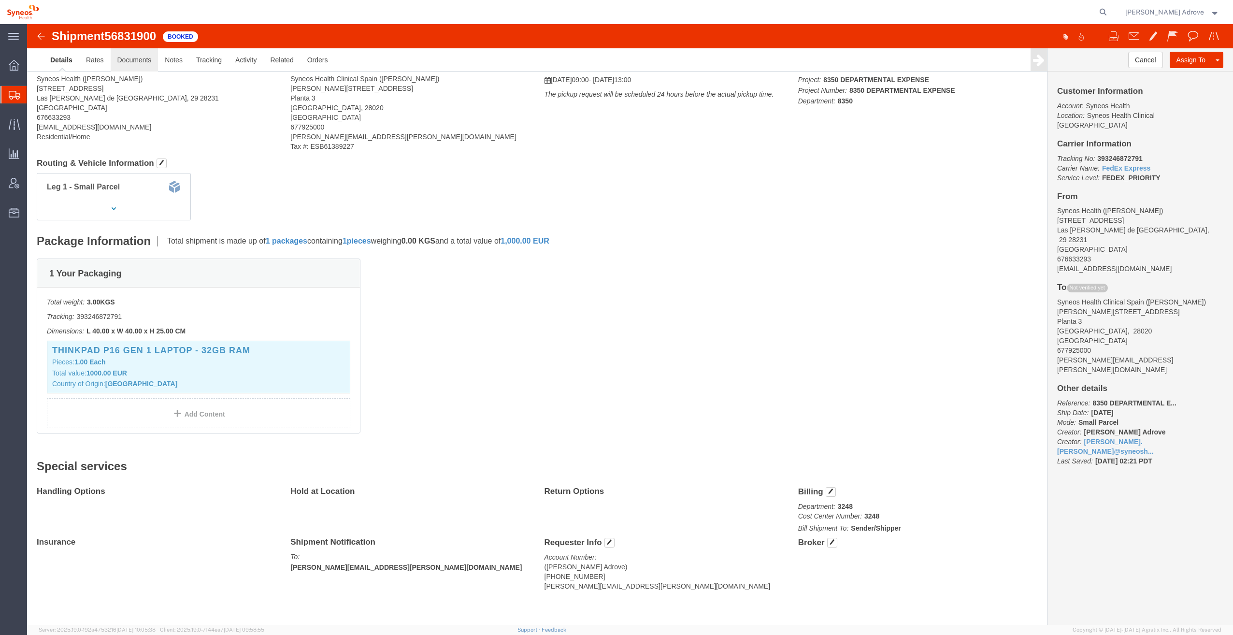
click link "Documents"
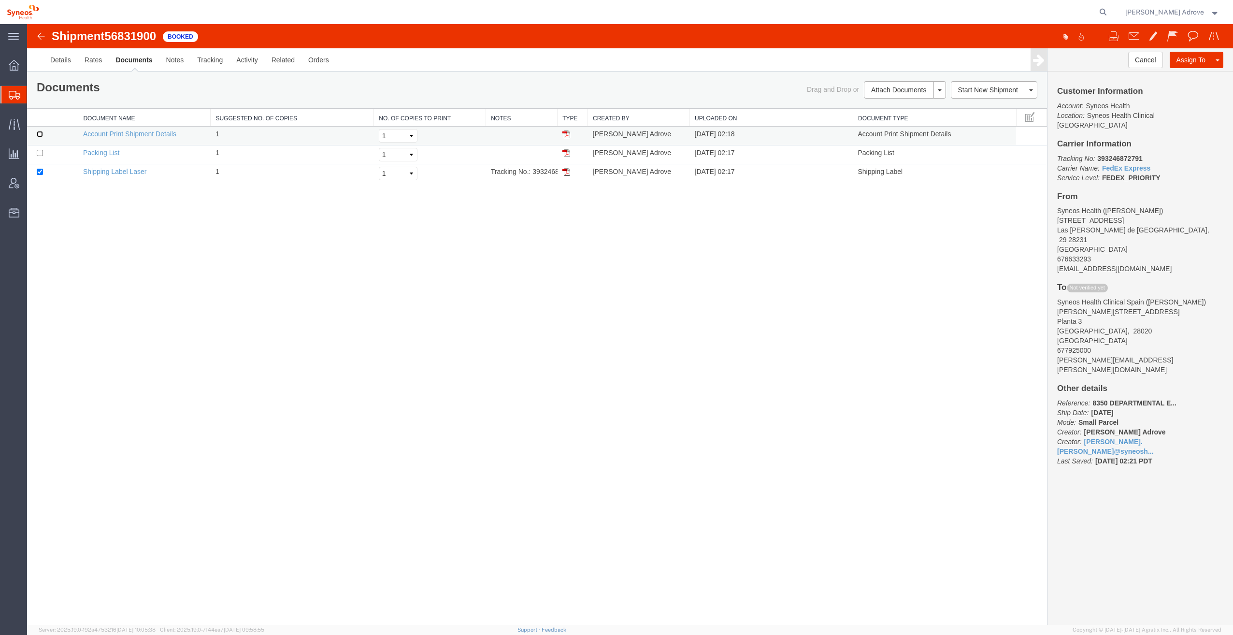
click at [37, 134] on input "checkbox" at bounding box center [40, 134] width 6 height 6
checkbox input "true"
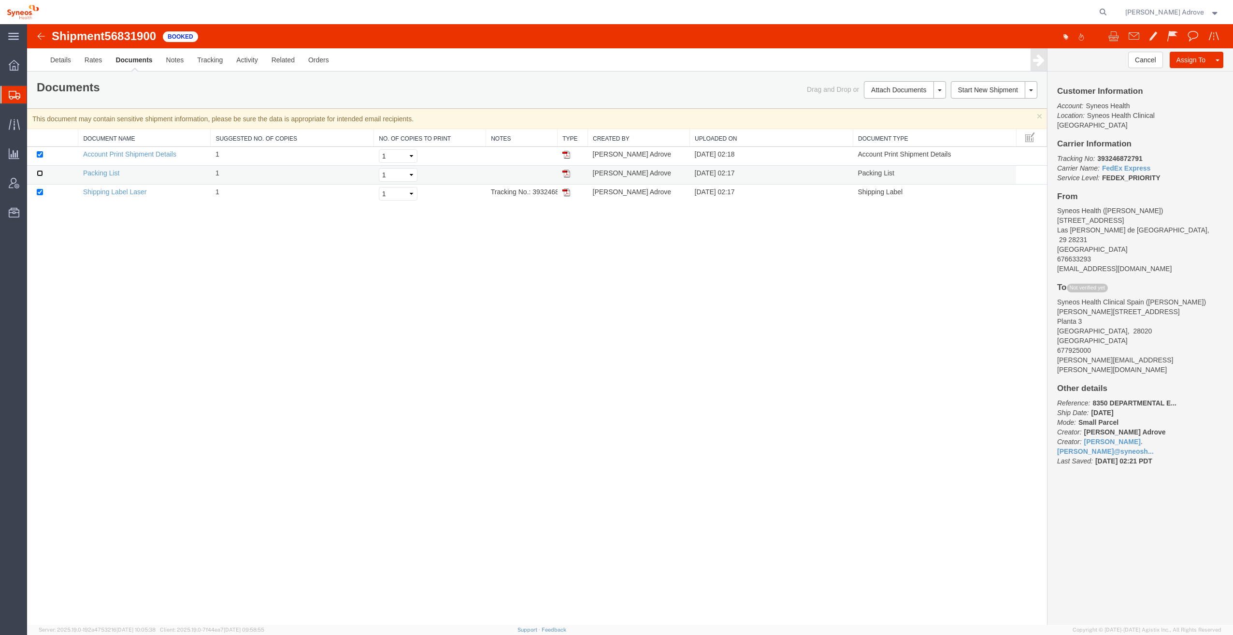
click at [38, 171] on input "checkbox" at bounding box center [40, 173] width 6 height 6
checkbox input "true"
click at [903, 118] on link "Email Documents" at bounding box center [904, 121] width 84 height 14
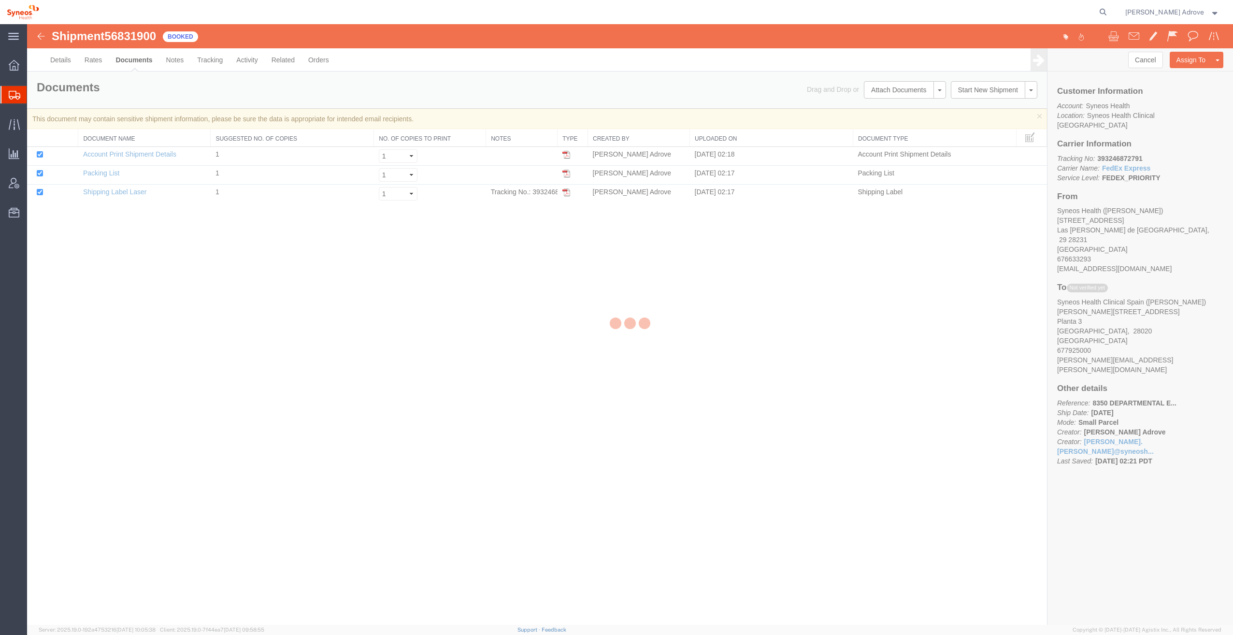
checkbox input "true"
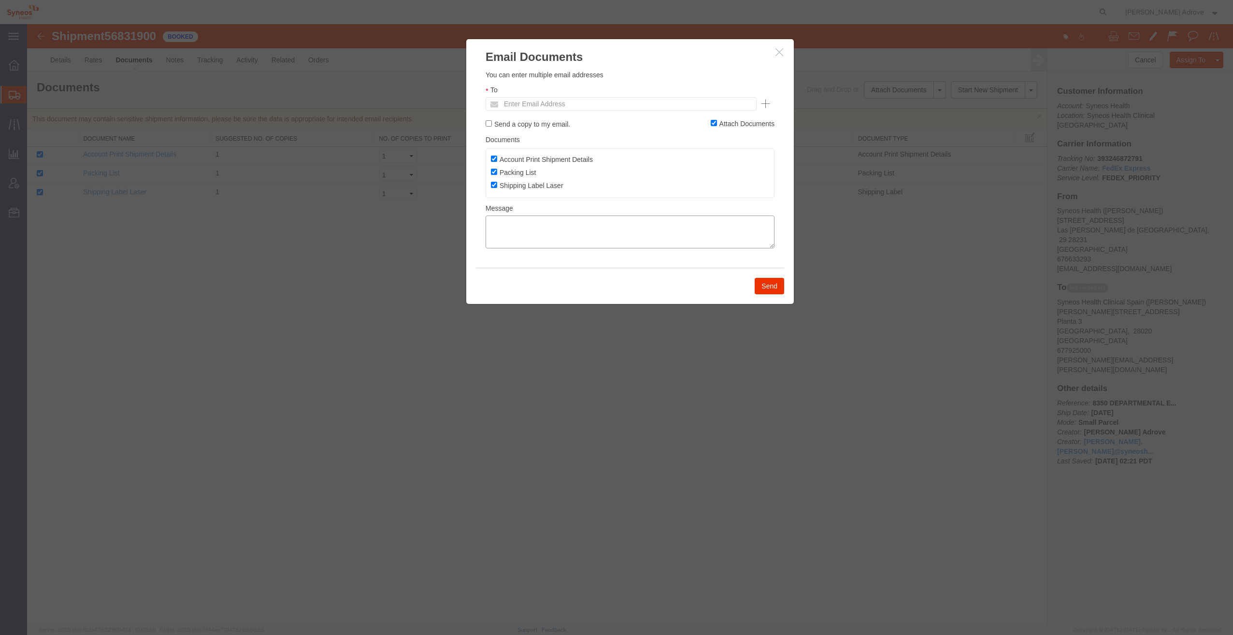
click at [509, 225] on textarea at bounding box center [630, 232] width 289 height 33
type textarea "Hola Patricia: te envío la etiqueta de envío para que la pongas en el el paquet…"
click at [541, 104] on input "text" at bounding box center [555, 104] width 113 height 13
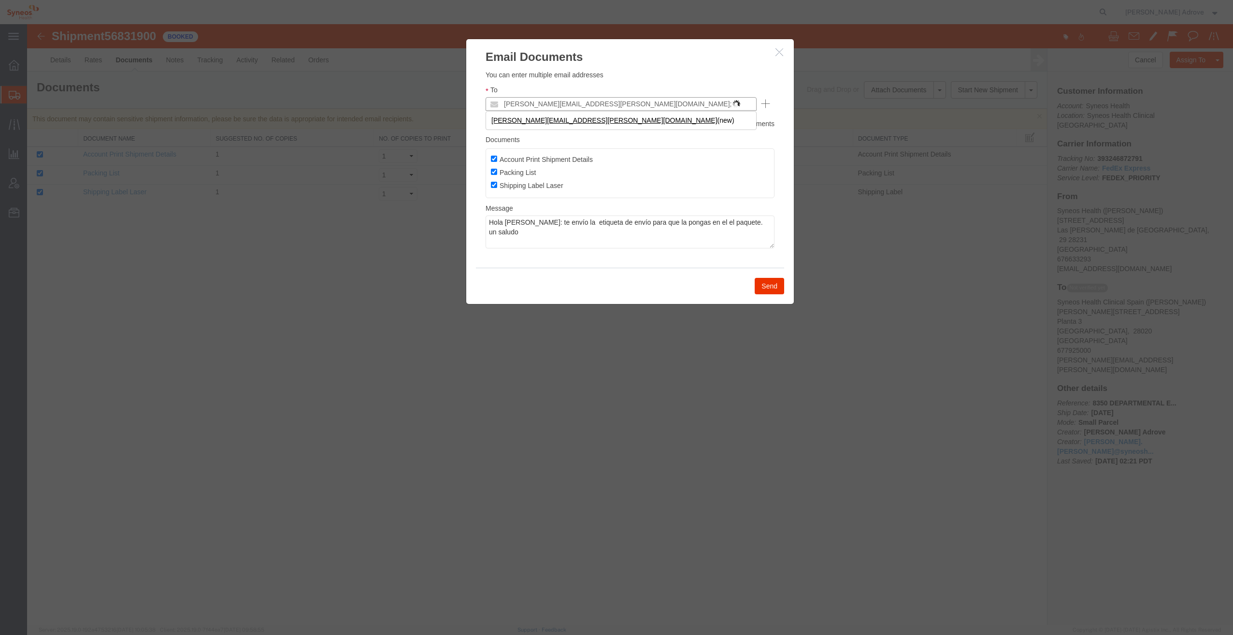
type input "patricia.alonso@syneoshealth.com;"
type input "o"
type input "[PERSON_NAME][EMAIL_ADDRESS][PERSON_NAME][DOMAIN_NAME]"
type input "Enter Email Address"
click at [780, 52] on icon "button" at bounding box center [780, 52] width 8 height 8
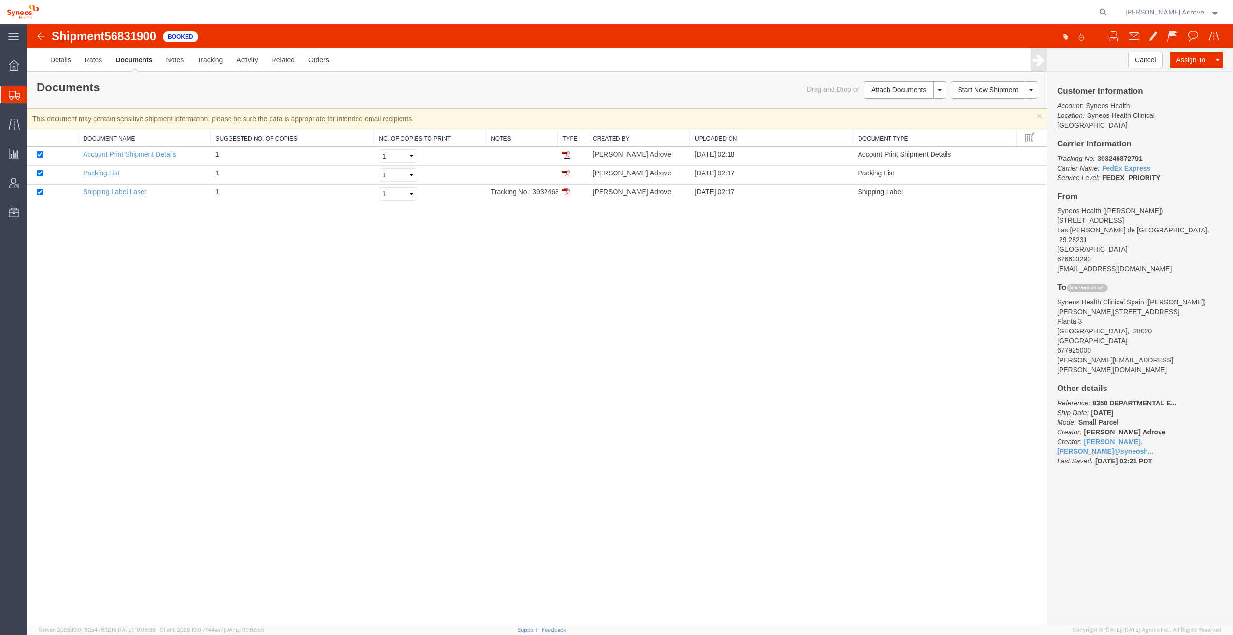
click at [27, 24] on link "Email Documents" at bounding box center [27, 24] width 0 height 0
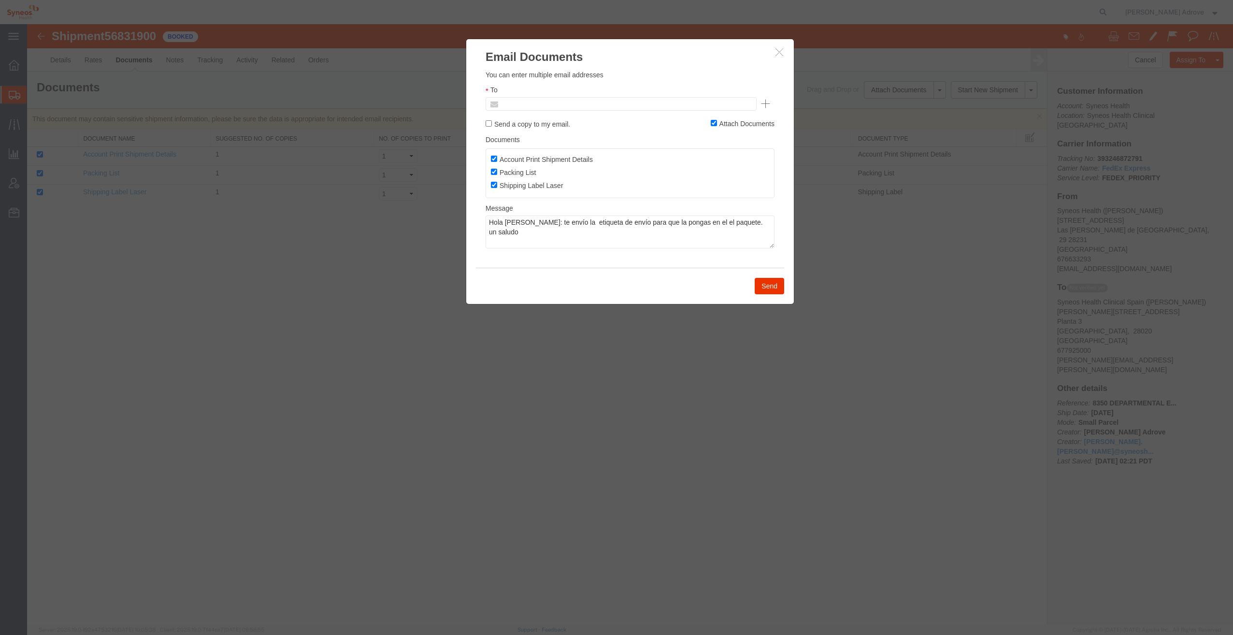
click at [582, 101] on input "text" at bounding box center [555, 104] width 113 height 13
type input "[PERSON_NAME][EMAIL_ADDRESS][PERSON_NAME][DOMAIN_NAME]"
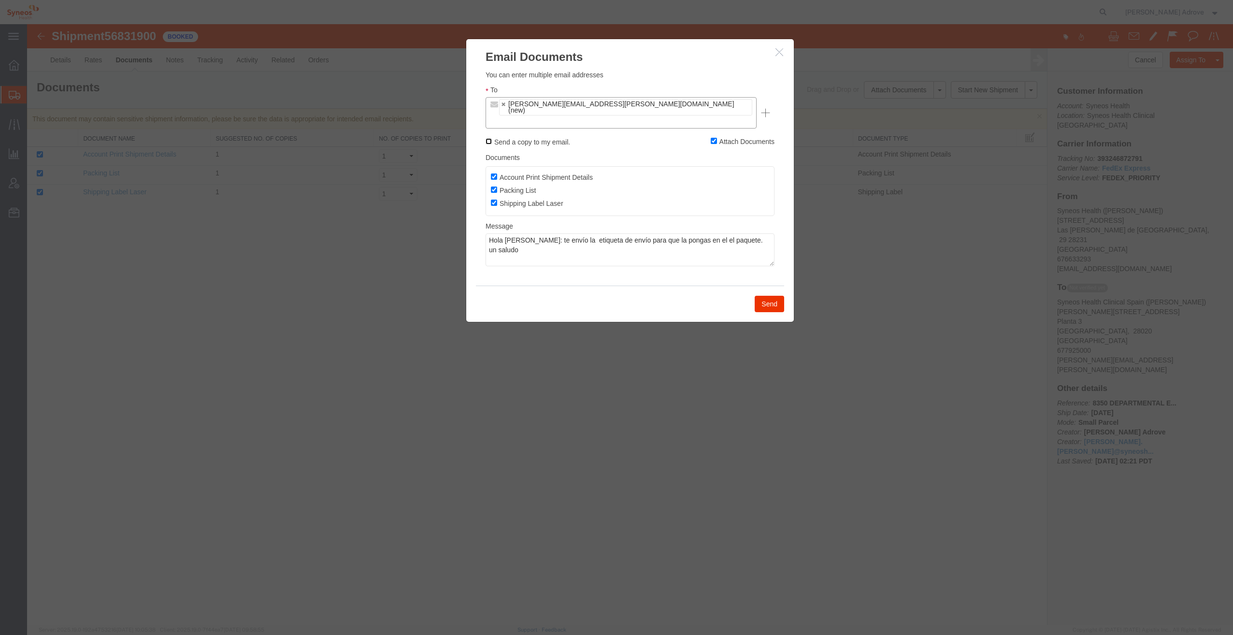
click at [489, 138] on input "Send a copy to my email." at bounding box center [489, 141] width 6 height 6
checkbox input "true"
click at [774, 296] on button "Send" at bounding box center [769, 304] width 29 height 16
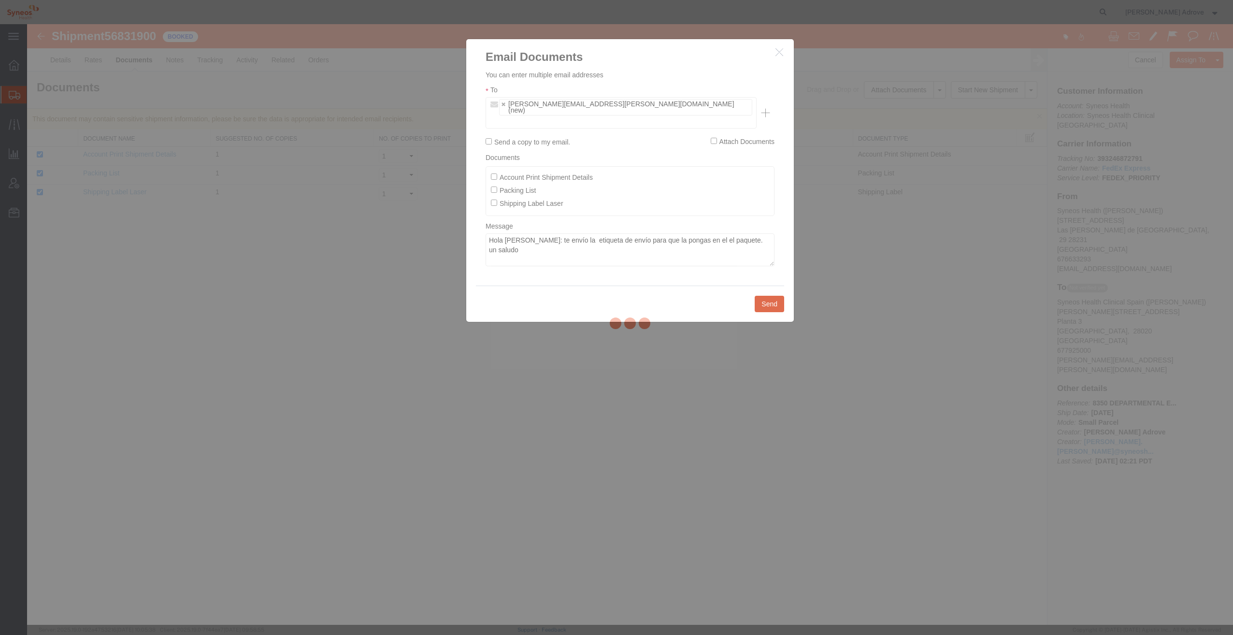
checkbox input "false"
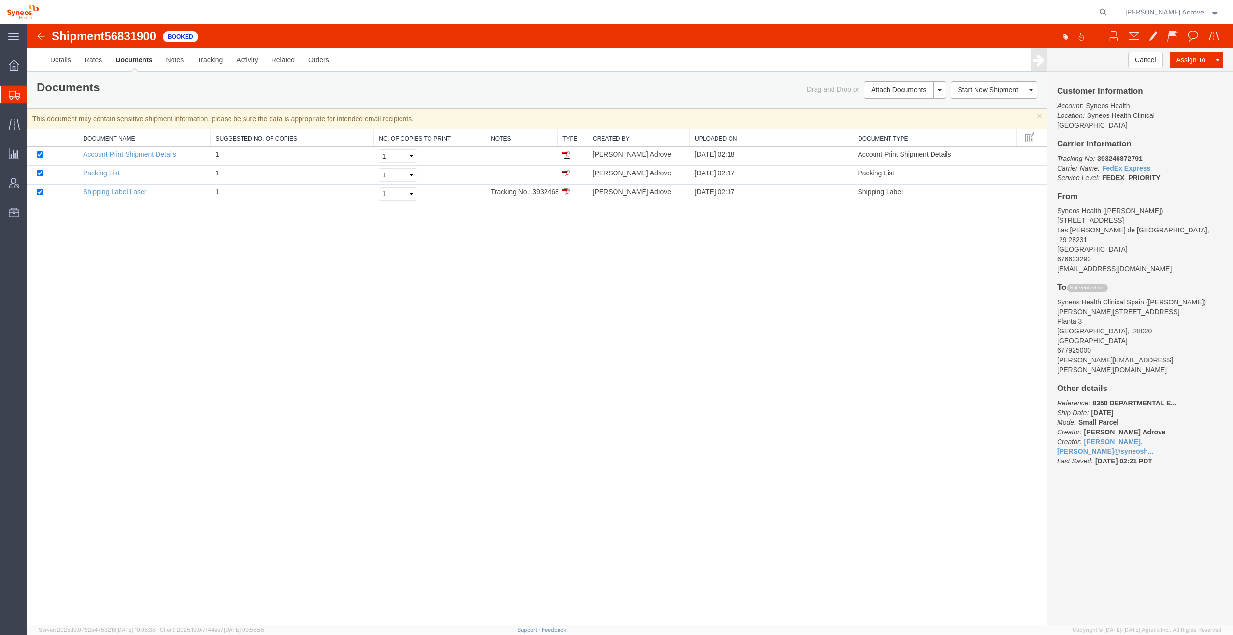
click at [969, 278] on div "Shipment 56831900 3 of 3 Booked Details Rates Documents Notes Tracking Activity…" at bounding box center [630, 324] width 1206 height 601
click at [32, 121] on span "Traffic" at bounding box center [30, 124] width 7 height 19
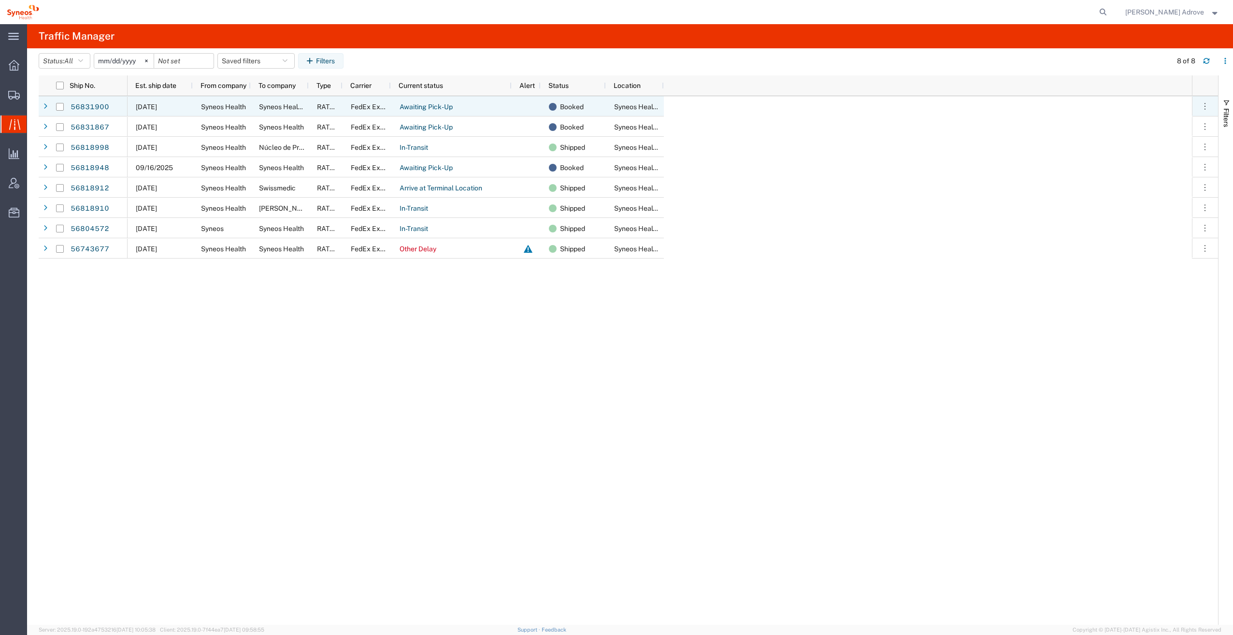
click at [44, 104] on icon at bounding box center [45, 106] width 4 height 7
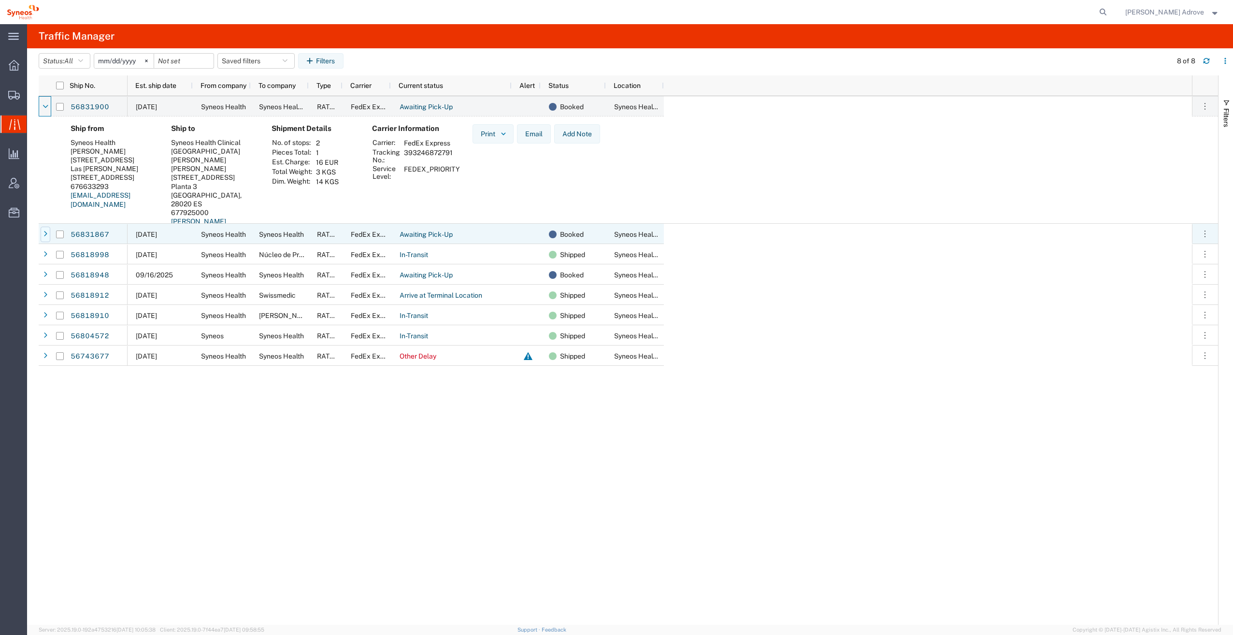
click at [45, 233] on icon at bounding box center [45, 234] width 4 height 7
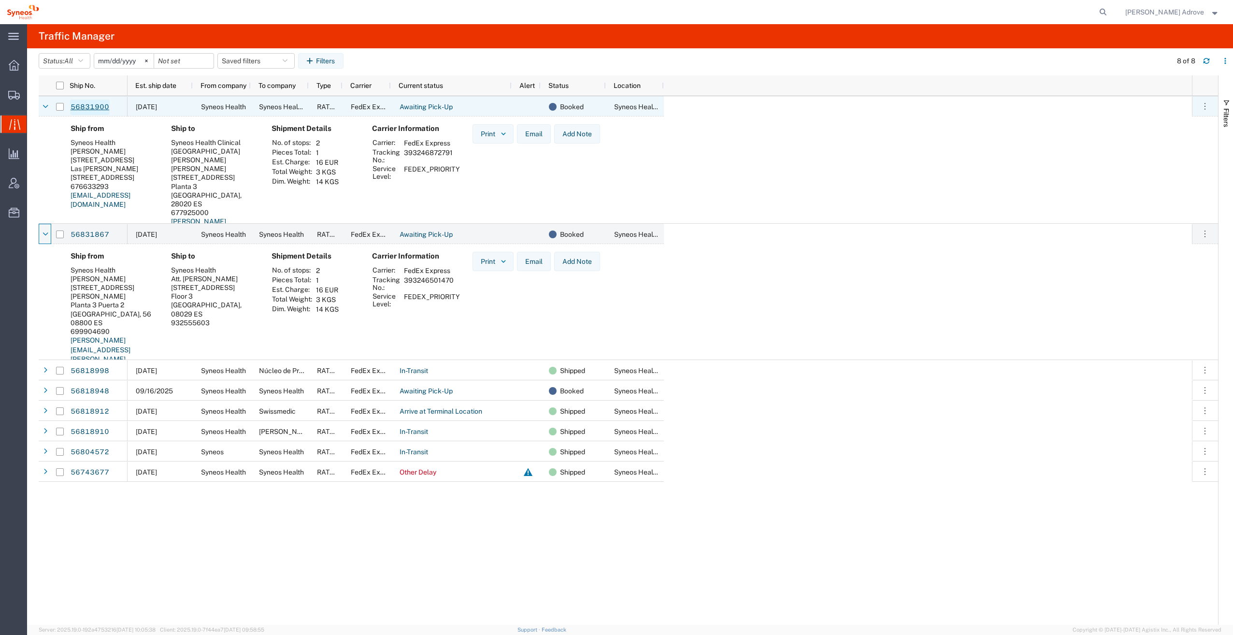
click at [92, 107] on link "56831900" at bounding box center [90, 107] width 40 height 15
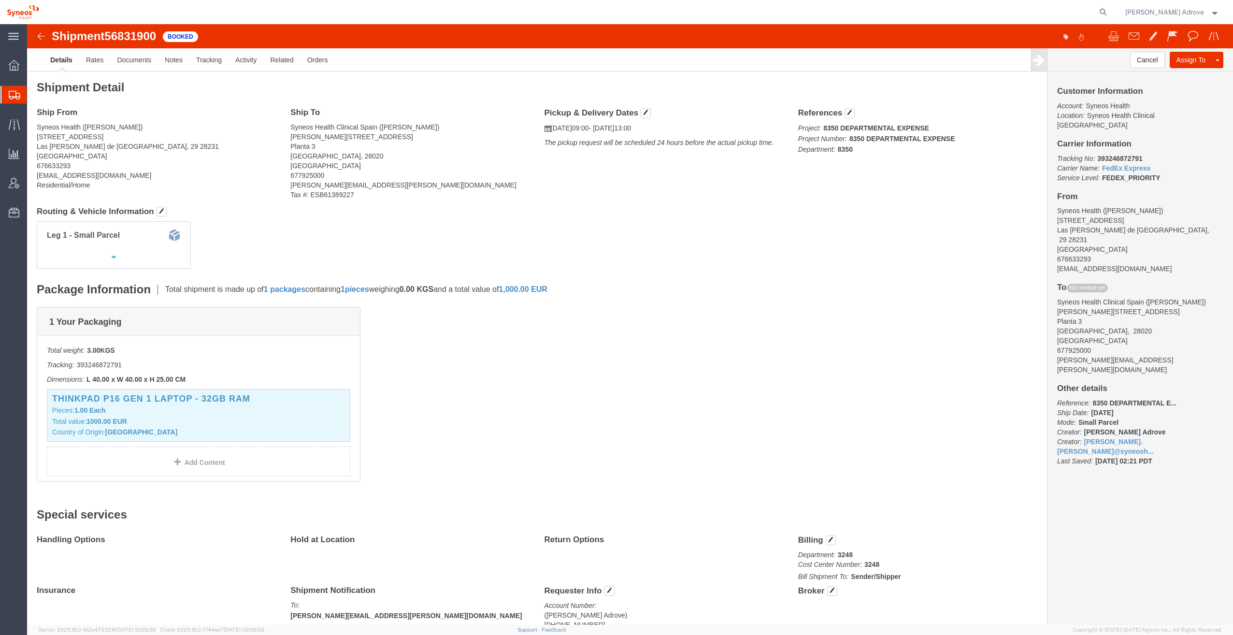
click div "1 Your Packaging Total weight: 3.00 KGS Tracking: 393246872791 Dimensions: L 40…"
drag, startPoint x: 74, startPoint y: 81, endPoint x: 87, endPoint y: 83, distance: 13.6
click div "Shipment Detail Ship From Syneos Health (Patricia Alonso) C/ Sevilla 53 Las Roz…"
